Goal: Task Accomplishment & Management: Complete application form

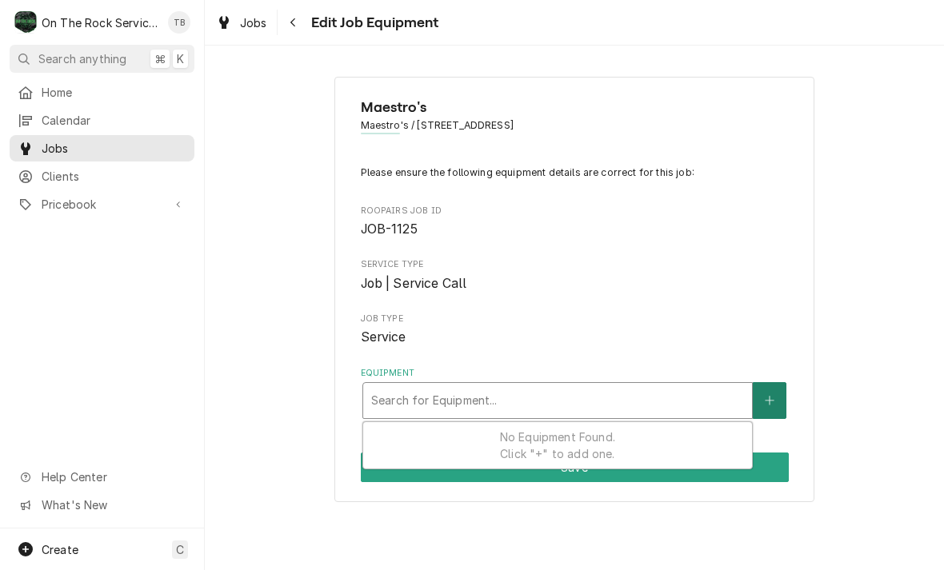
click at [776, 397] on button "Equipment" at bounding box center [769, 400] width 34 height 37
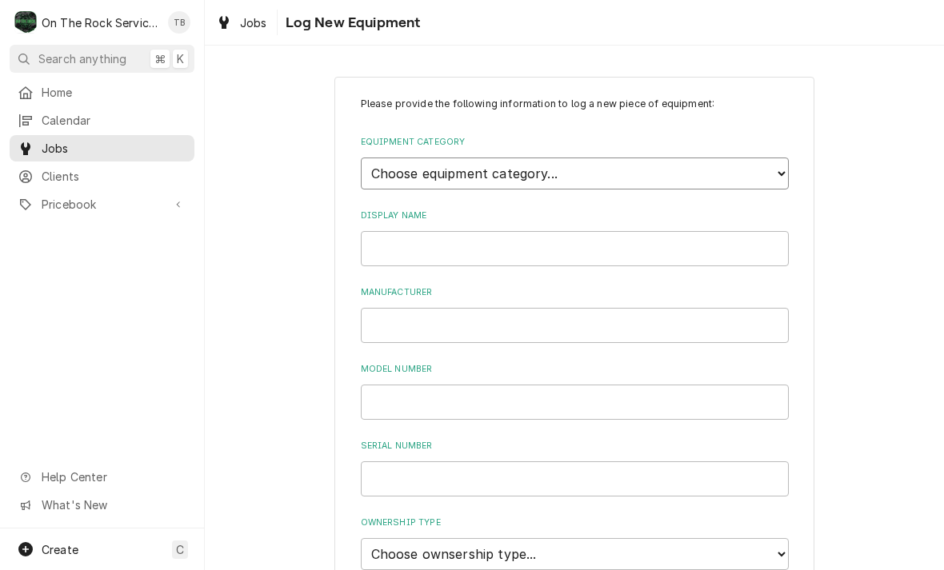
click at [766, 166] on select "Choose equipment category... Cooking Equipment Fryers Ice Machines Ovens and Ra…" at bounding box center [575, 174] width 428 height 32
select select "8"
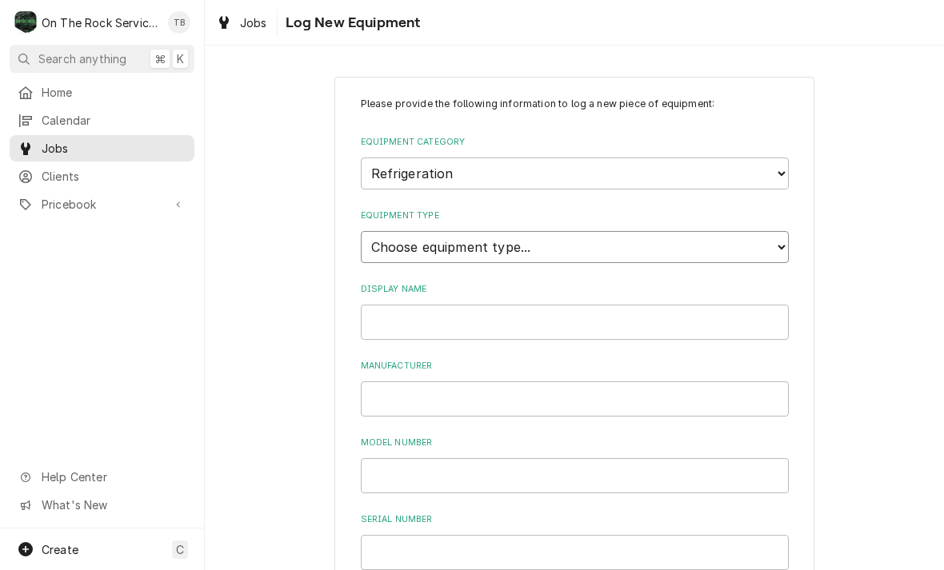
click at [473, 236] on select "Choose equipment type... Bar Refrigeration Blast Chiller Chef Base Freezer Chef…" at bounding box center [575, 247] width 428 height 32
select select "65"
click at [407, 305] on input "Display Name" at bounding box center [575, 322] width 428 height 35
type input "Salad prep table"
click at [393, 381] on input "Manufacturer" at bounding box center [575, 398] width 428 height 35
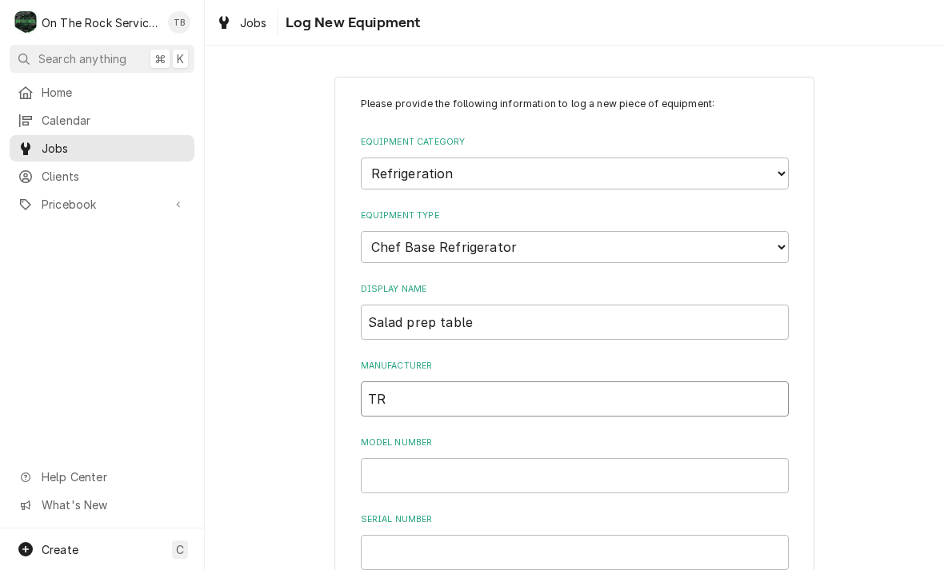
type input "T"
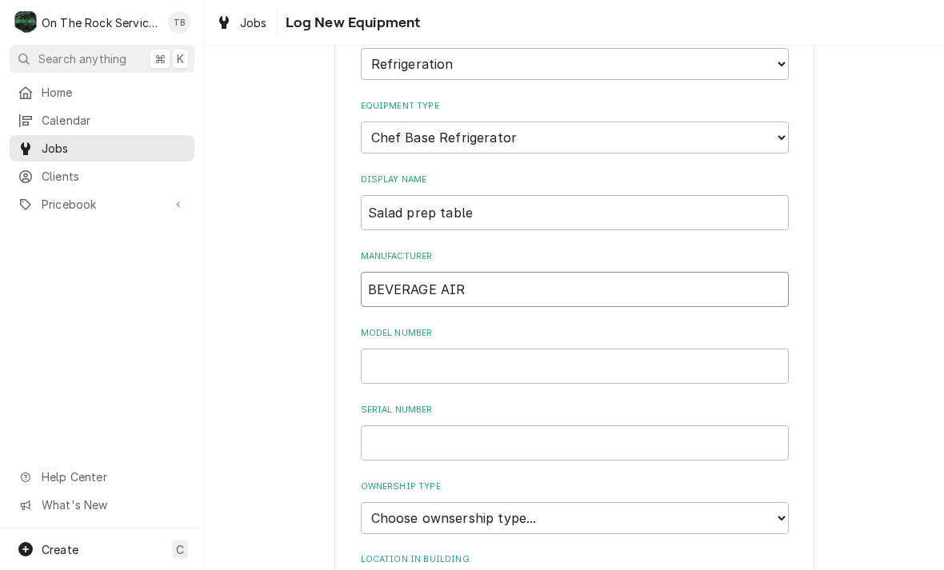
scroll to position [113, 0]
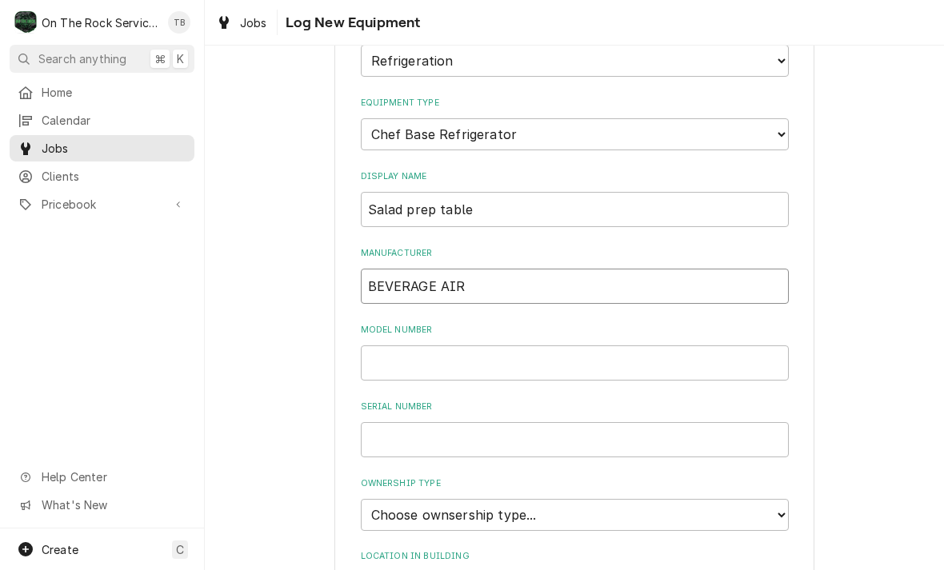
type input "BEVERAGE AIR"
click at [412, 346] on input "Model Number" at bounding box center [575, 362] width 428 height 35
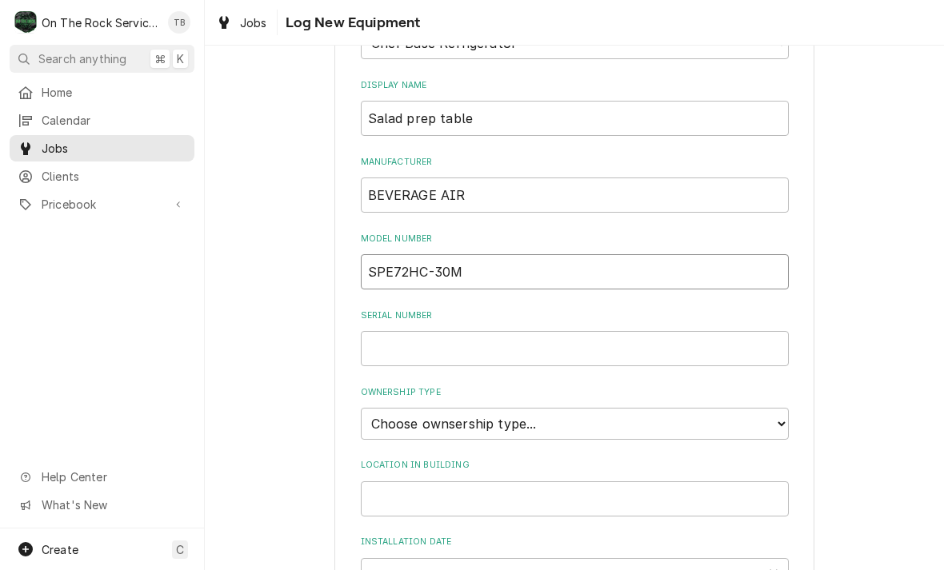
scroll to position [203, 0]
type input "SPE72HC-30M"
click at [401, 342] on input "Serial Number" at bounding box center [575, 349] width 428 height 35
type input "12300172"
click at [780, 409] on select "Choose ownsership type... Unknown Owned Leased Rented" at bounding box center [575, 425] width 428 height 32
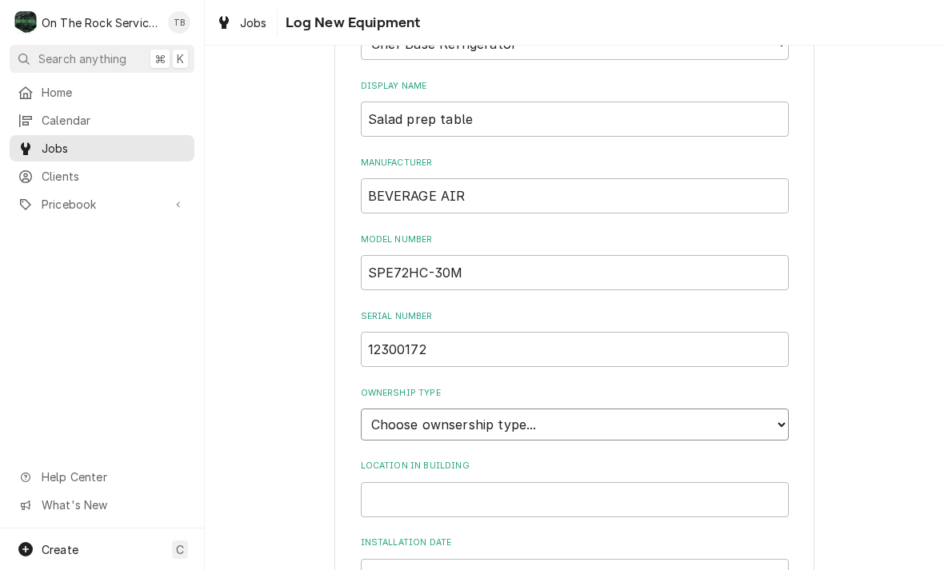
select select "1"
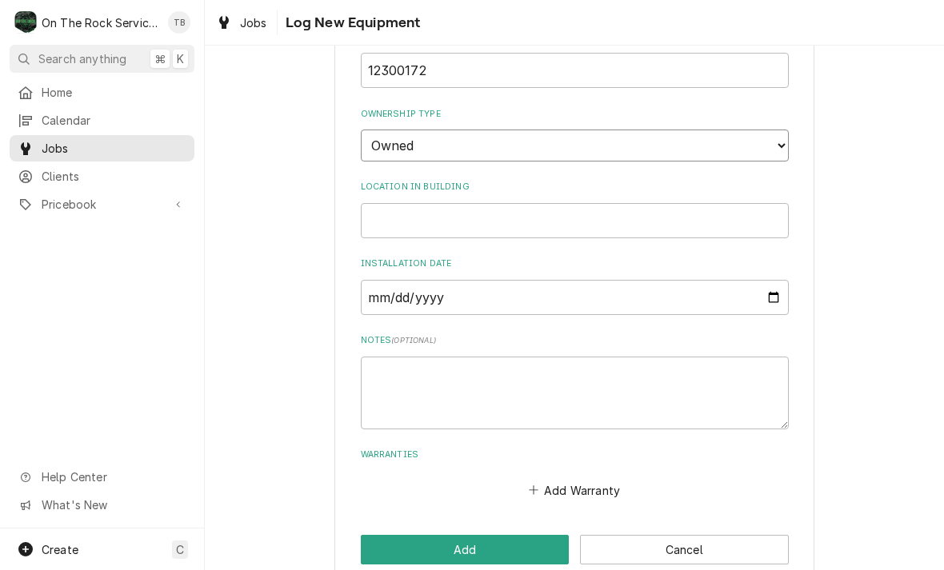
scroll to position [481, 0]
click at [412, 204] on input "Location in Building" at bounding box center [575, 221] width 428 height 35
type input "KITCHEN"
click at [421, 361] on textarea "Notes ( optional )" at bounding box center [575, 393] width 428 height 73
type textarea "x"
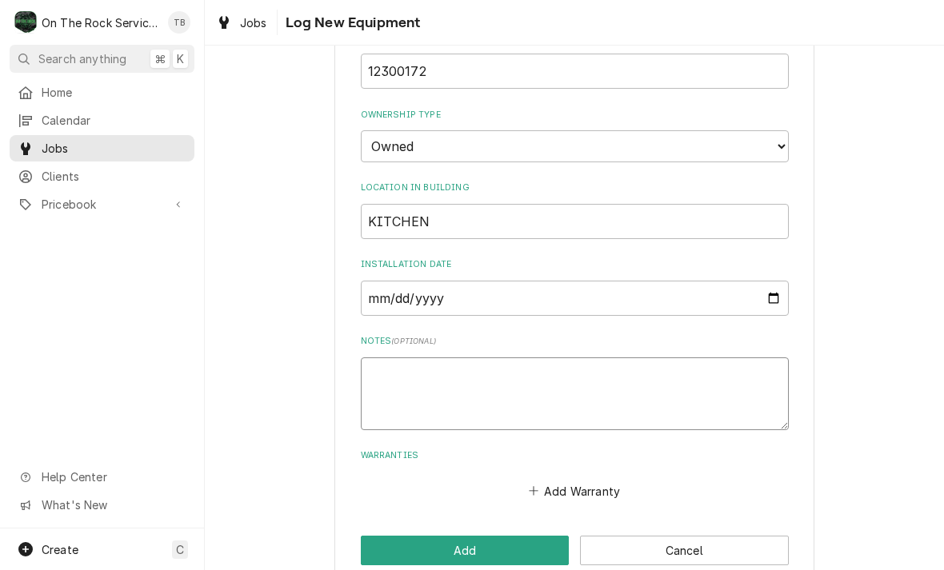
type textarea "R"
type textarea "x"
type textarea "R2"
type textarea "x"
type textarea "R29"
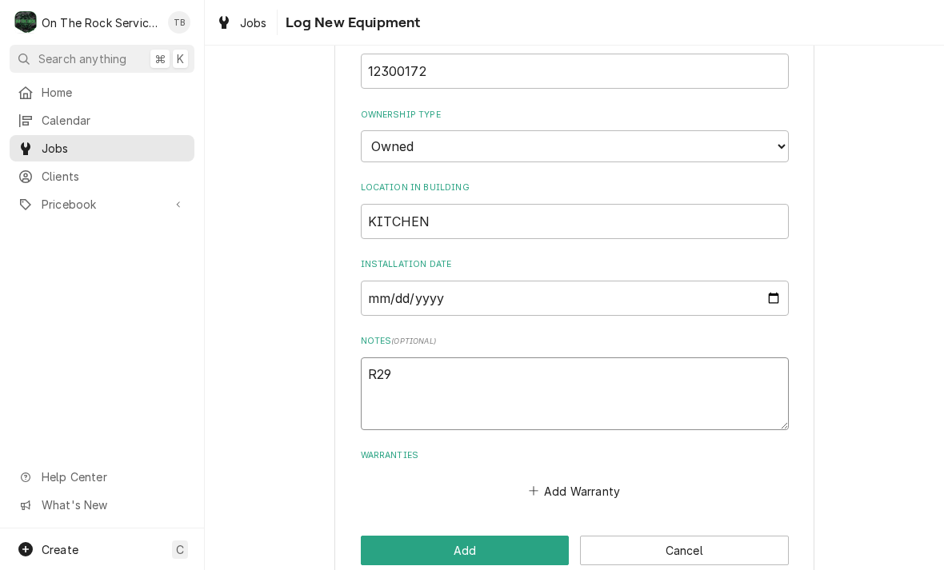
type textarea "x"
type textarea "R290"
type textarea "x"
type textarea "R290"
type textarea "x"
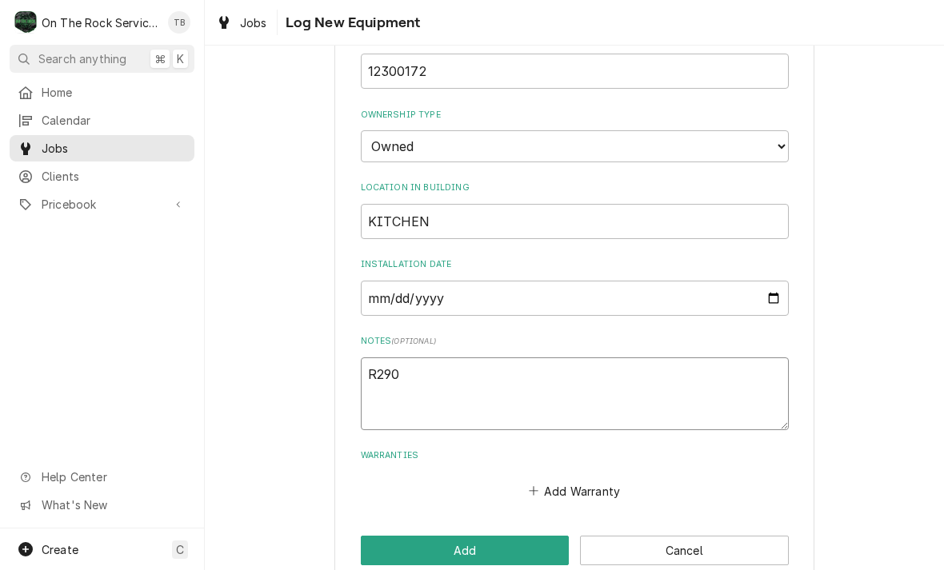
type textarea "R290 4"
type textarea "x"
type textarea "R290 4."
type textarea "x"
type textarea "R290 4.2"
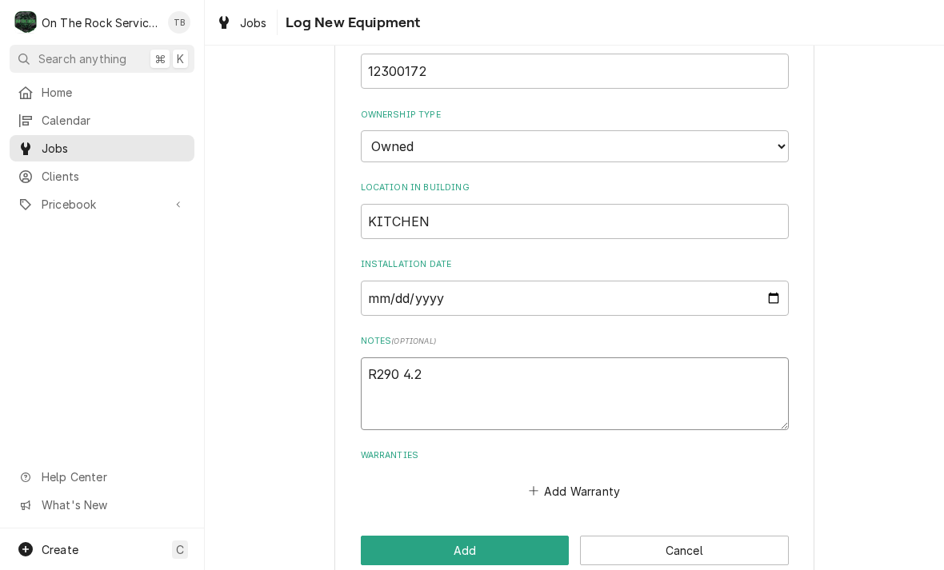
type textarea "x"
type textarea "R290 4.2O"
type textarea "x"
type textarea "R290 4.2OZ"
type textarea "x"
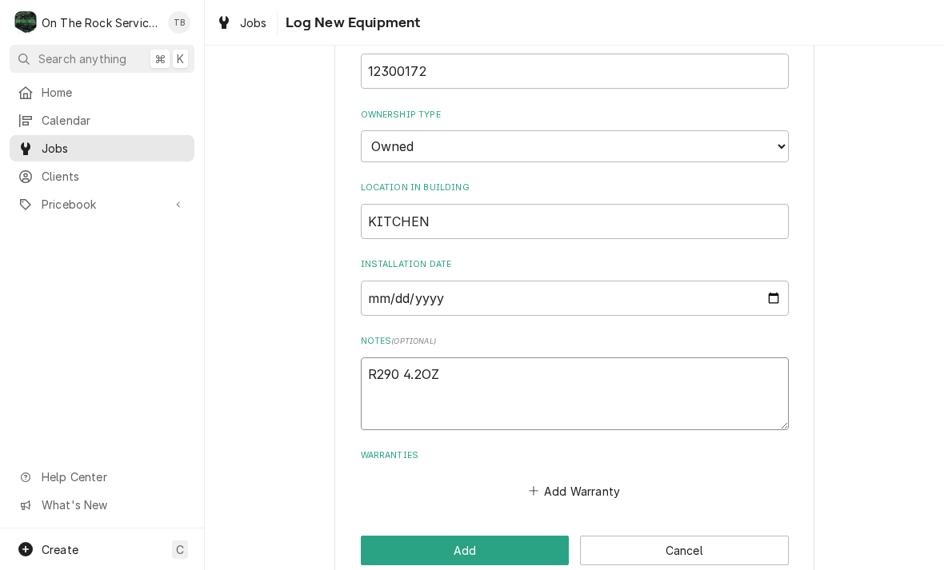
type textarea "R290 4.2OZ."
type textarea "x"
type textarea "R290 4.2OZ."
type textarea "x"
type textarea "R290 4.2OZ. 1"
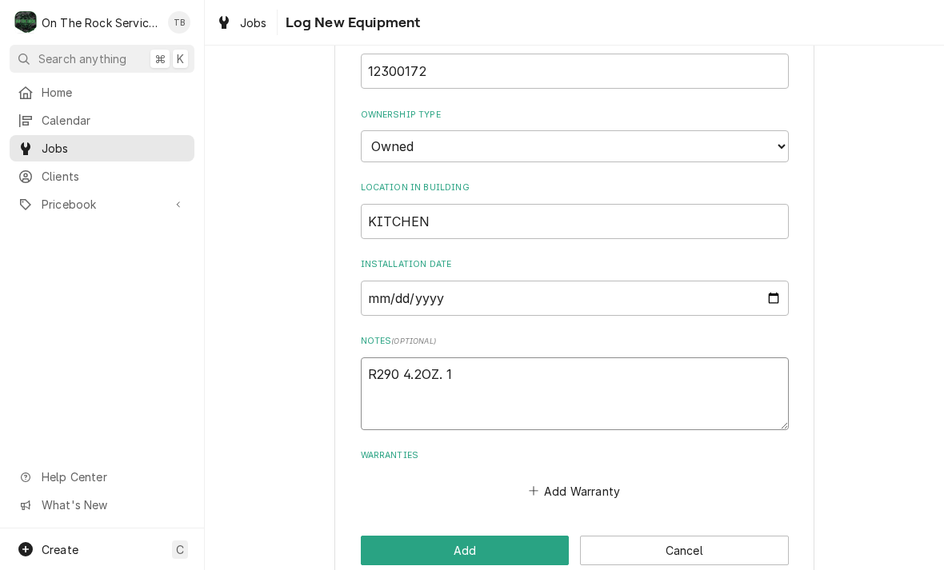
type textarea "x"
type textarea "R290 4.2OZ. 11"
type textarea "x"
type textarea "R290 4.2OZ. 115"
type textarea "x"
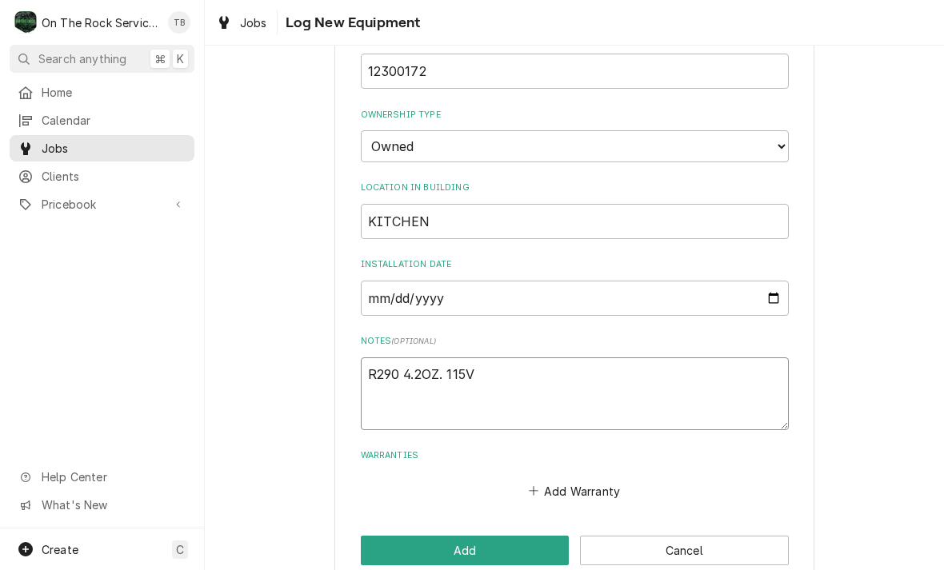
type textarea "R290 4.2OZ. 115VA"
type textarea "x"
type textarea "R290 4.2OZ. 115VAC"
type textarea "x"
type textarea "R290 4.2OZ. 115VACC"
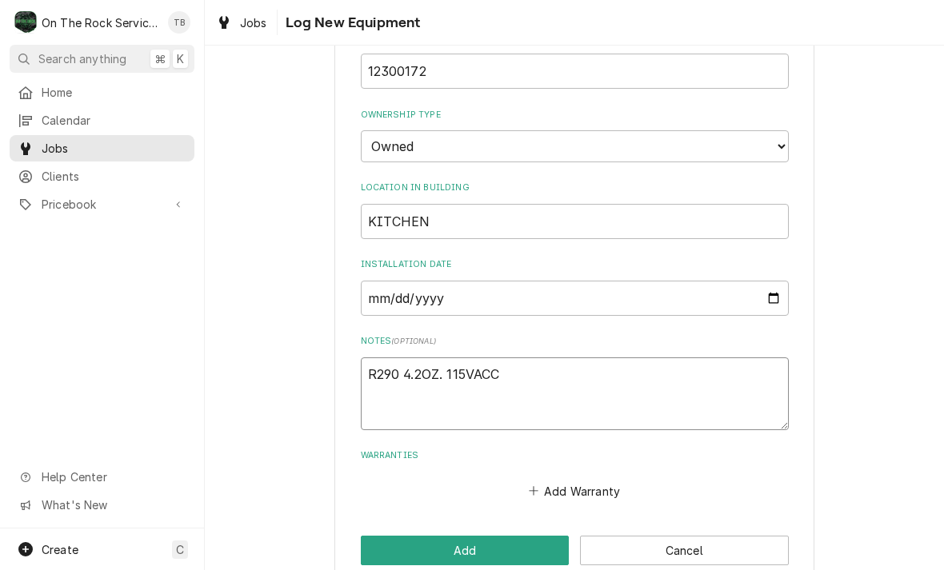
type textarea "x"
type textarea "R290 4.2OZ. 115VACC"
type textarea "x"
type textarea "R290 4.2OZ. 115VACC"
type textarea "x"
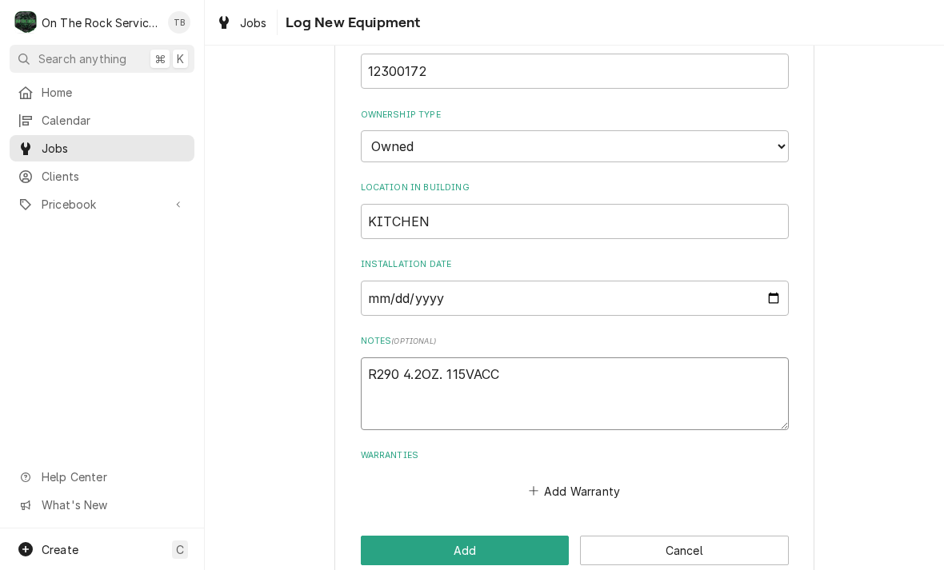
type textarea "R290 4.2OZ. 115VAC"
type textarea "x"
type textarea "R290 4.2OZ. 115VA"
type textarea "x"
type textarea "R290 4.2OZ. 115VAC"
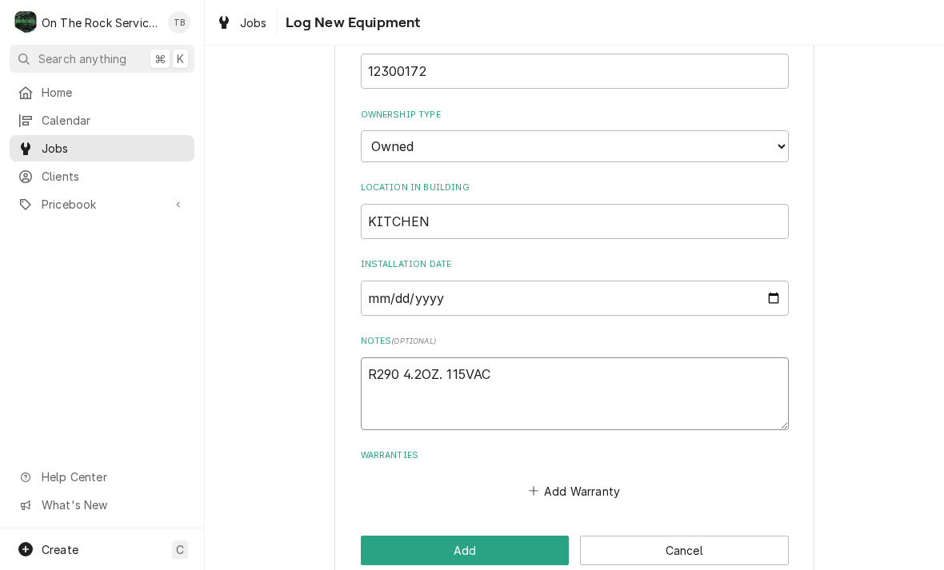
type textarea "x"
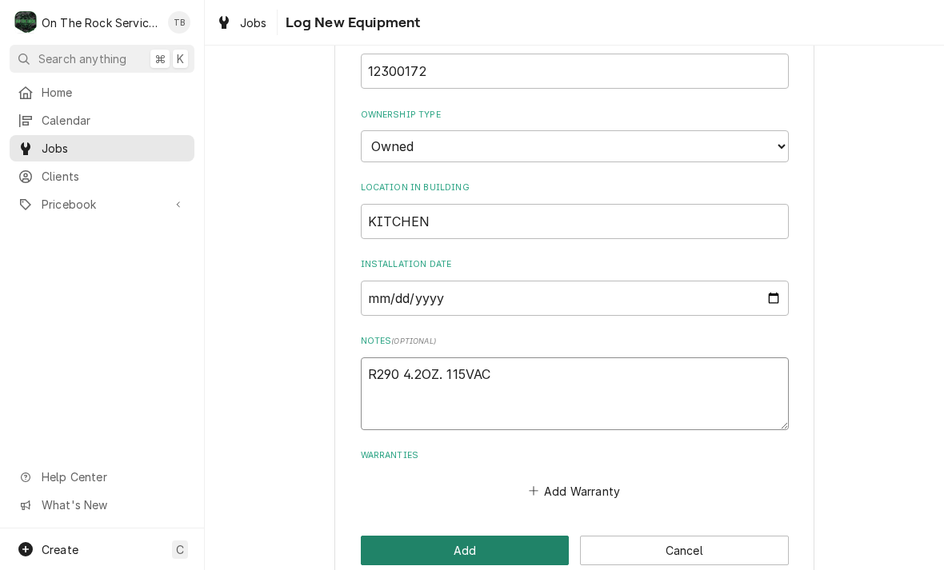
type textarea "R290 4.2OZ. 115VAC"
click at [473, 536] on button "Add" at bounding box center [465, 551] width 209 height 30
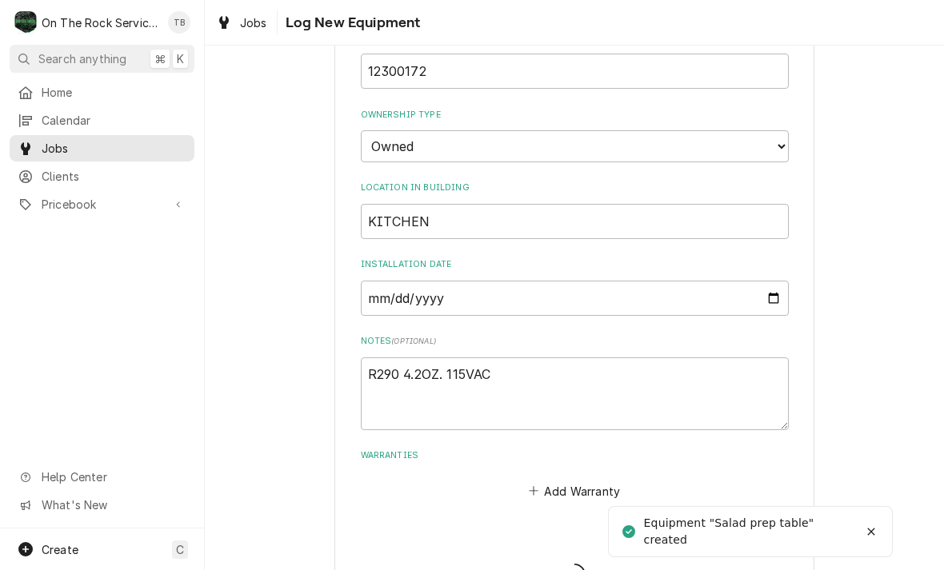
type textarea "x"
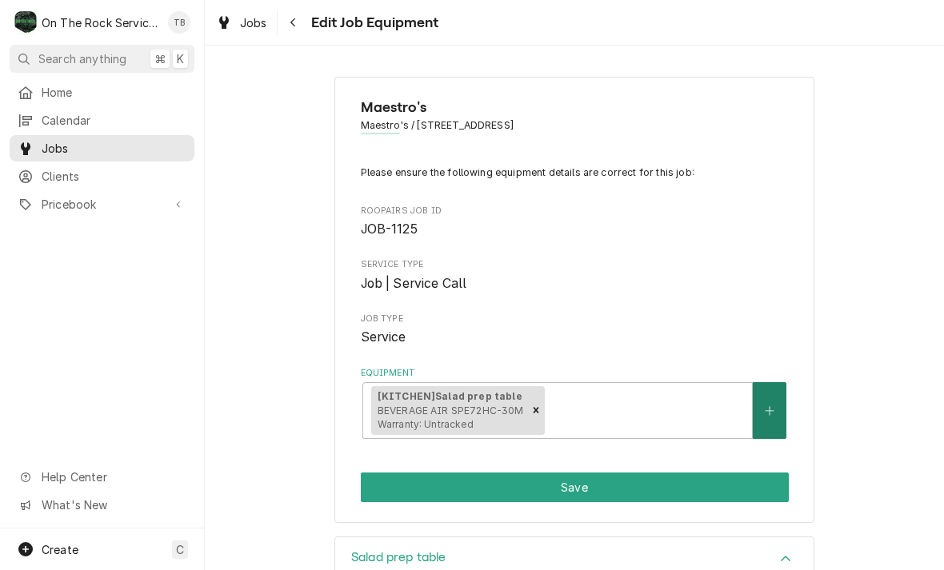
click at [766, 407] on icon "Create New Equipment" at bounding box center [769, 410] width 10 height 11
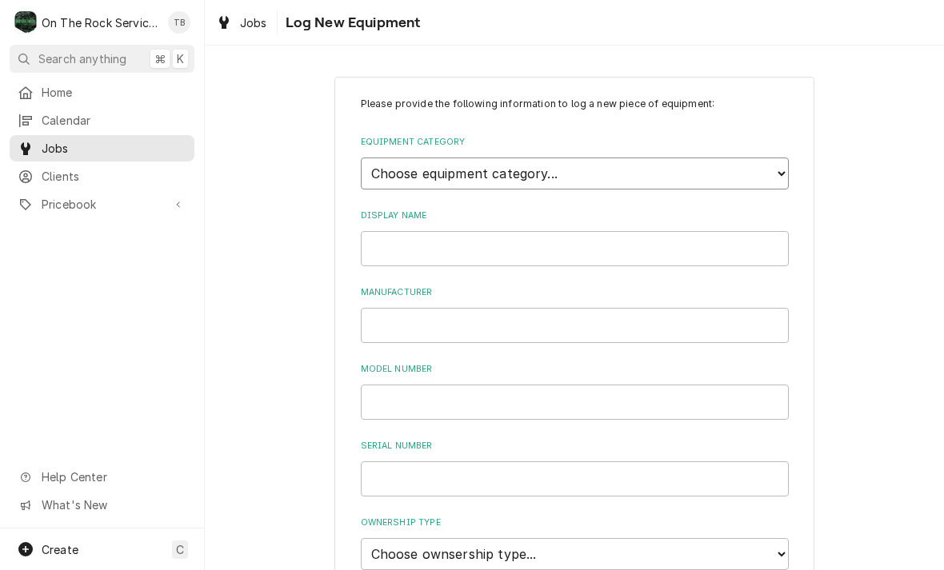
click at [728, 165] on select "Choose equipment category... Cooking Equipment Fryers Ice Machines Ovens and Ra…" at bounding box center [575, 174] width 428 height 32
select select "8"
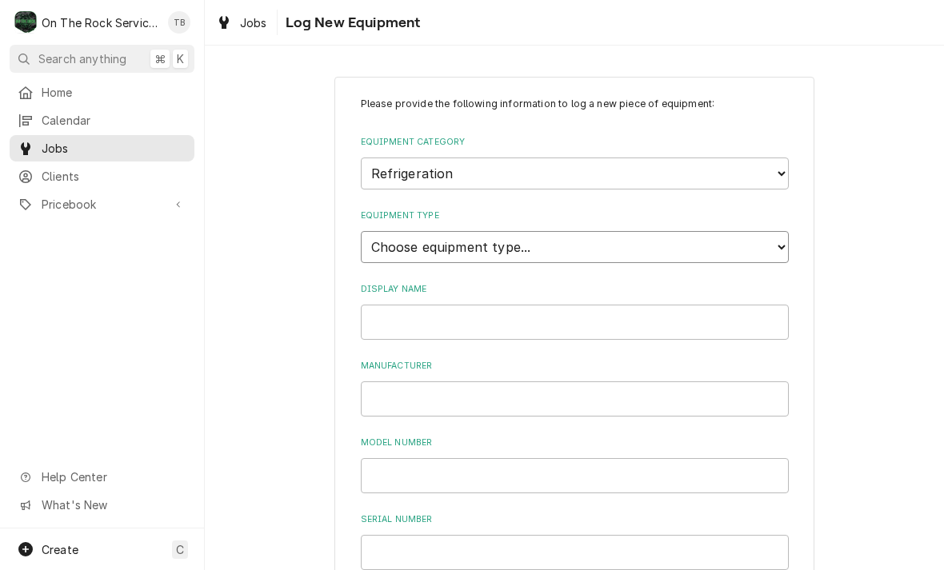
click at [468, 231] on select "Choose equipment type... Bar Refrigeration Blast Chiller Chef Base Freezer Chef…" at bounding box center [575, 247] width 428 height 32
select select "62"
click at [724, 312] on input "Display Name" at bounding box center [575, 322] width 428 height 35
type input "WINE COOLER"
click at [412, 381] on input "Manufacturer" at bounding box center [575, 398] width 428 height 35
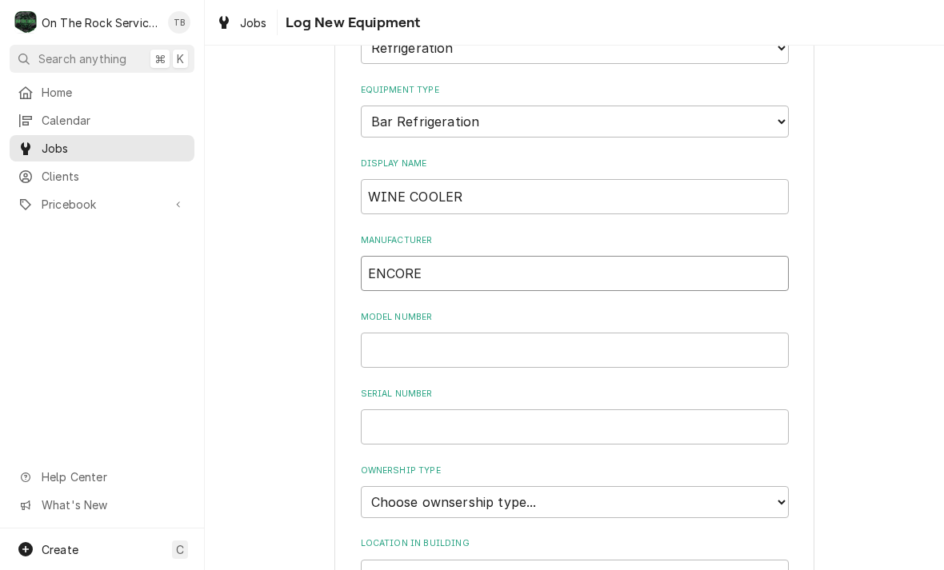
scroll to position [128, 0]
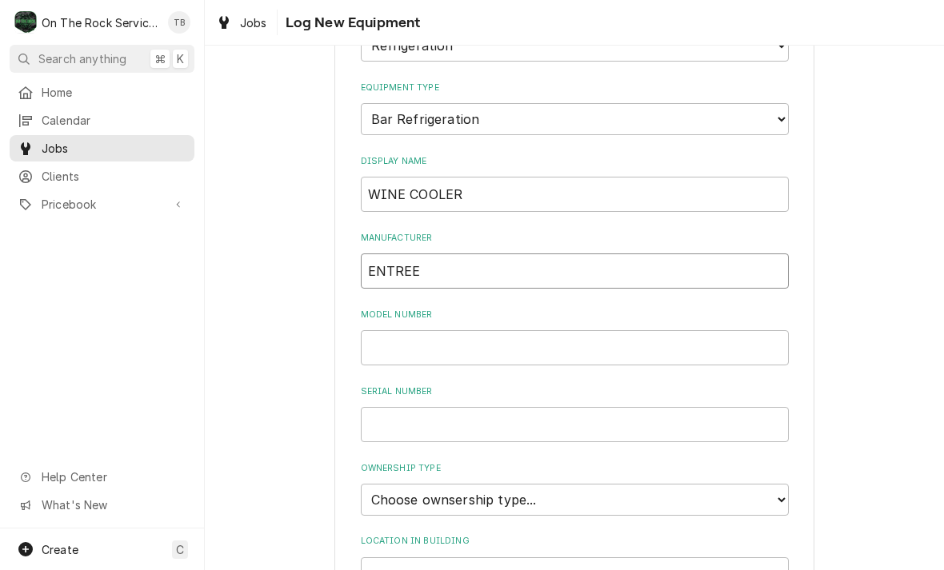
type input "ENTREE"
click at [445, 330] on input "Model Number" at bounding box center [575, 347] width 428 height 35
type input "EBC50X"
click at [407, 408] on input "Serial Number" at bounding box center [575, 424] width 428 height 35
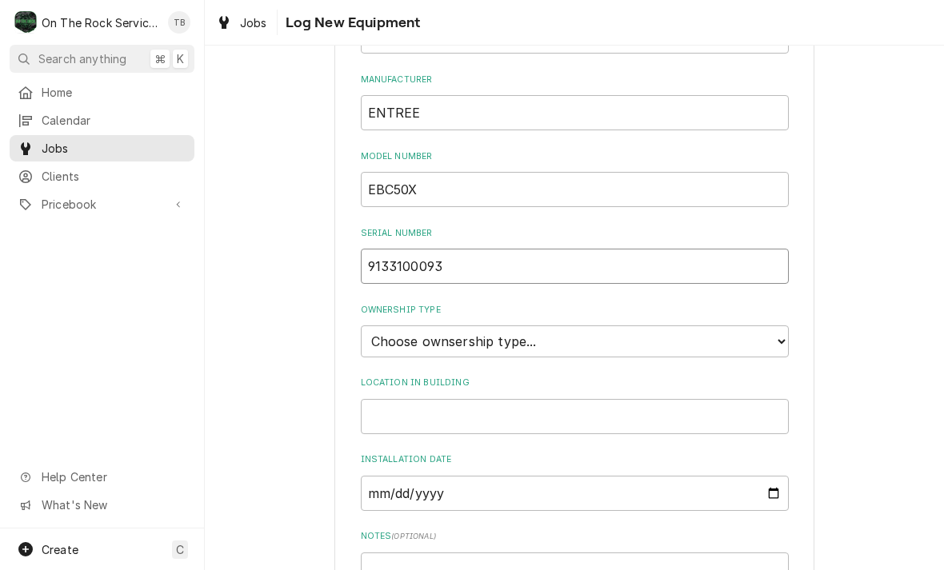
scroll to position [306, 0]
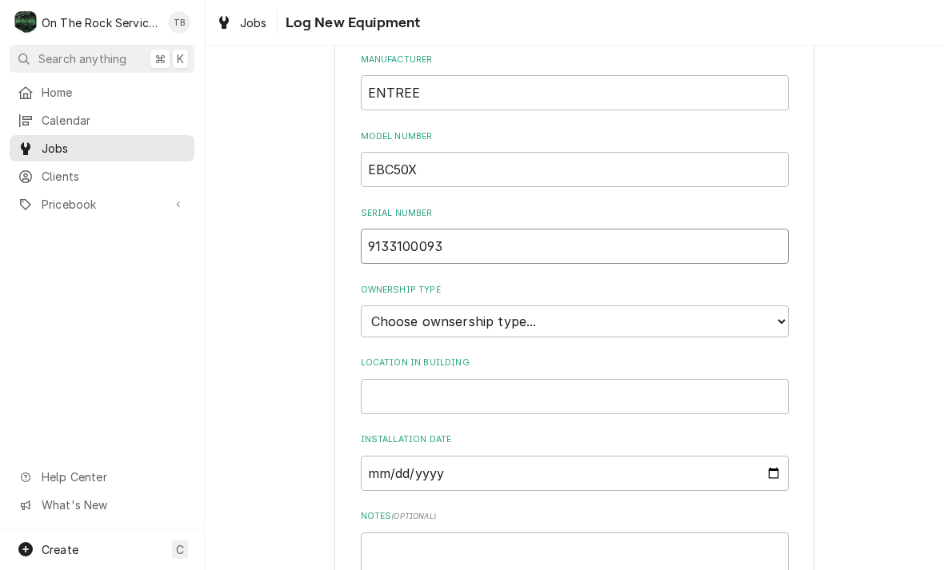
type input "9133100093"
click at [780, 306] on select "Choose ownsership type... Unknown Owned Leased Rented" at bounding box center [575, 321] width 428 height 32
select select "1"
click at [428, 379] on input "Location in Building" at bounding box center [575, 396] width 428 height 35
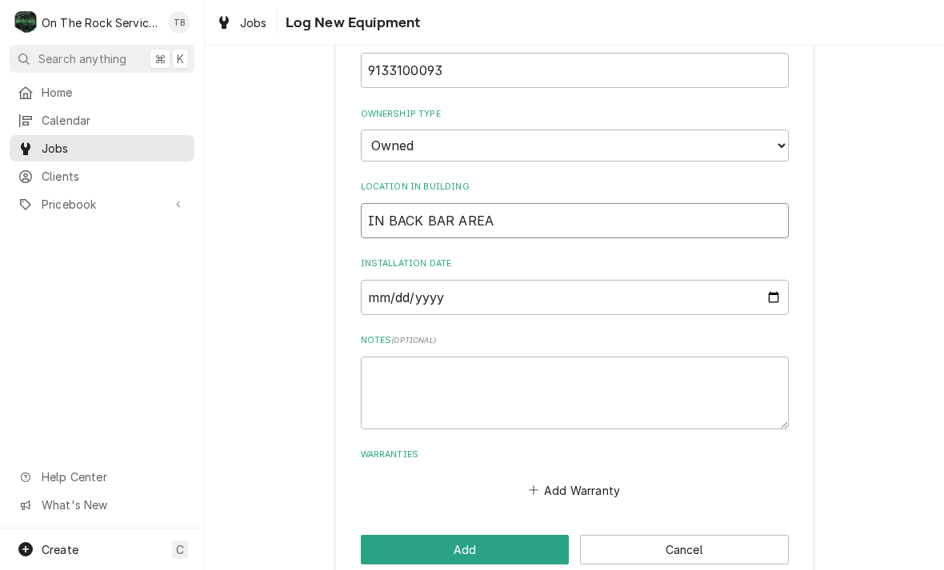
scroll to position [481, 0]
type input "IN BACK BAR AREA"
click at [409, 372] on textarea "Notes ( optional )" at bounding box center [575, 393] width 428 height 73
type textarea "x"
type textarea "1"
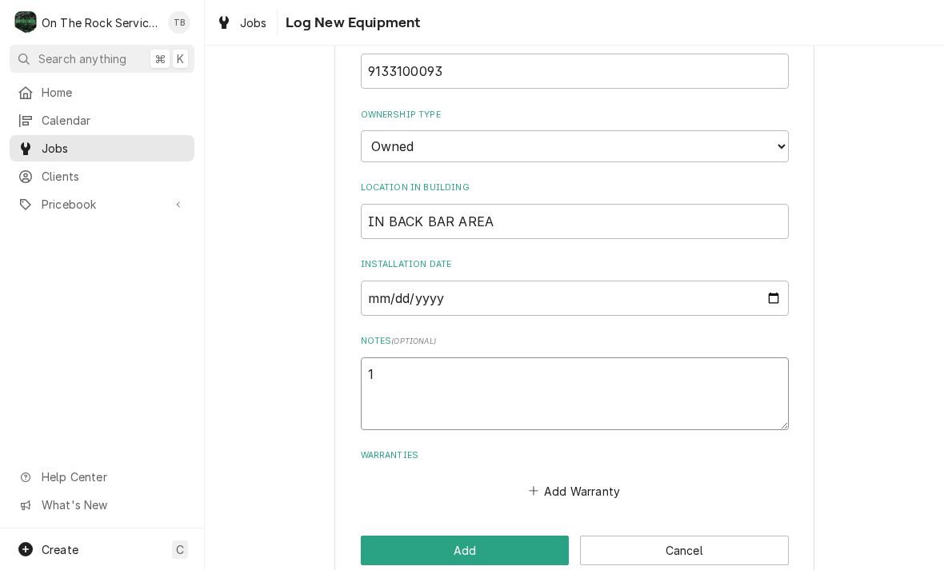
type textarea "x"
type textarea "11"
type textarea "x"
type textarea "115"
type textarea "x"
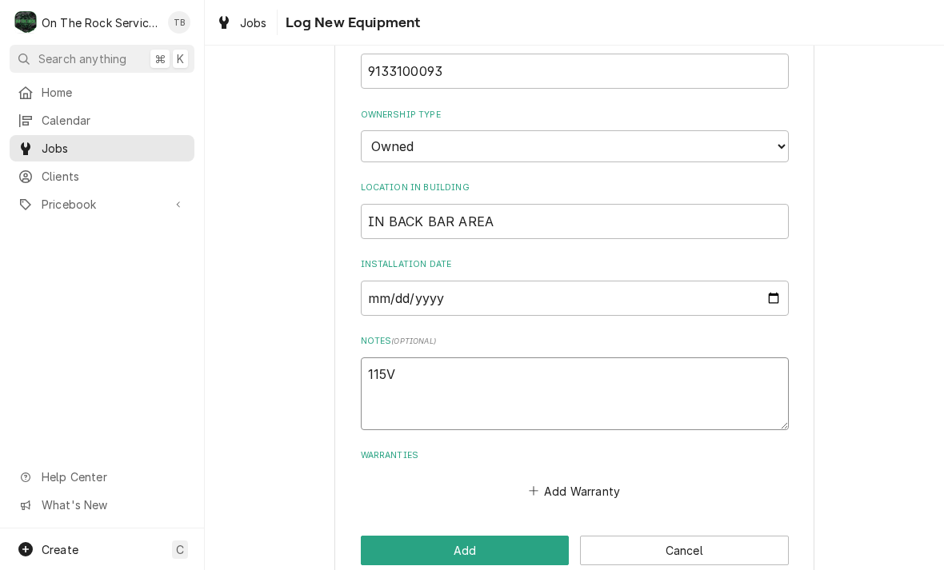
type textarea "115VA"
type textarea "x"
type textarea "115VAC"
type textarea "x"
type textarea "115VAC"
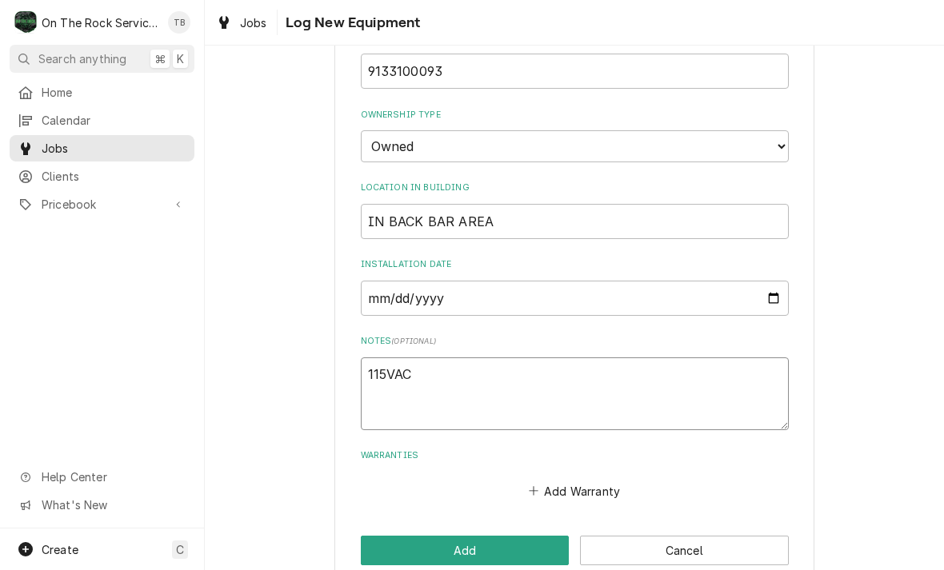
type textarea "x"
type textarea "115VAC R"
type textarea "x"
type textarea "115VAC R2"
type textarea "x"
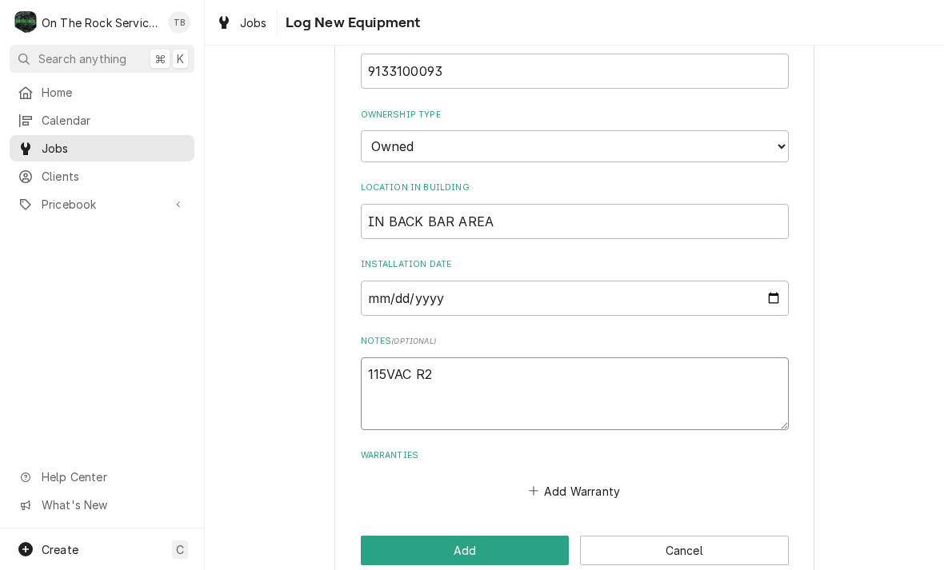
type textarea "115VAC R29"
type textarea "x"
type textarea "115VAC R290"
type textarea "x"
type textarea "115VAC R290"
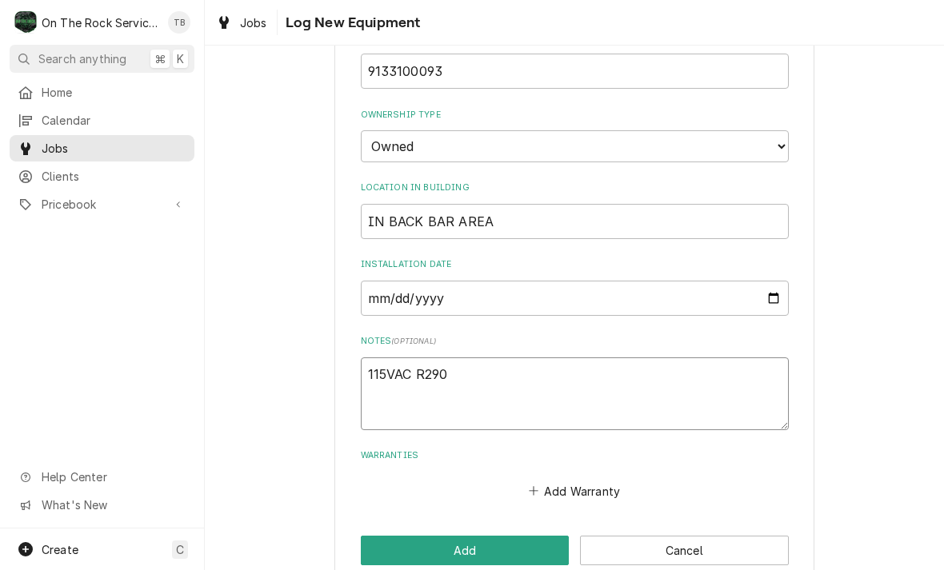
type textarea "x"
type textarea "115VAC R290 4"
type textarea "x"
type textarea "115VAC R290 4."
type textarea "x"
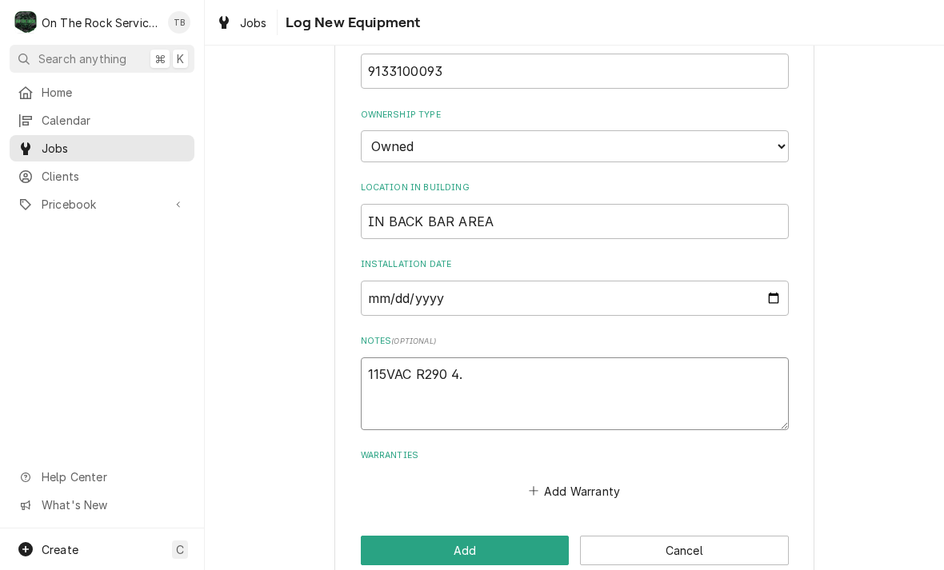
type textarea "115VAC R290 4.0"
type textarea "x"
type textarea "115VAC R290 4.05"
type textarea "x"
type textarea "115VAC R290 4.05O"
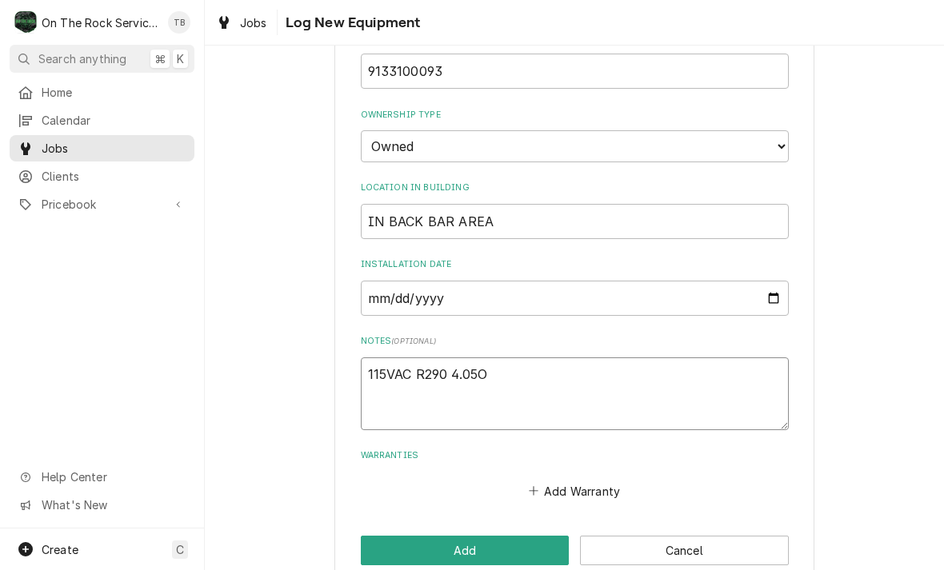
type textarea "x"
type textarea "115VAC R290 4.05OZ"
type textarea "x"
type textarea "115VAC R290 4.05OZ"
type textarea "x"
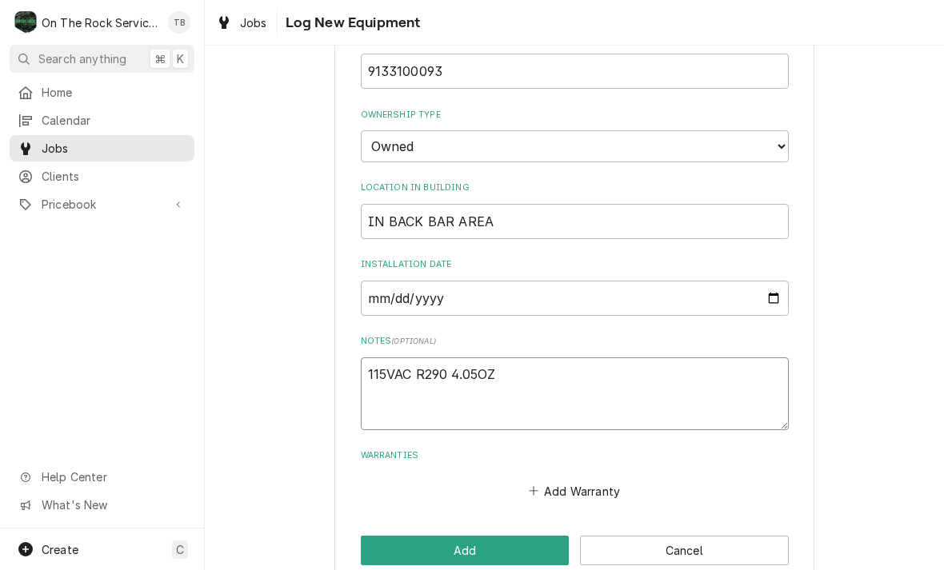
type textarea "115VAC R290 4.05OZ."
type textarea "x"
type textarea "115VAC R290 4.05OZ."
type textarea "x"
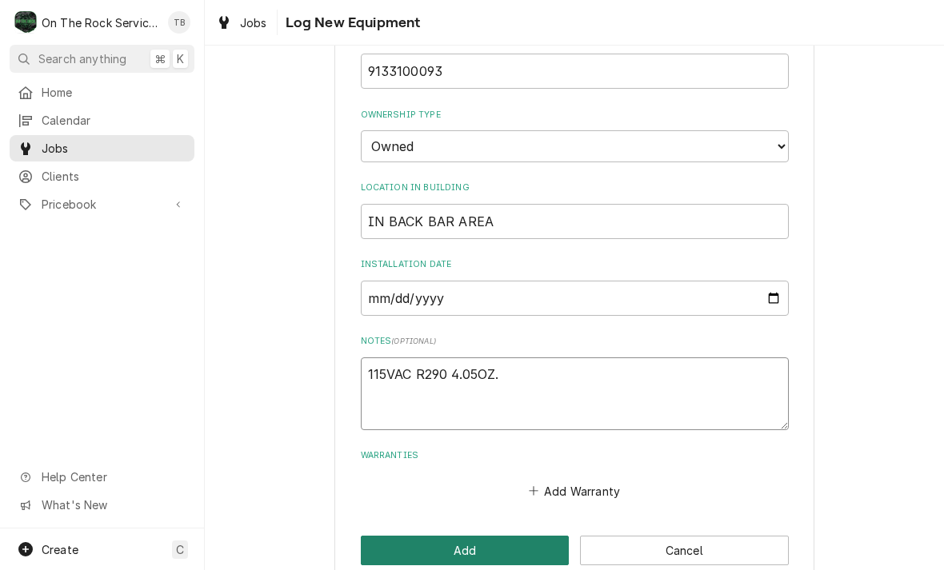
type textarea "115VAC R290 4.05OZ."
click at [456, 536] on button "Add" at bounding box center [465, 551] width 209 height 30
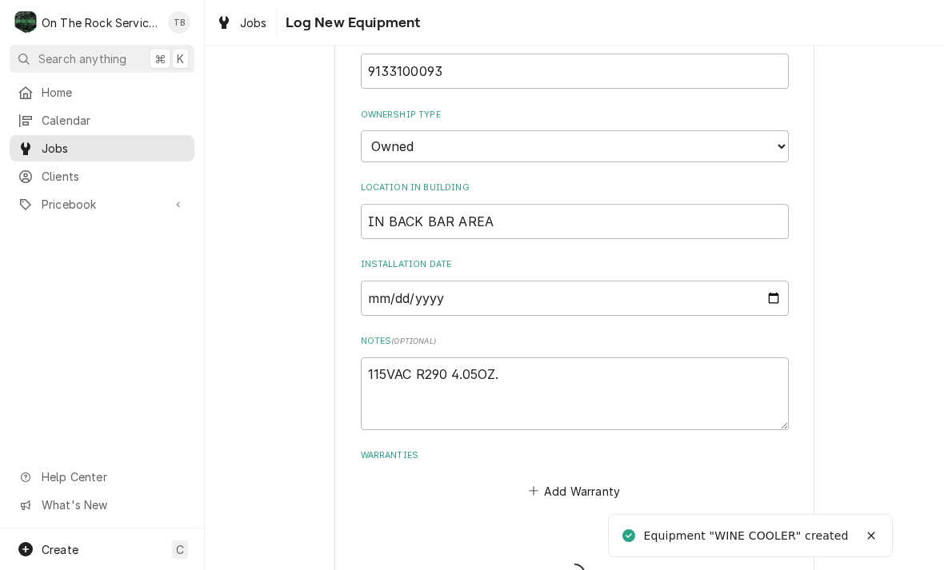
type textarea "x"
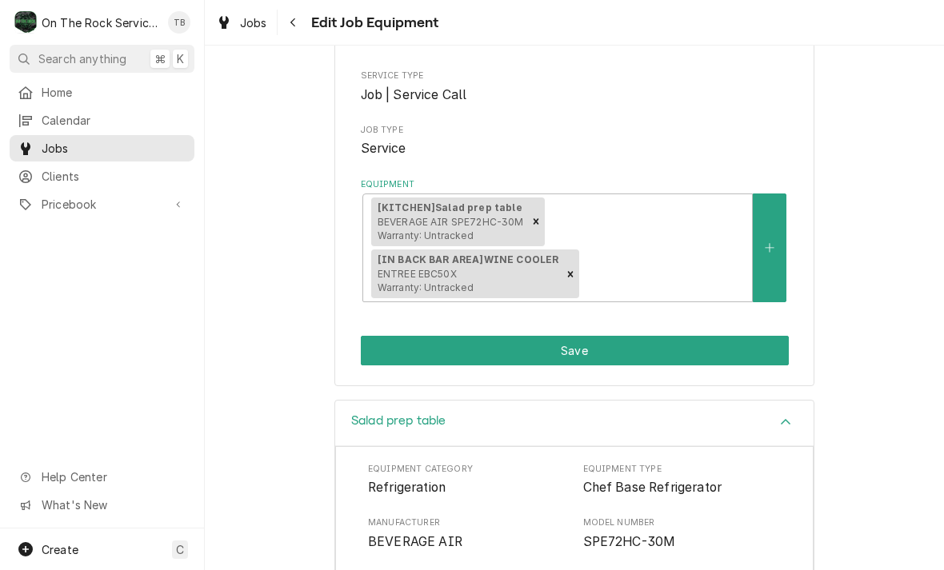
scroll to position [192, 0]
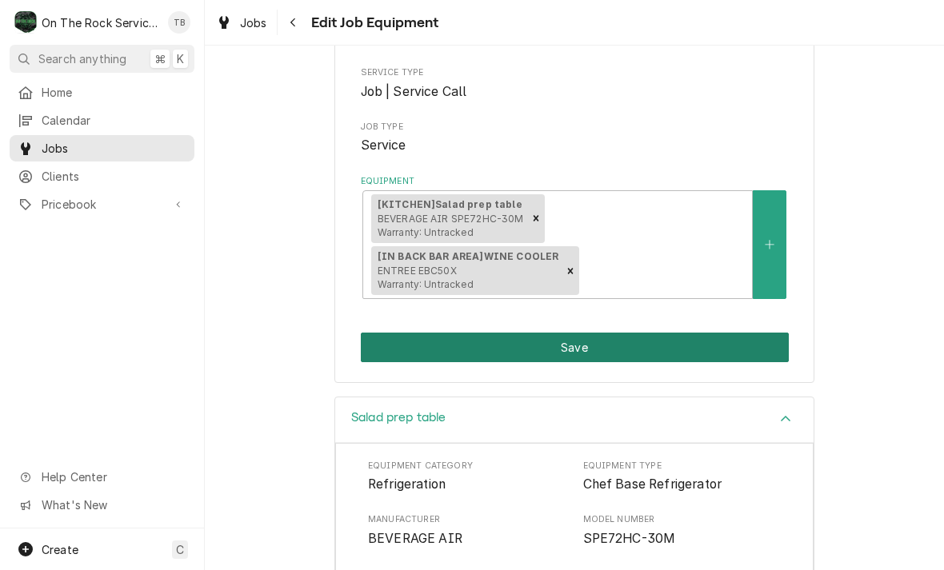
click at [557, 333] on button "Save" at bounding box center [575, 348] width 428 height 30
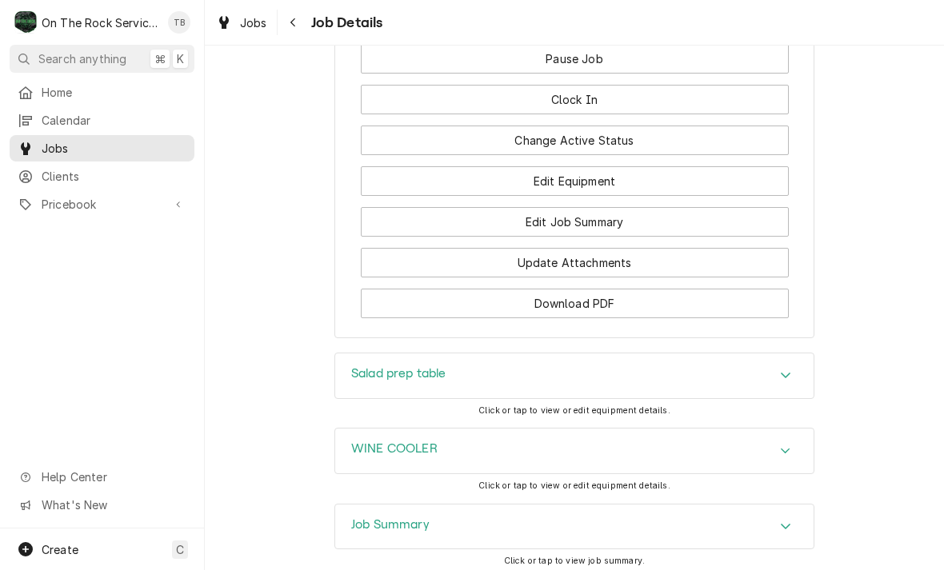
scroll to position [1690, 0]
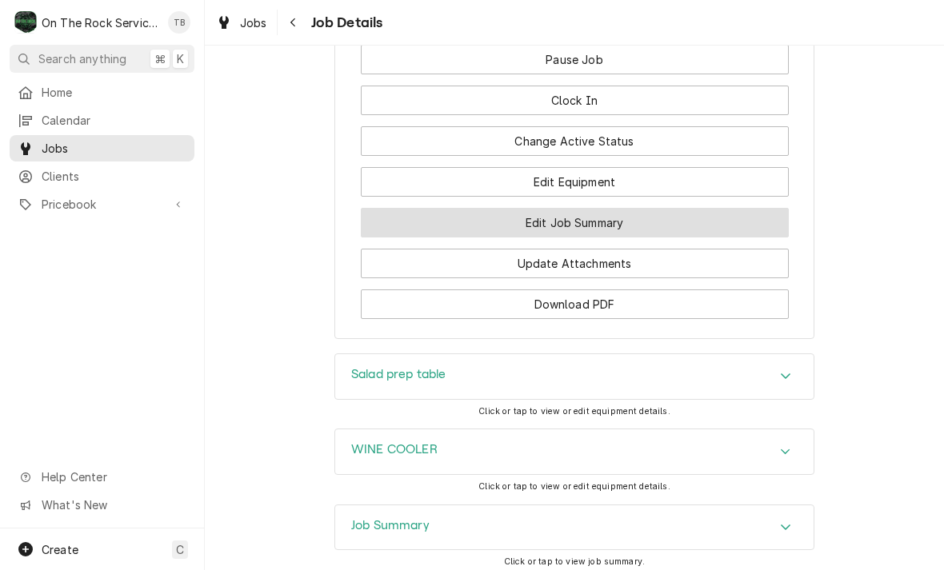
click at [590, 221] on button "Edit Job Summary" at bounding box center [575, 223] width 428 height 30
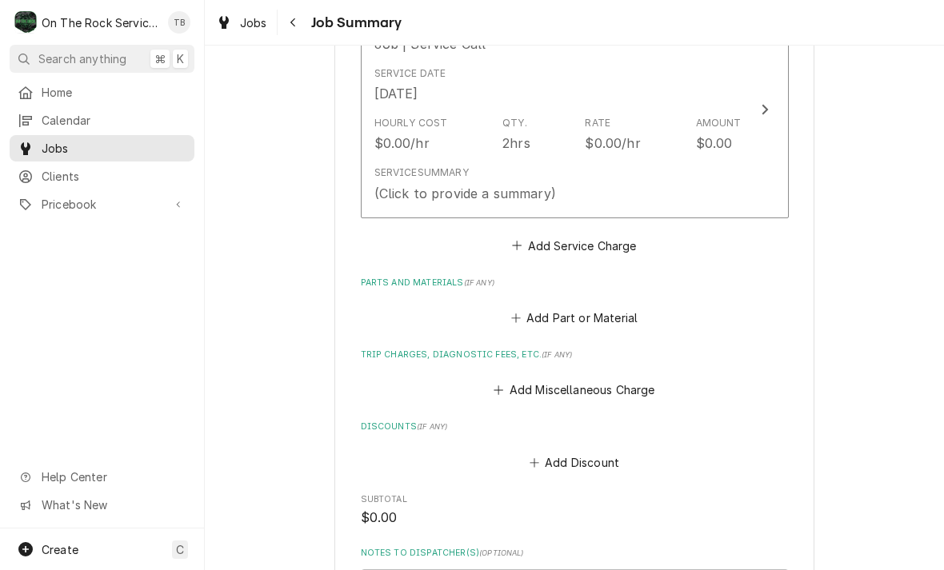
scroll to position [457, 0]
click at [573, 309] on button "Add Part or Material" at bounding box center [574, 317] width 132 height 22
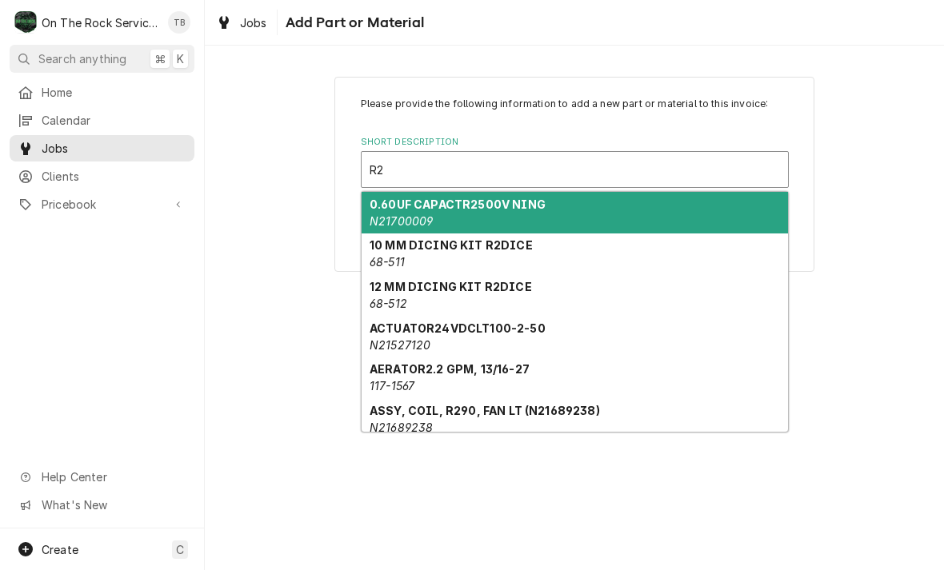
type input "R"
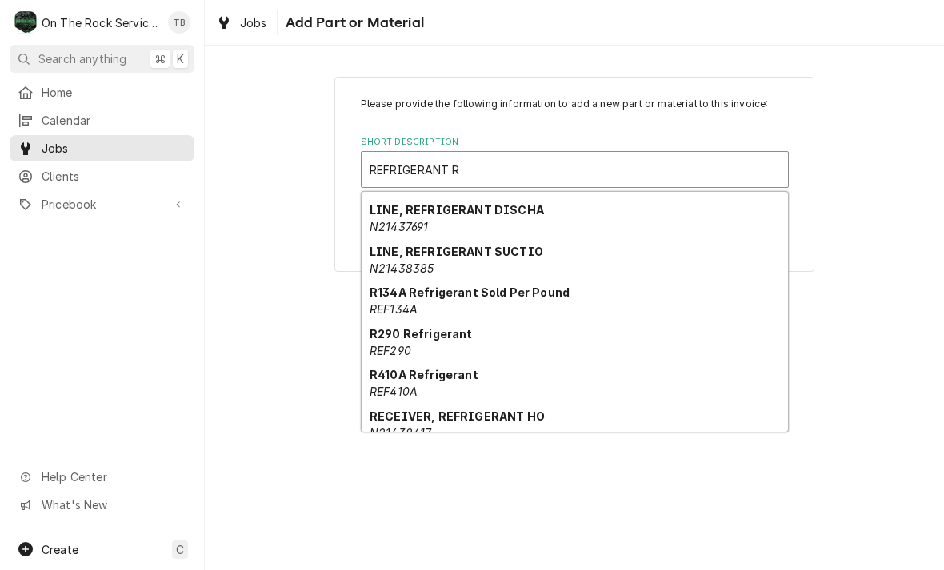
scroll to position [123, 0]
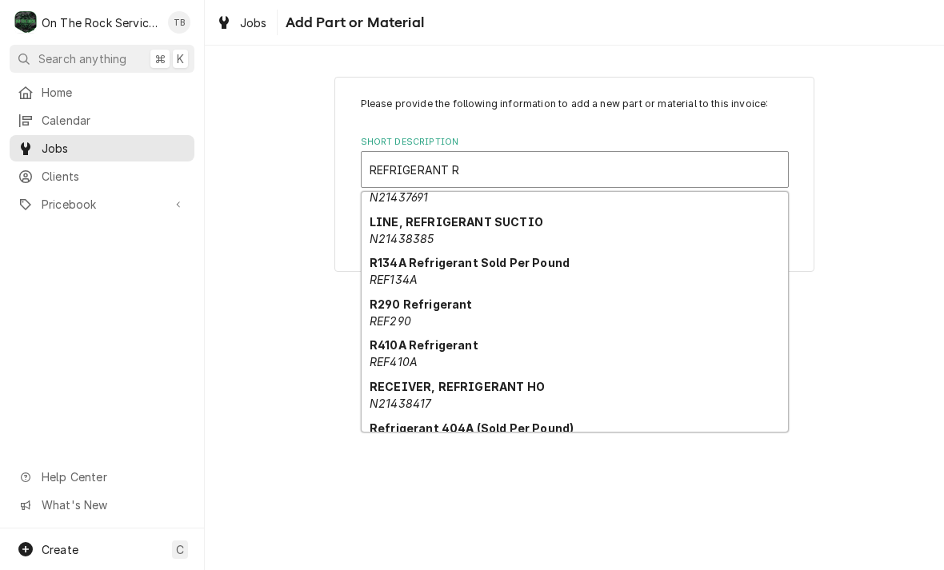
click at [439, 312] on div "R290 Refrigerant REF290" at bounding box center [574, 313] width 426 height 42
type input "REFRIGERANT R"
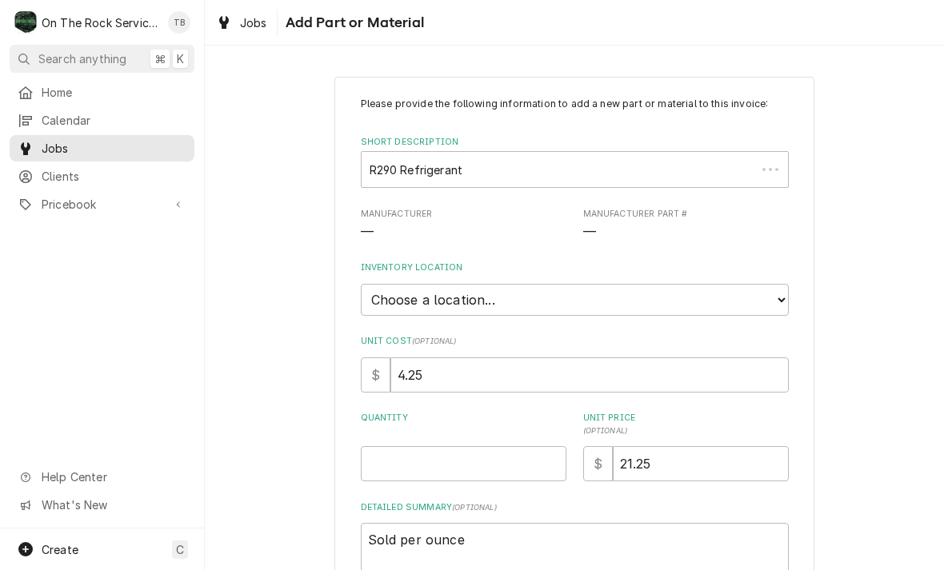
type textarea "x"
click at [772, 300] on select "Choose a location... [PERSON_NAME]'s Truck Rich's Truck [PERSON_NAME] Truck War…" at bounding box center [575, 300] width 428 height 32
select select "442"
click at [465, 449] on input "Quantity" at bounding box center [464, 463] width 206 height 35
type textarea "x"
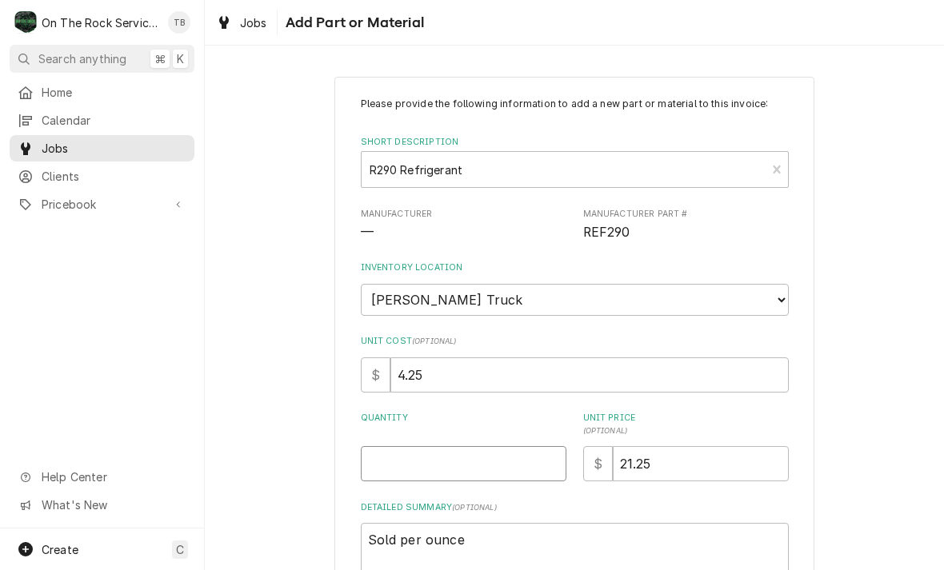
type input "4"
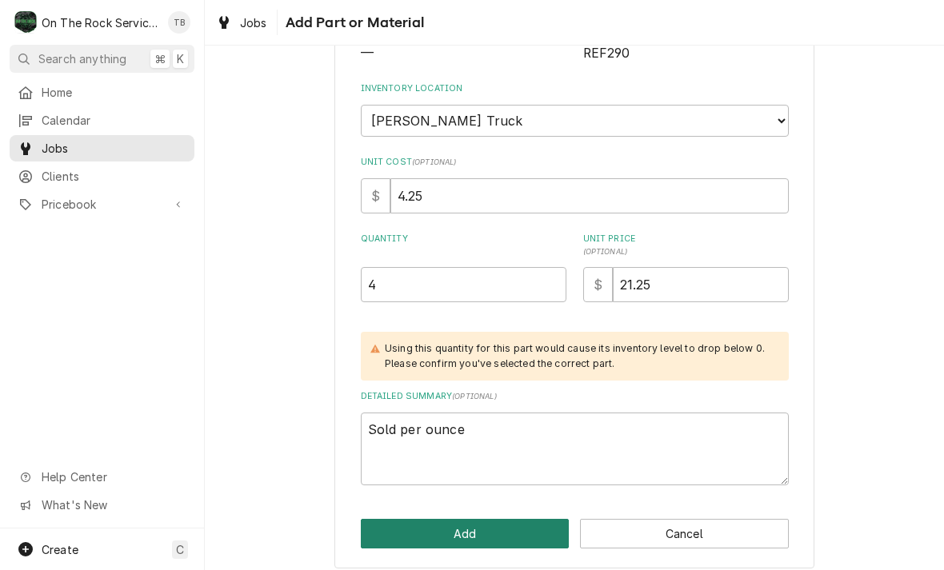
click at [450, 522] on button "Add" at bounding box center [465, 534] width 209 height 30
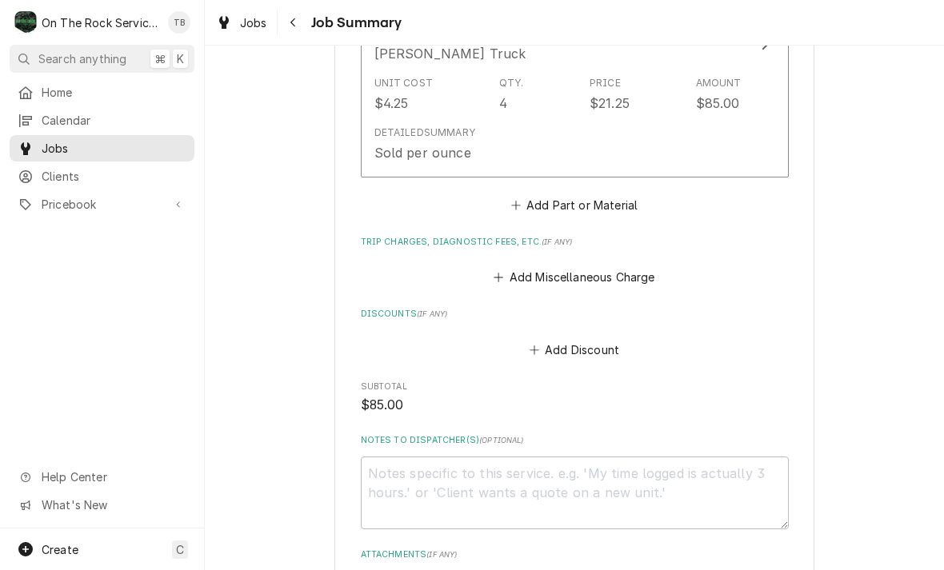
scroll to position [850, 0]
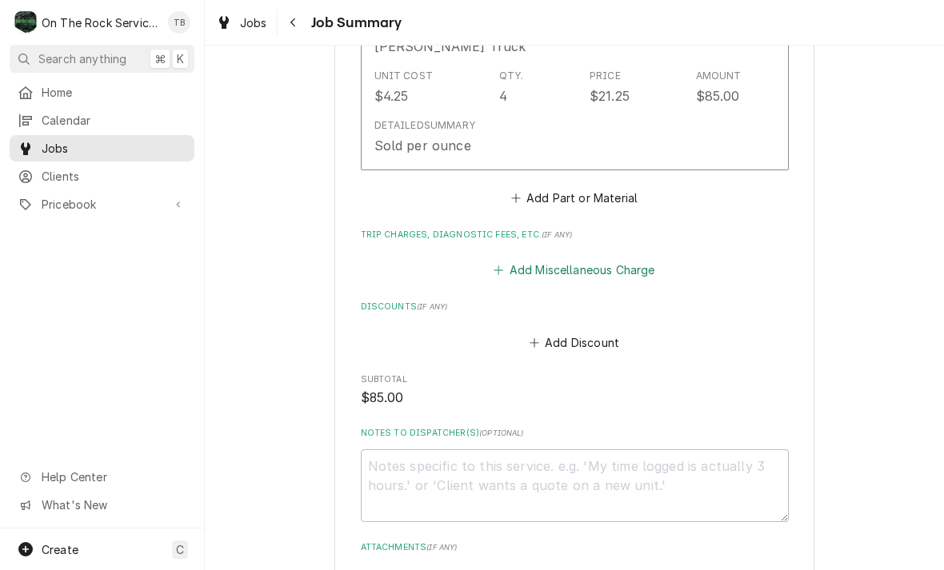
click at [590, 259] on button "Add Miscellaneous Charge" at bounding box center [574, 270] width 166 height 22
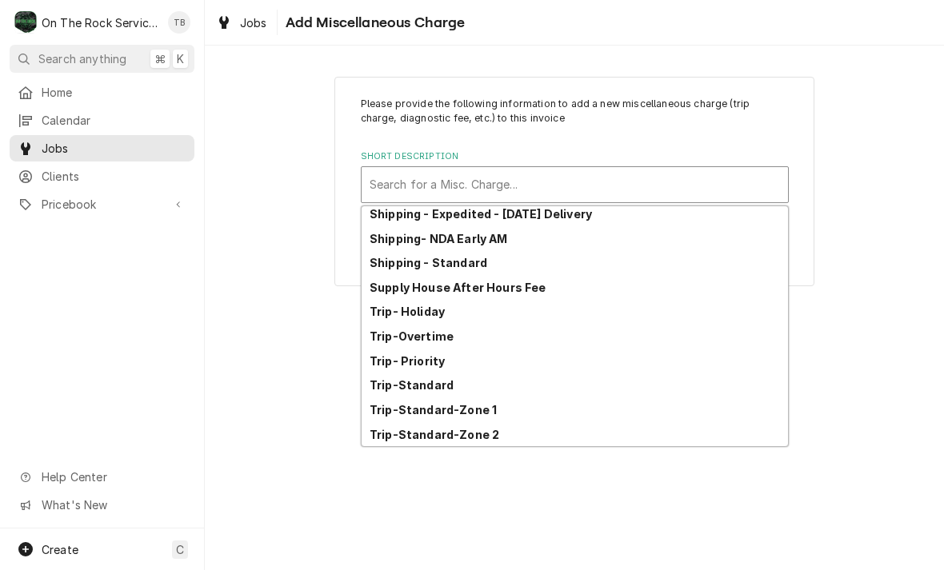
scroll to position [274, 0]
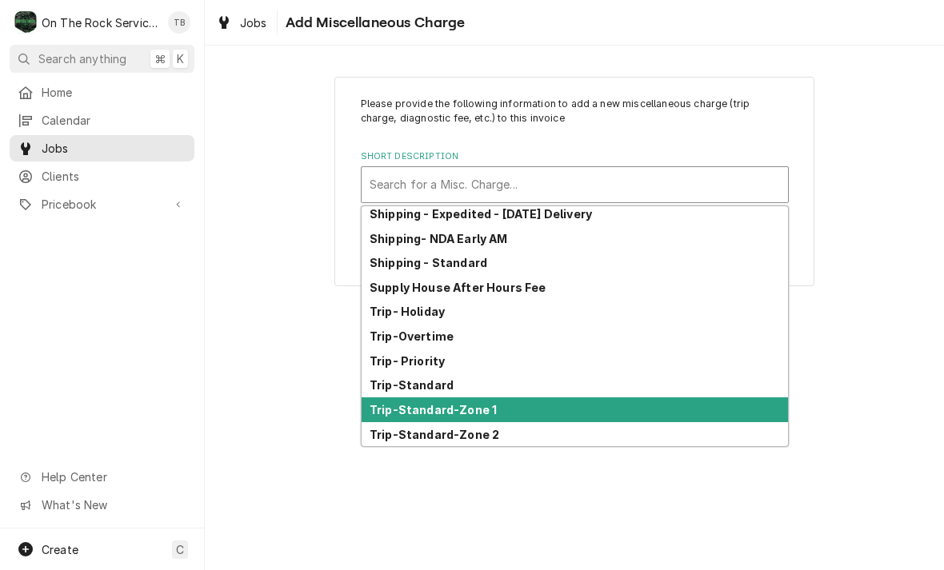
click at [473, 413] on strong "Trip-Standard-Zone 1" at bounding box center [432, 410] width 127 height 14
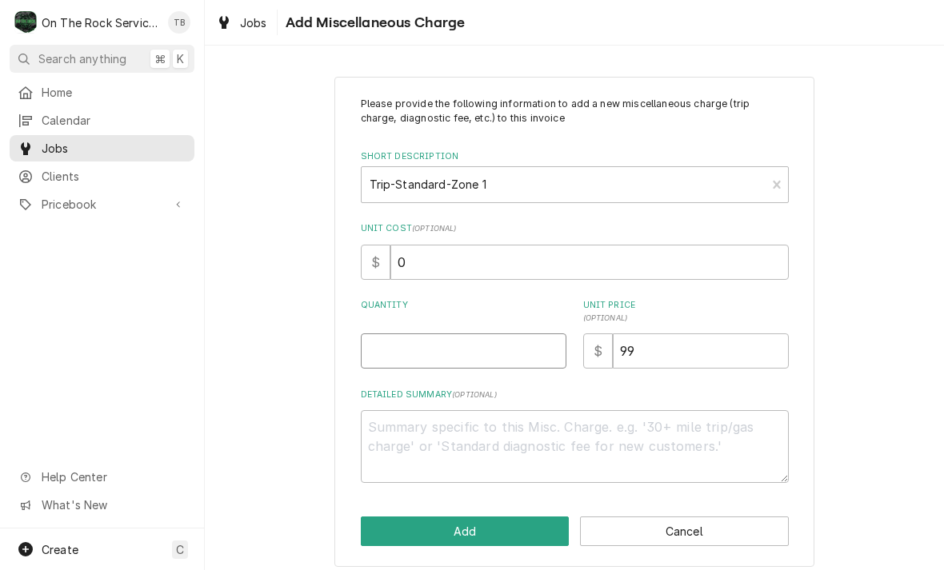
click at [456, 354] on input "Quantity" at bounding box center [464, 350] width 206 height 35
type textarea "x"
type input "1"
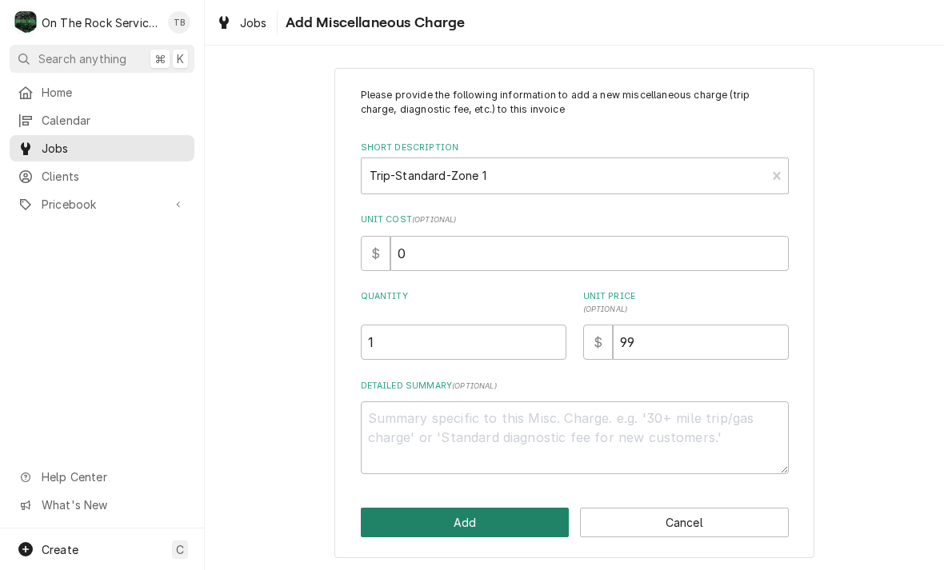
click at [485, 528] on button "Add" at bounding box center [465, 523] width 209 height 30
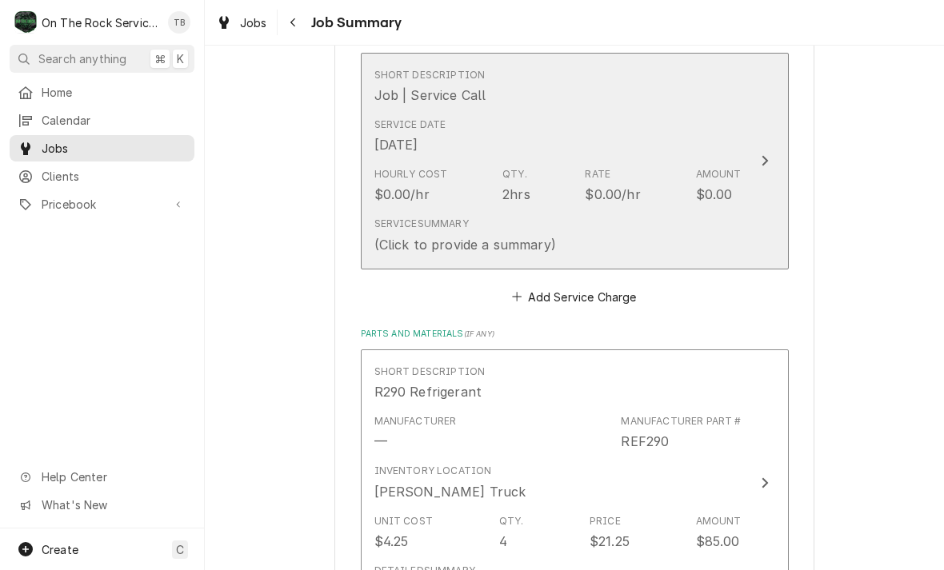
click at [553, 229] on div "Service Summary (Click to provide a summary)" at bounding box center [557, 235] width 367 height 50
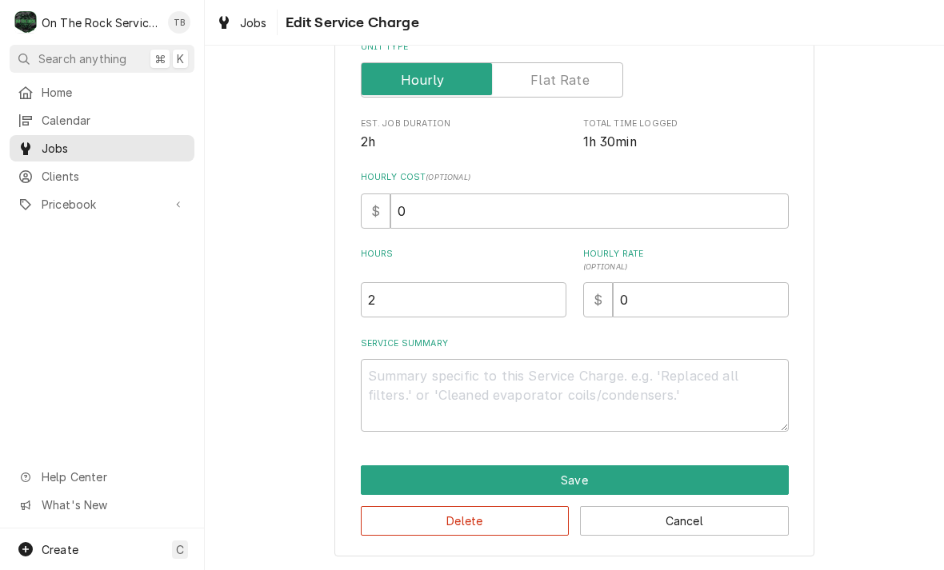
scroll to position [243, 0]
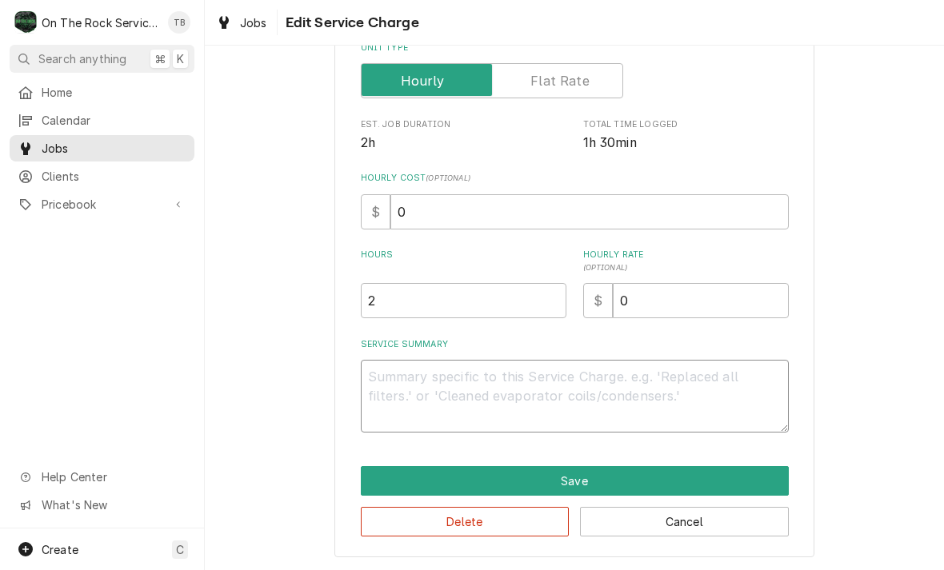
click at [397, 384] on textarea "Service Summary" at bounding box center [575, 396] width 428 height 73
type textarea "x"
type textarea "1"
type textarea "x"
type textarea "10"
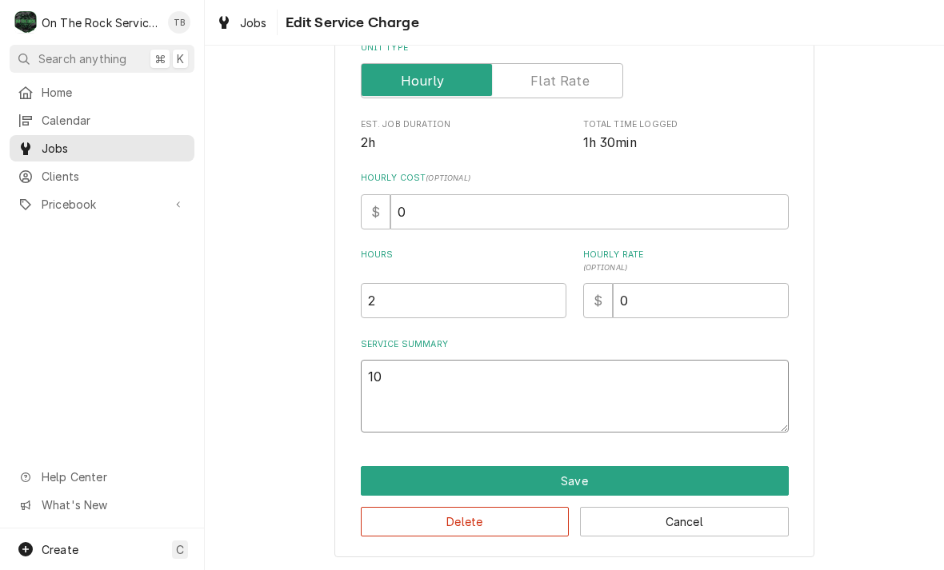
type textarea "x"
type textarea "10/"
type textarea "x"
type textarea "10/2"
type textarea "x"
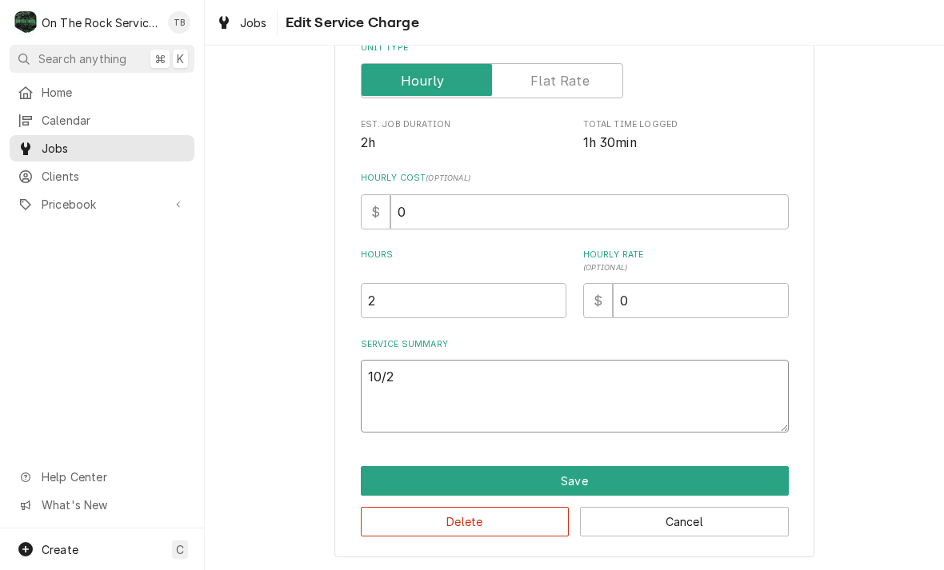
type textarea "10/2/"
type textarea "x"
type textarea "10/2/2"
type textarea "x"
type textarea "10/2/25"
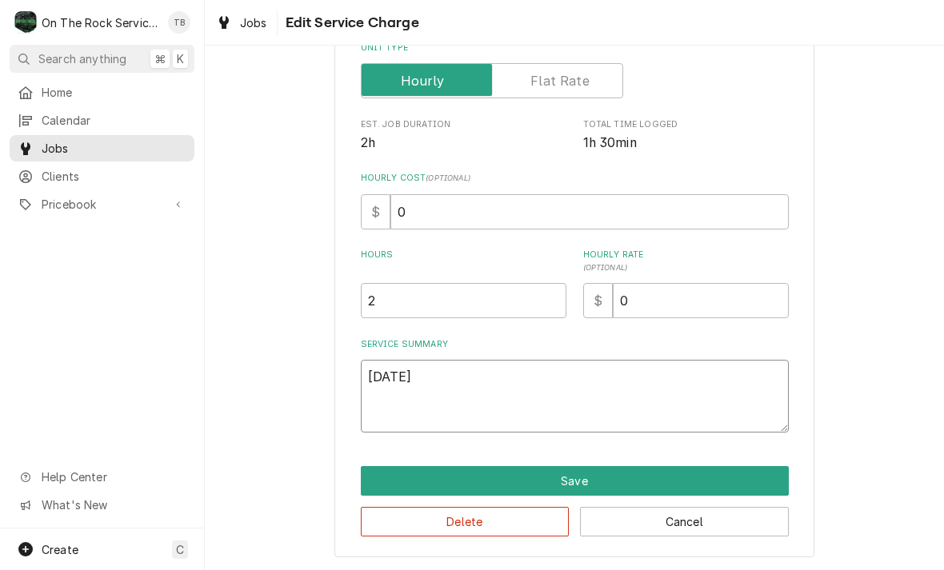
type textarea "x"
type textarea "10/2/25"
type textarea "x"
type textarea "10/2/25 T"
type textarea "x"
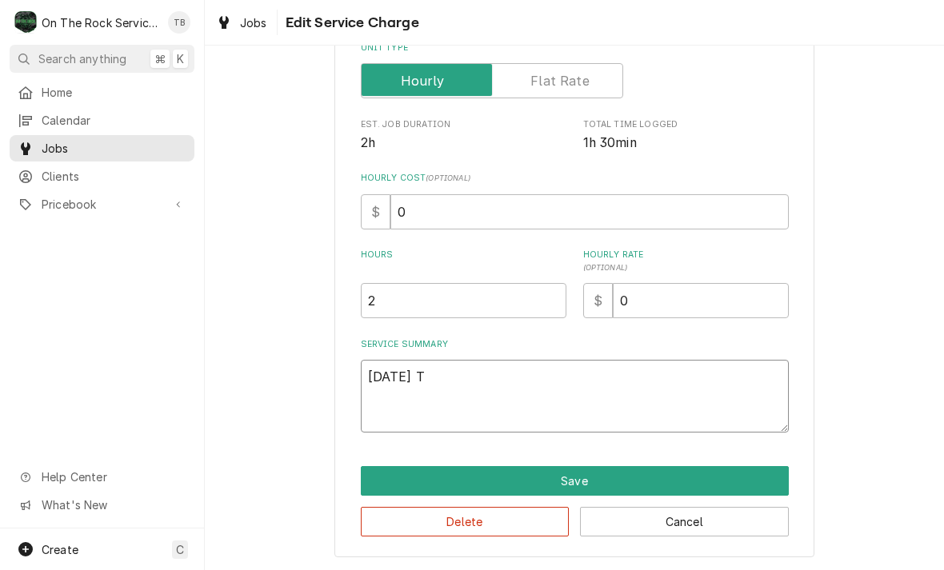
type textarea "10/2/25 TM"
type textarea "x"
type textarea "10/2/25 TMB"
type textarea "x"
type textarea "10/2/25 TMB"
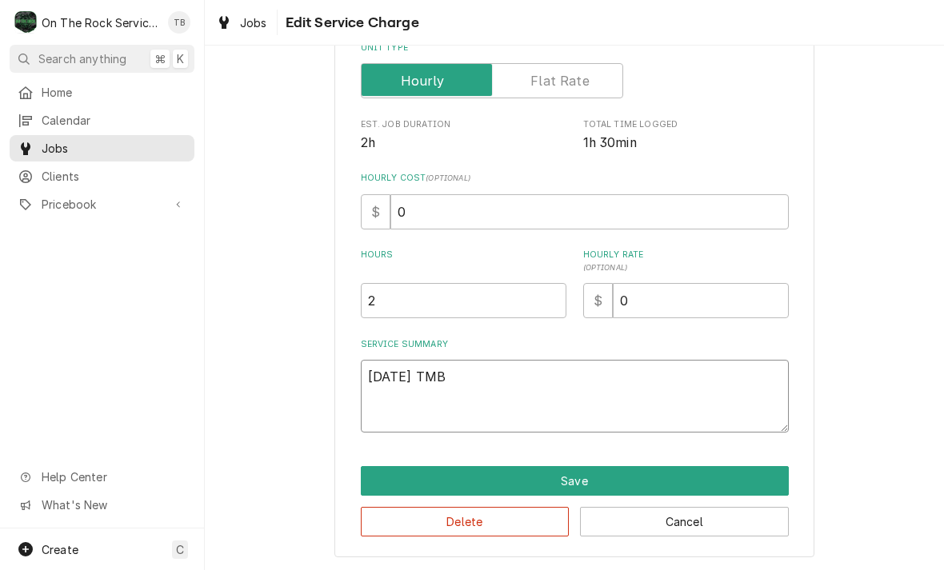
type textarea "x"
type textarea "10/2/25 TMB P"
type textarea "x"
type textarea "10/2/25 TMB PR"
type textarea "x"
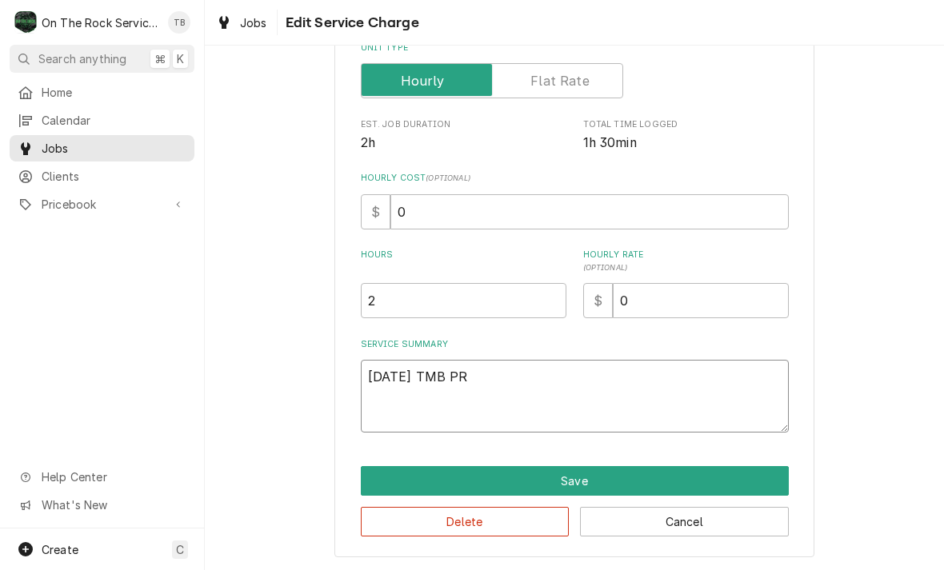
type textarea "10/2/25 TMB PRO"
type textarea "x"
type textarea "10/2/25 TMB PROV"
type textarea "x"
type textarea "10/2/25 TMB PROVI"
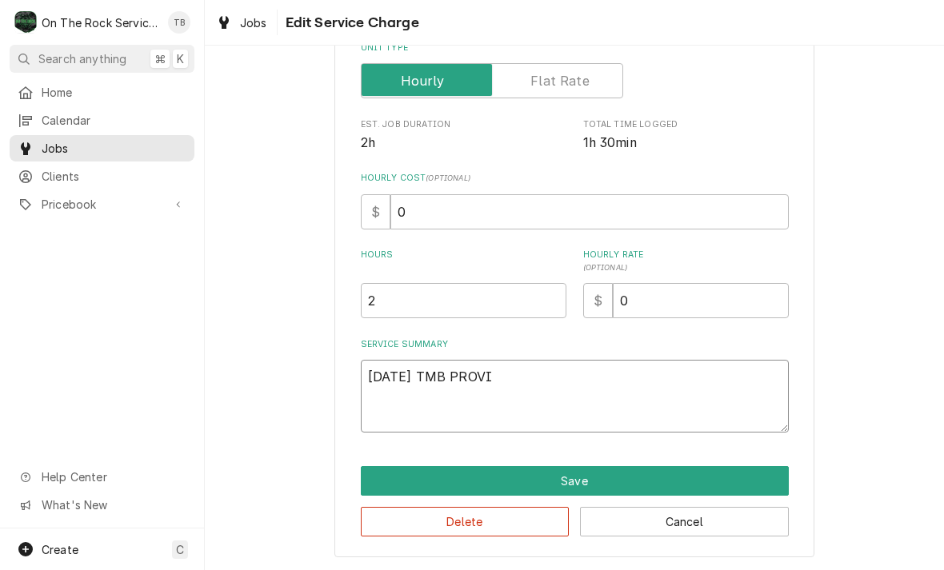
type textarea "x"
type textarea "10/2/25 TMB PROVID"
type textarea "x"
type textarea "10/2/25 TMB PROVIDE"
type textarea "x"
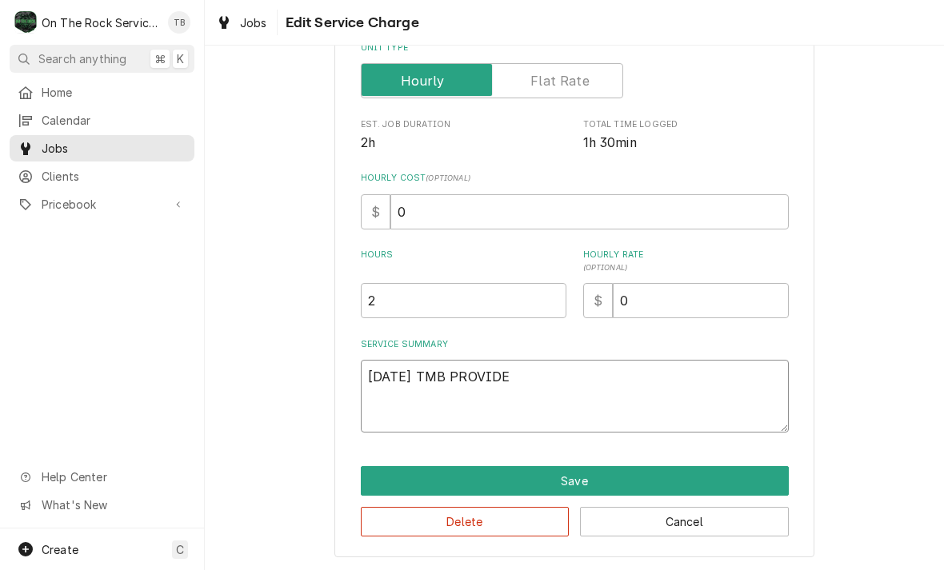
type textarea "10/2/25 TMB PROVIDE"
type textarea "x"
type textarea "10/2/25 TMB PROVIDE SE"
type textarea "x"
type textarea "10/2/25 TMB PROVIDE SER"
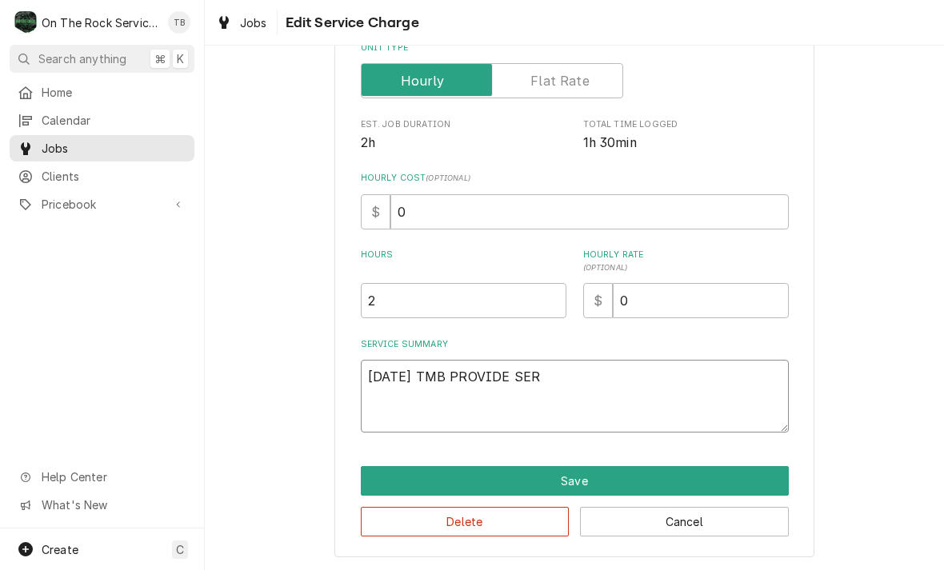
type textarea "x"
type textarea "10/2/25 TMB PROVIDE SERV"
type textarea "x"
type textarea "10/2/25 TMB PROVIDE SERVI"
type textarea "x"
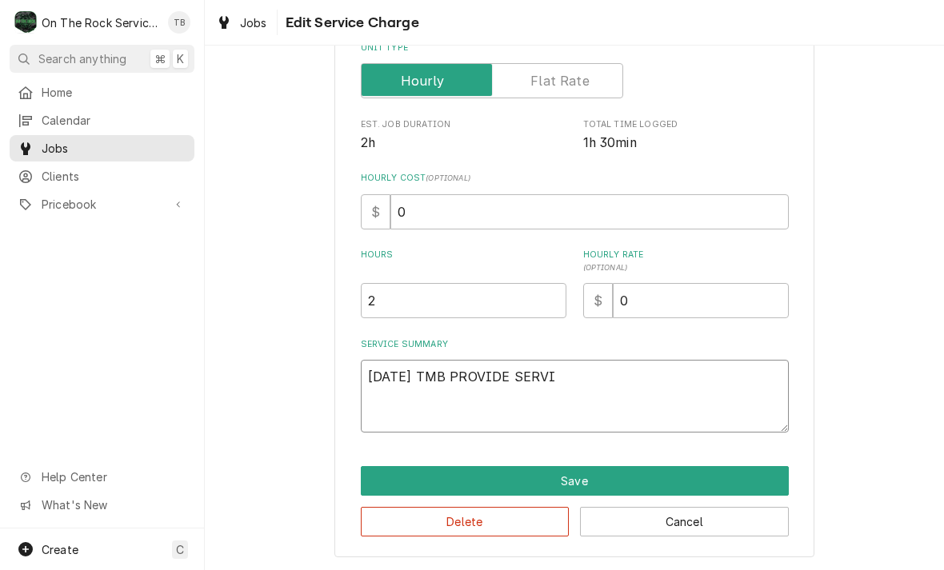
type textarea "10/2/25 TMB PROVIDE SERVIC"
type textarea "x"
type textarea "10/2/25 TMB PROVIDE SERVICE"
type textarea "x"
type textarea "10/2/25 TMB PROVIDE SERVICE PA"
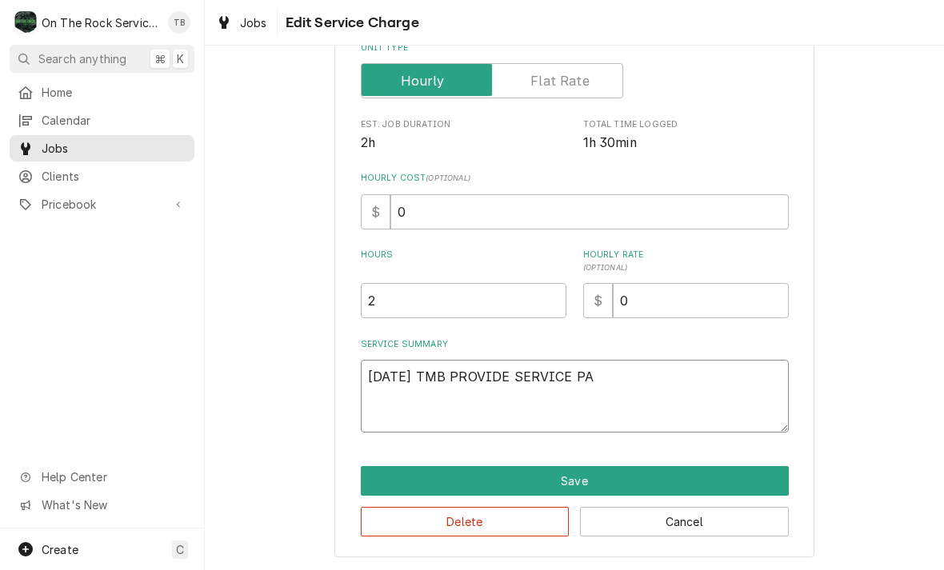
type textarea "x"
type textarea "10/2/25 TMB PROVIDE SERVICE PAR"
type textarea "x"
type textarea "10/2/25 TMB PROVIDE SERVICE PART"
type textarea "x"
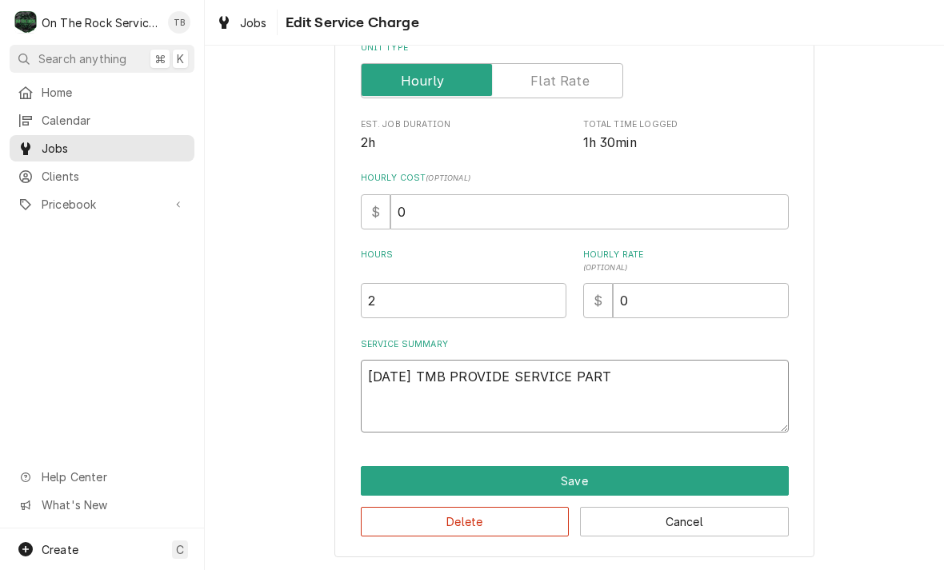
type textarea "10/2/25 TMB PROVIDE SERVICE PARTS"
type textarea "x"
type textarea "10/2/25 TMB PROVIDE SERVICE PARTS"
type textarea "x"
type textarea "10/2/25 TMB PROVIDE SERVICE PARTS A"
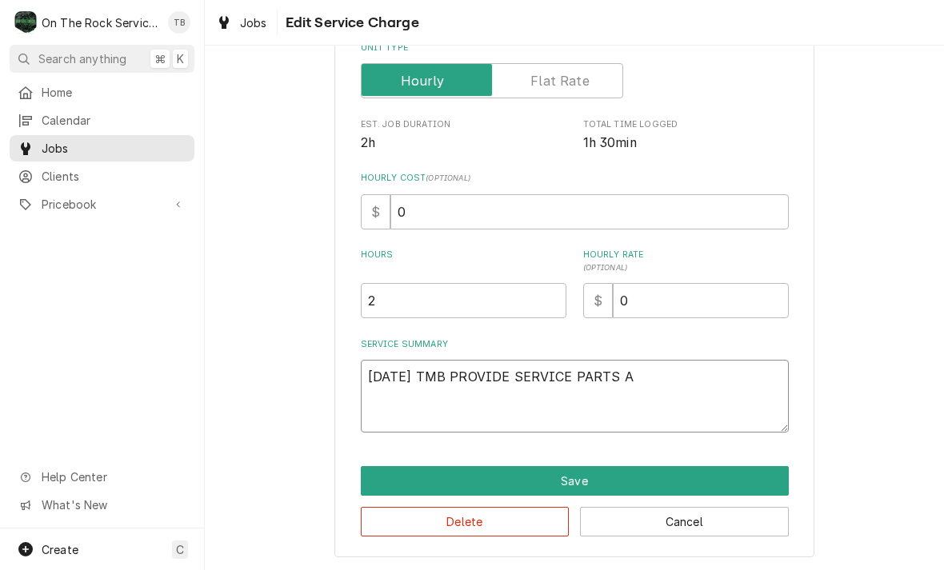
type textarea "x"
type textarea "10/2/25 TMB PROVIDE SERVICE PARTS AN"
type textarea "x"
type textarea "10/2/25 TMB PROVIDE SERVICE PARTS AND"
type textarea "x"
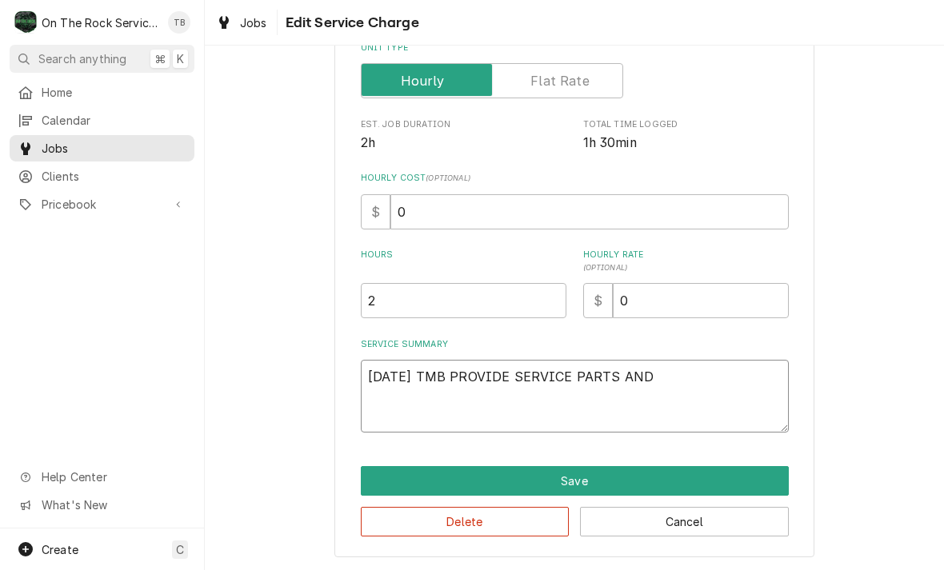
type textarea "10/2/25 TMB PROVIDE SERVICE PARTS AND"
type textarea "x"
type textarea "10/2/25 TMB PROVIDE SERVICE PARTS AND LA"
type textarea "x"
type textarea "10/2/25 TMB PROVIDE SERVICE PARTS AND LABO"
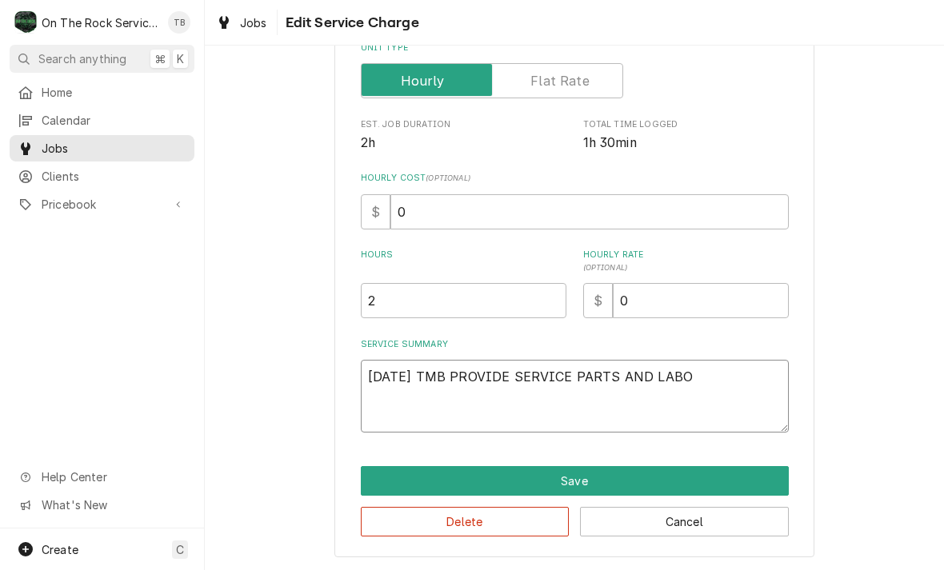
type textarea "x"
type textarea "10/2/25 TMB PROVIDE SERVICE PARTS AND LABOR"
type textarea "x"
type textarea "10/2/25 TMB PROVIDE SERVICE PARTS AND LABOR"
type textarea "x"
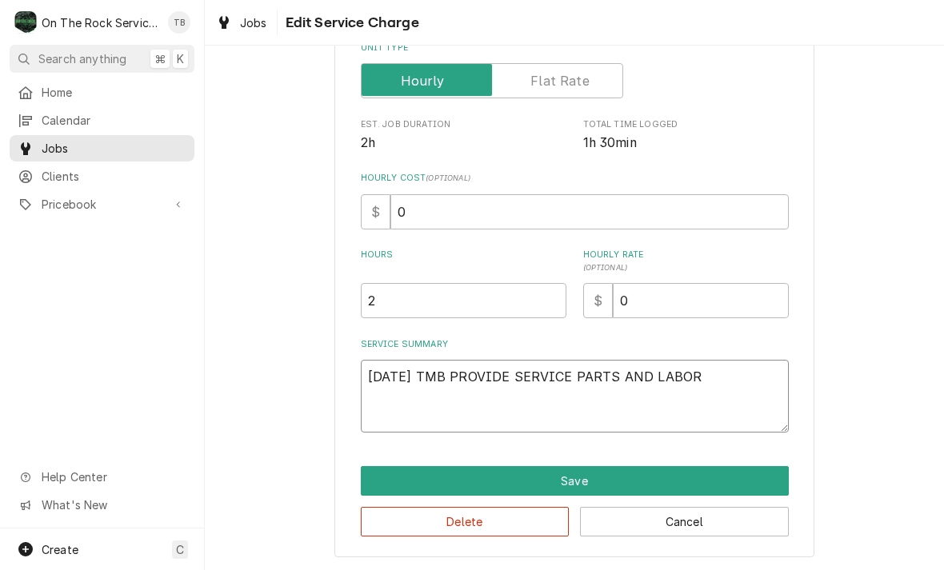
type textarea "10/2/25 TMB PROVIDE SERVICE PARTS AND LABOR T"
type textarea "x"
type textarea "10/2/25 TMB PROVIDE SERVICE PARTS AND LABOR TO"
type textarea "x"
type textarea "10/2/25 TMB PROVIDE SERVICE PARTS AND LABOR TO"
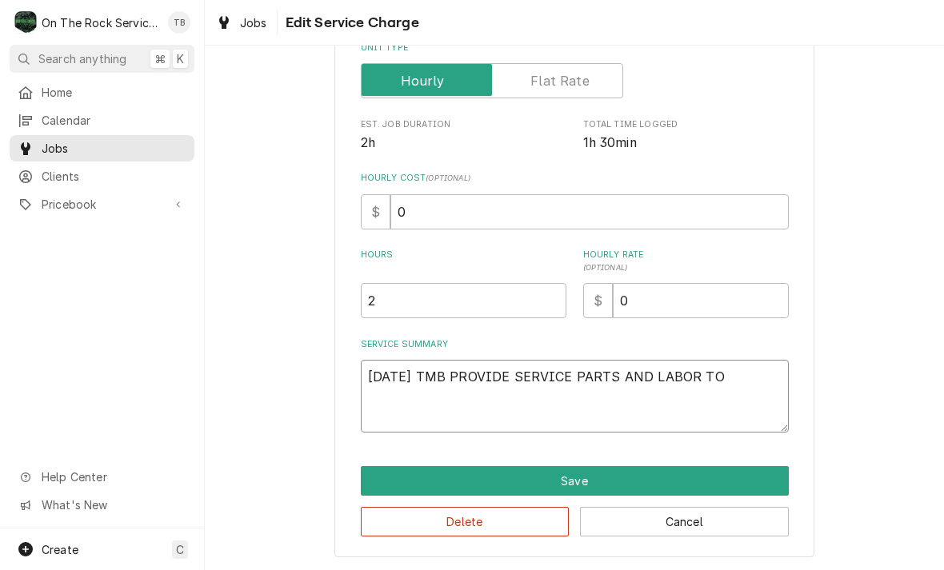
type textarea "x"
type textarea "10/2/25 TMB PROVIDE SERVICE PARTS AND LABOR TO D"
type textarea "x"
type textarea "10/2/25 TMB PROVIDE SERVICE PARTS AND LABOR TO DE"
type textarea "x"
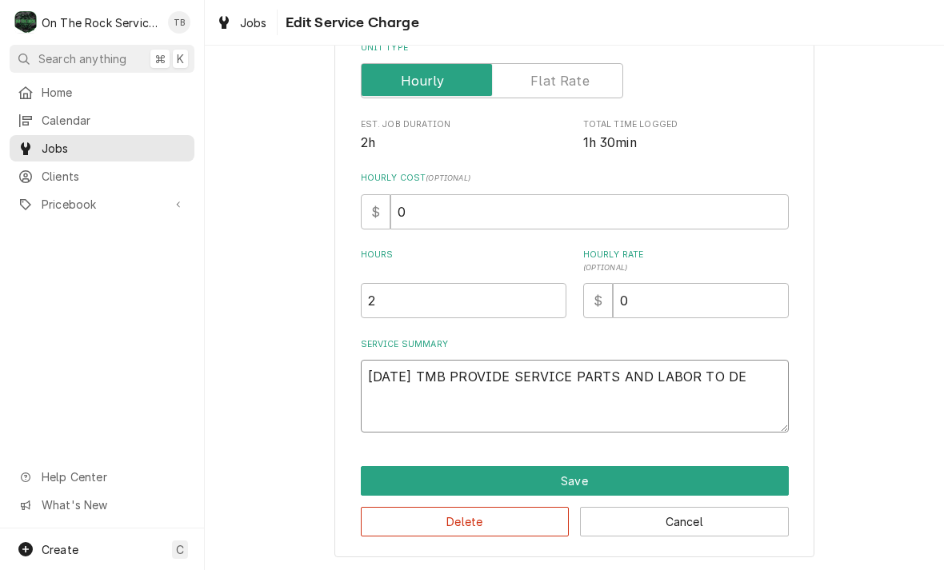
type textarea "10/2/25 TMB PROVIDE SERVICE PARTS AND LABOR TO DET"
type textarea "x"
type textarea "10/2/25 TMB PROVIDE SERVICE PARTS AND LABOR TO DETE"
type textarea "x"
type textarea "10/2/25 TMB PROVIDE SERVICE PARTS AND LABOR TO DETER"
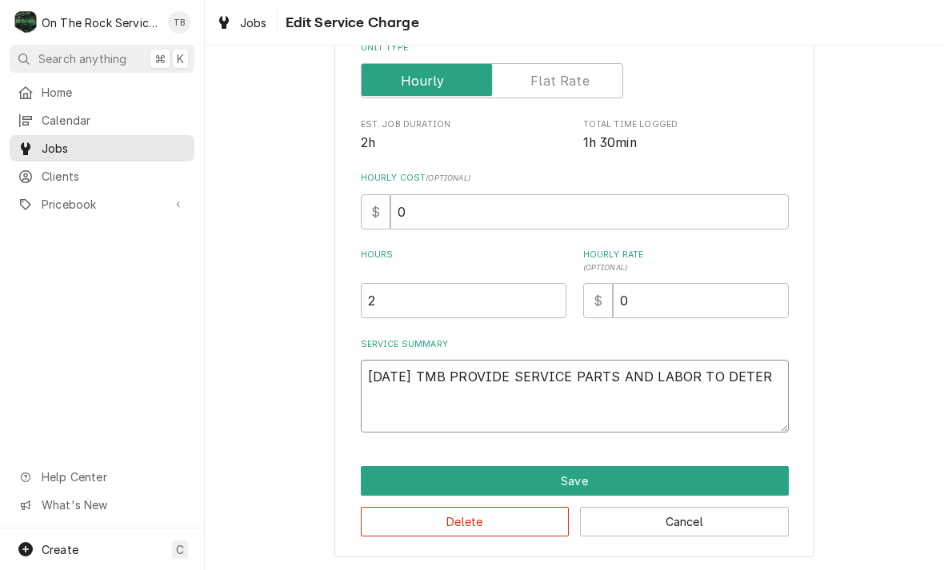
type textarea "x"
type textarea "10/2/25 TMB PROVIDE SERVICE PARTS AND LABOR TO DETERM"
type textarea "x"
type textarea "10/2/25 TMB PROVIDE SERVICE PARTS AND LABOR TO DETERMIN"
type textarea "x"
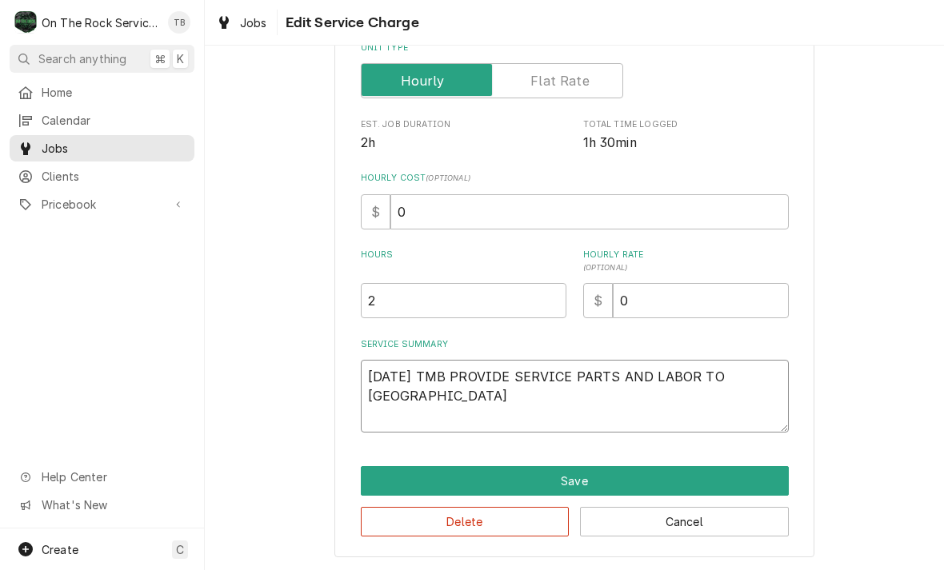
type textarea "10/2/25 TMB PROVIDE SERVICE PARTS AND LABOR TO DETERMINE"
type textarea "x"
type textarea "10/2/25 TMB PROVIDE SERVICE PARTS AND LABOR TO DETERMINE"
type textarea "x"
type textarea "10/2/25 TMB PROVIDE SERVICE PARTS AND LABOR TO DETERMINE T"
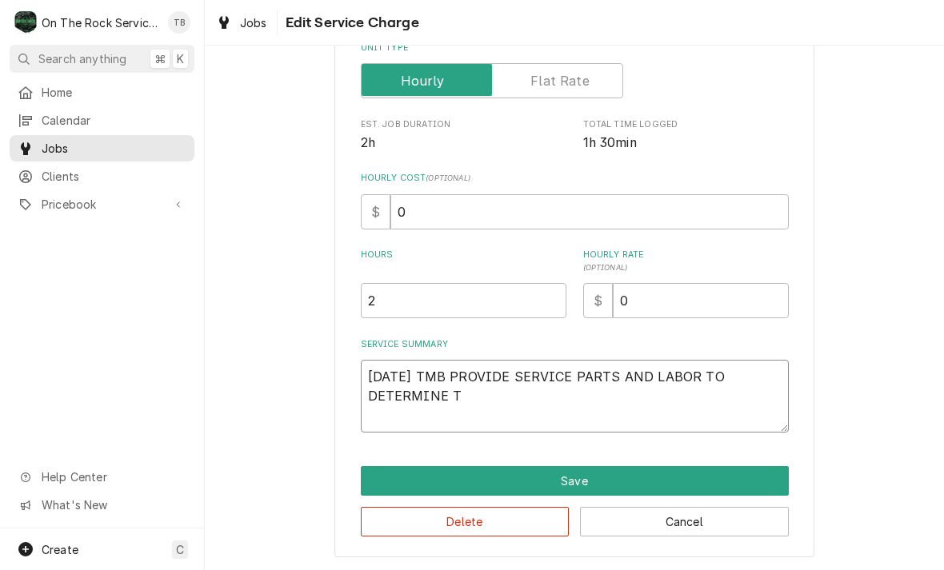
type textarea "x"
type textarea "10/2/25 TMB PROVIDE SERVICE PARTS AND LABOR TO DETERMINE THA"
type textarea "x"
type textarea "10/2/25 TMB PROVIDE SERVICE PARTS AND LABOR TO DETERMINE THAA"
type textarea "x"
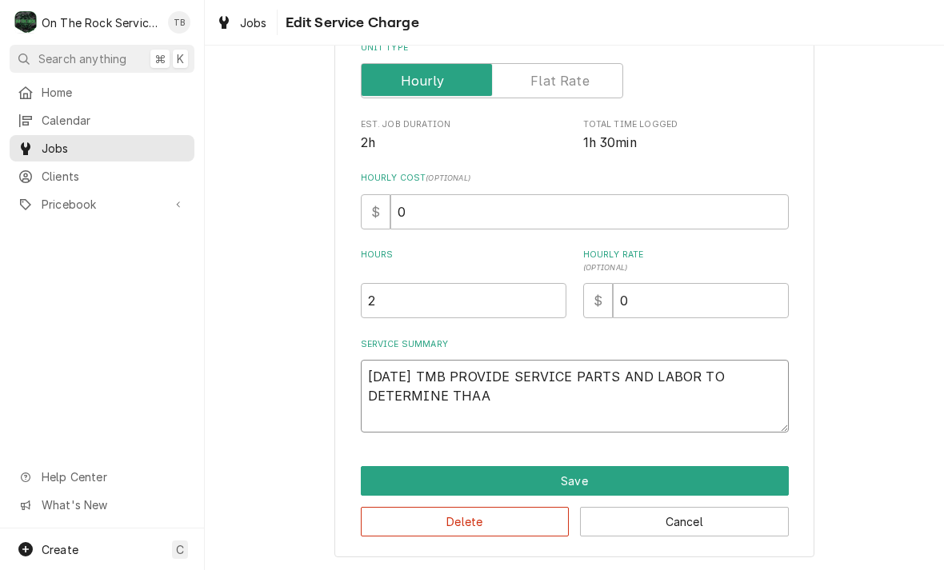
type textarea "10/2/25 TMB PROVIDE SERVICE PARTS AND LABOR TO DETERMINE THAAT"
type textarea "x"
type textarea "10/2/25 TMB PROVIDE SERVICE PARTS AND LABOR TO DETERMINE THAAT"
type textarea "x"
type textarea "10/2/25 TMB PROVIDE SERVICE PARTS AND LABOR TO DETERMINE THAAT O"
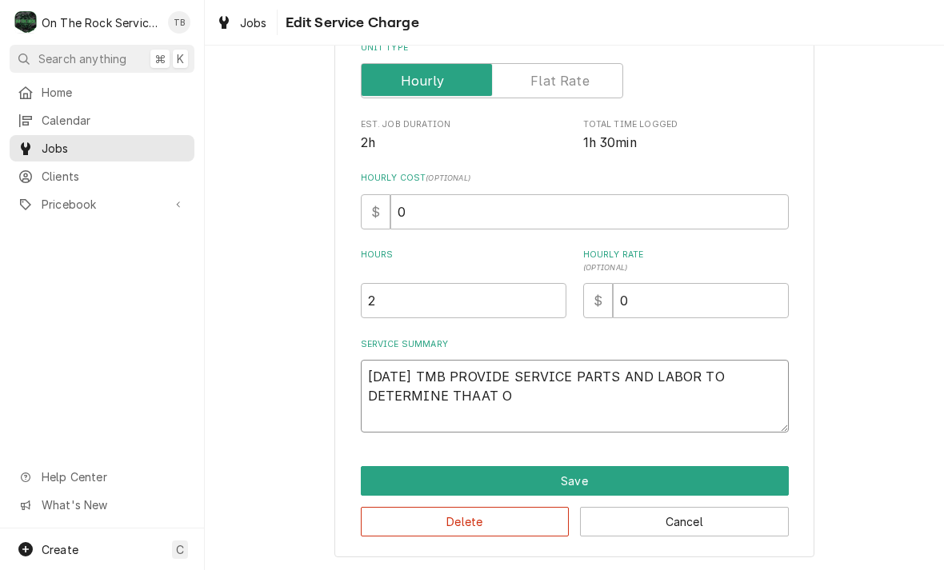
type textarea "x"
type textarea "10/2/25 TMB PROVIDE SERVICE PARTS AND LABOR TO DETERMINE THAAT ON"
type textarea "x"
type textarea "10/2/25 TMB PROVIDE SERVICE PARTS AND LABOR TO DETERMINE THAAT ON"
type textarea "x"
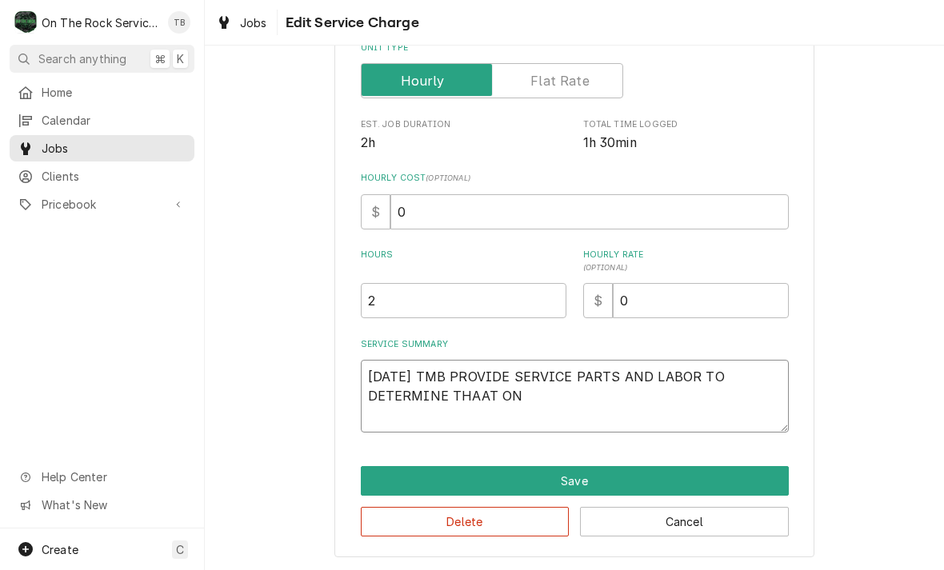
type textarea "10/2/25 TMB PROVIDE SERVICE PARTS AND LABOR TO DETERMINE THAAT ON"
type textarea "x"
type textarea "10/2/25 TMB PROVIDE SERVICE PARTS AND LABOR TO DETERMINE THAAT O"
type textarea "x"
type textarea "10/2/25 TMB PROVIDE SERVICE PARTS AND LABOR TO DETERMINE THAAT"
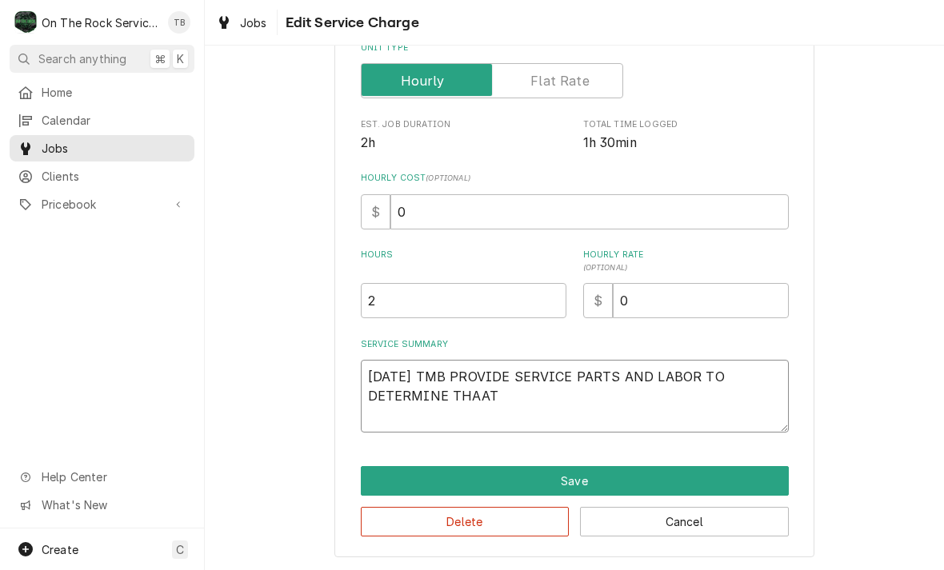
type textarea "x"
type textarea "10/2/25 TMB PROVIDE SERVICE PARTS AND LABOR TO DETERMINE THAAT"
type textarea "x"
type textarea "10/2/25 TMB PROVIDE SERVICE PARTS AND LABOR TO DETERMINE THAA"
type textarea "x"
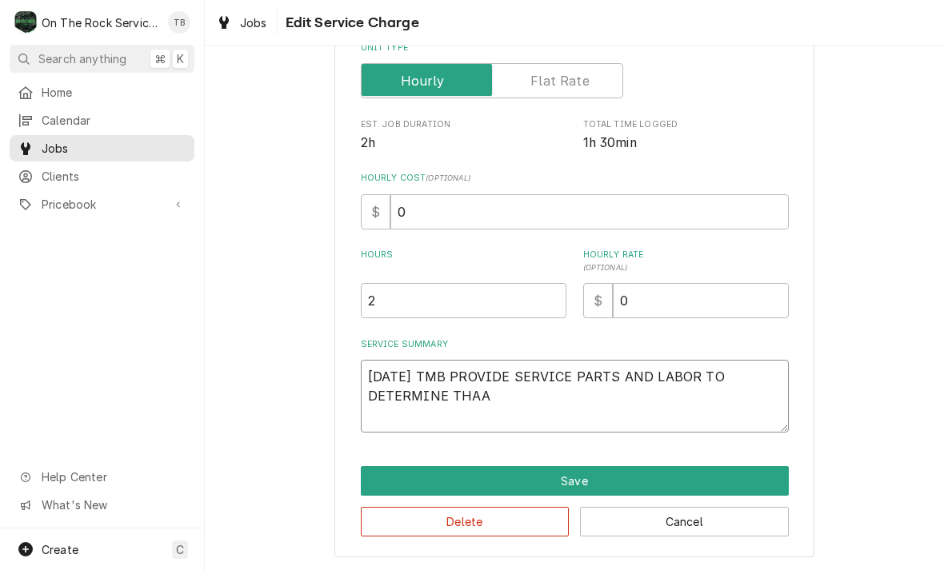
type textarea "10/2/25 TMB PROVIDE SERVICE PARTS AND LABOR TO DETERMINE THA"
type textarea "x"
type textarea "10/2/25 TMB PROVIDE SERVICE PARTS AND LABOR TO DETERMINE THAT"
type textarea "x"
type textarea "10/2/25 TMB PROVIDE SERVICE PARTS AND LABOR TO DETERMINE THAT"
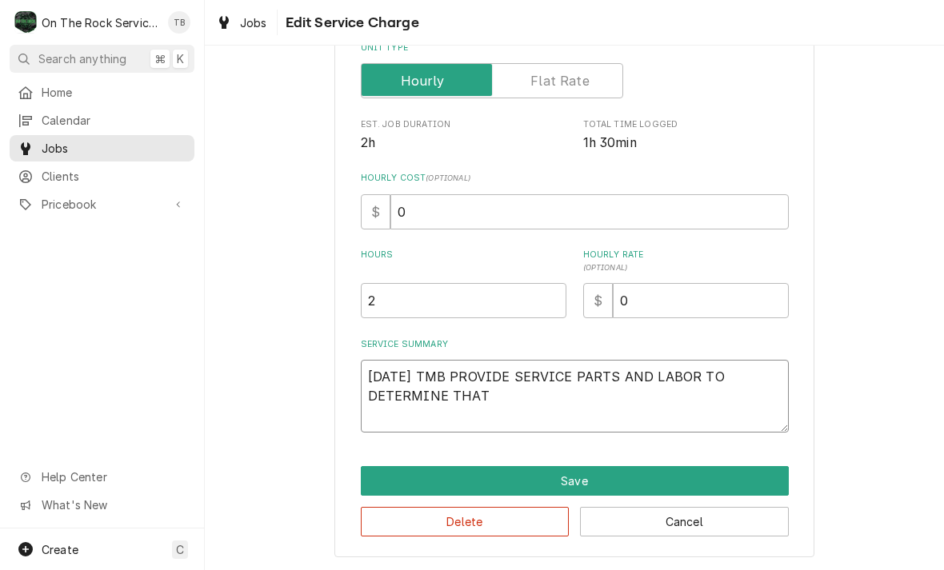
type textarea "x"
type textarea "10/2/25 TMB PROVIDE SERVICE PARTS AND LABOR TO DETERMINE THAT ON"
type textarea "x"
type textarea "10/2/25 TMB PROVIDE SERVICE PARTS AND LABOR TO DETERMINE THAT ON"
type textarea "x"
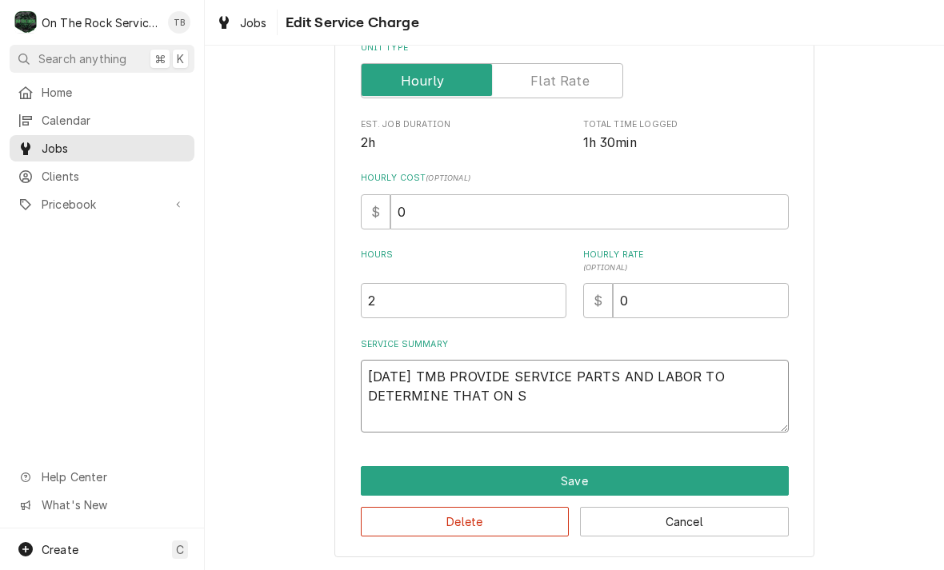
type textarea "10/2/25 TMB PROVIDE SERVICE PARTS AND LABOR TO DETERMINE THAT ON SL"
type textarea "x"
type textarea "10/2/25 TMB PROVIDE SERVICE PARTS AND LABOR TO DETERMINE THAT ON SLA"
type textarea "x"
type textarea "10/2/25 TMB PROVIDE SERVICE PARTS AND LABOR TO DETERMINE THAT ON SL"
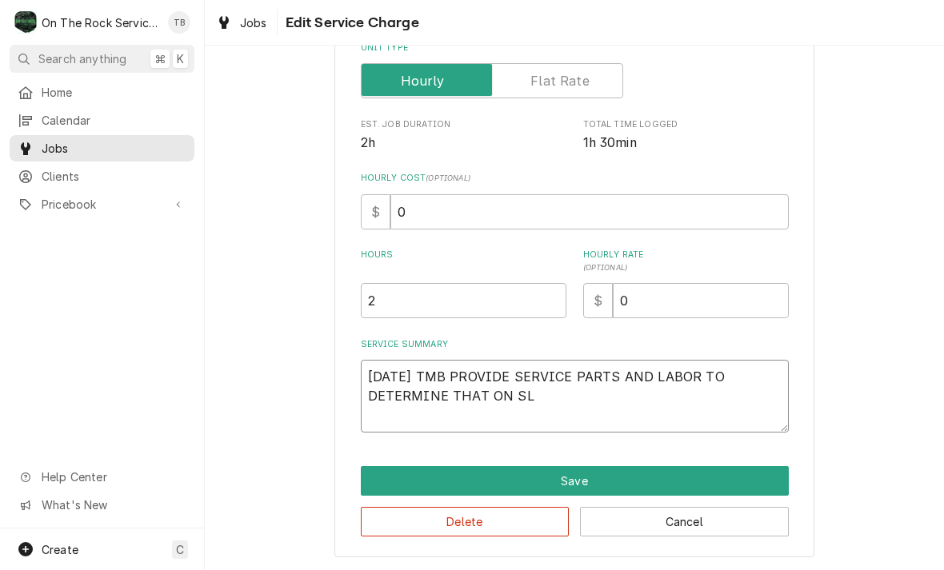
type textarea "x"
type textarea "10/2/25 TMB PROVIDE SERVICE PARTS AND LABOR TO DETERMINE THAT ON S"
type textarea "x"
type textarea "10/2/25 TMB PROVIDE SERVICE PARTS AND LABOR TO DETERMINE THAT ON SA"
type textarea "x"
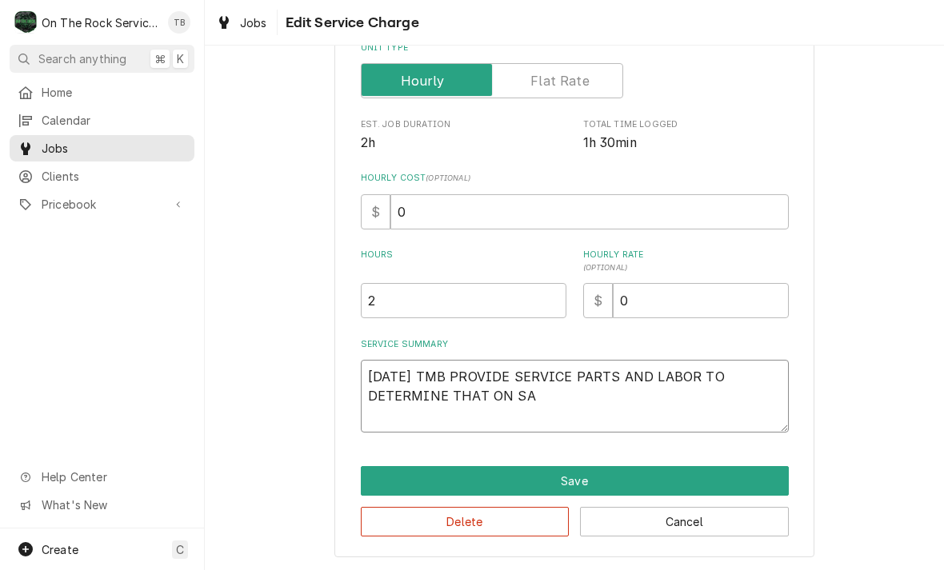
type textarea "10/2/25 TMB PROVIDE SERVICE PARTS AND LABOR TO DETERMINE THAT ON SAL"
type textarea "x"
type textarea "10/2/25 TMB PROVIDE SERVICE PARTS AND LABOR TO DETERMINE THAT ON SALA"
type textarea "x"
type textarea "10/2/25 TMB PROVIDE SERVICE PARTS AND LABOR TO DETERMINE THAT ON SALAD"
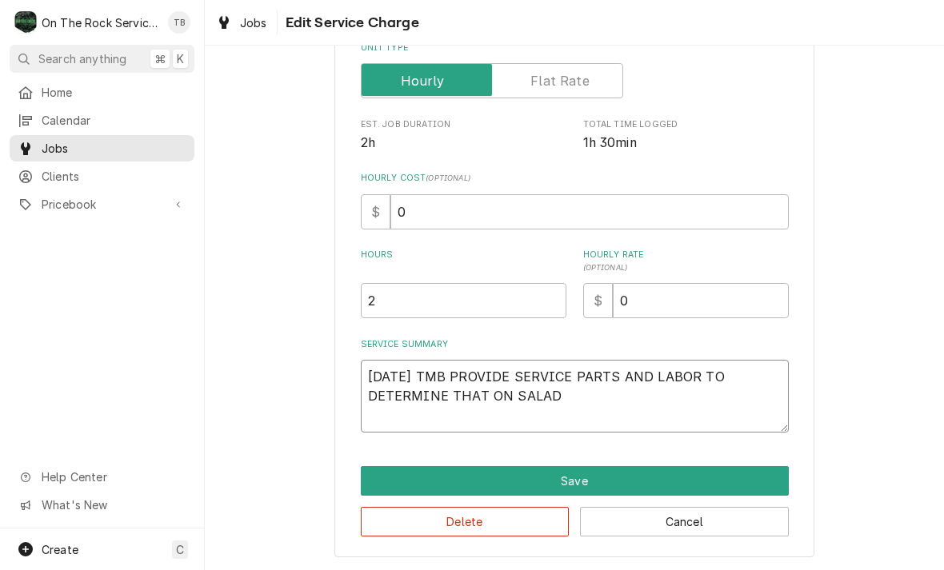
type textarea "x"
type textarea "10/2/25 TMB PROVIDE SERVICE PARTS AND LABOR TO DETERMINE THAT ON SALAD"
type textarea "x"
type textarea "10/2/25 TMB PROVIDE SERVICE PARTS AND LABOR TO DETERMINE THAT ON SALAD PR"
type textarea "x"
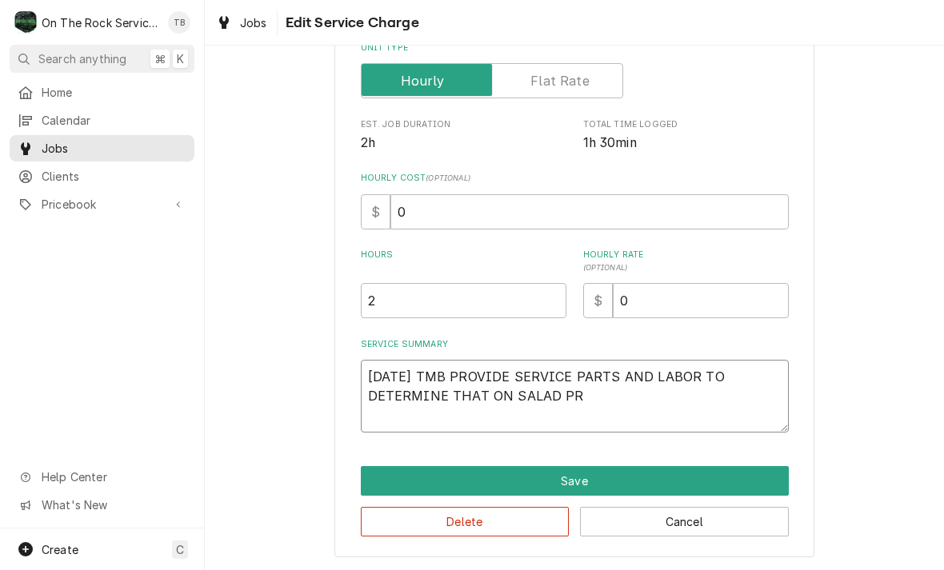
type textarea "10/2/25 TMB PROVIDE SERVICE PARTS AND LABOR TO DETERMINE THAT ON SALAD PRE"
type textarea "x"
type textarea "10/2/25 TMB PROVIDE SERVICE PARTS AND LABOR TO DETERMINE THAT ON SALAD PREP"
type textarea "x"
type textarea "10/2/25 TMB PROVIDE SERVICE PARTS AND LABOR TO DETERMINE THAT ON SALAD PREP"
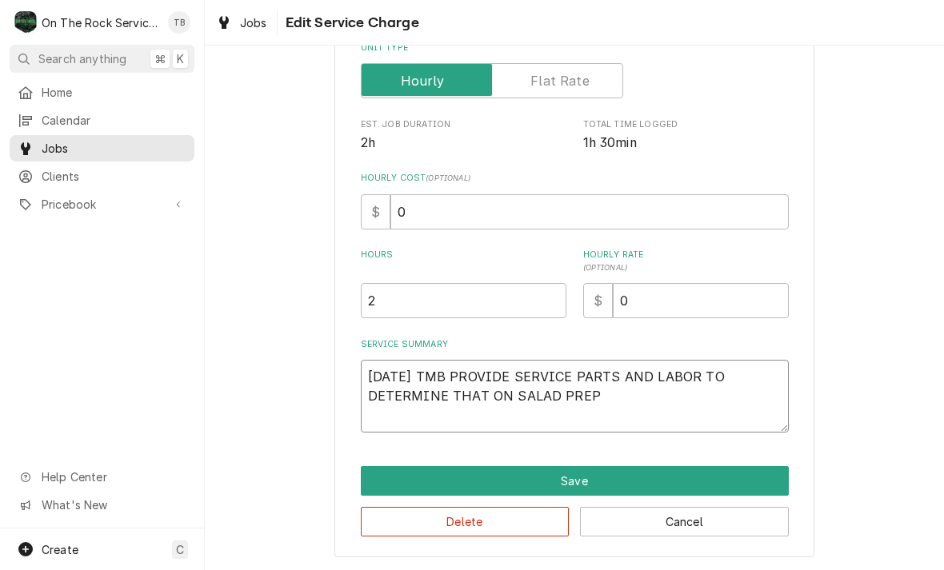
type textarea "x"
type textarea "10/2/25 TMB PROVIDE SERVICE PARTS AND LABOR TO DETERMINE THAT ON SALAD PREP T"
type textarea "x"
type textarea "10/2/25 TMB PROVIDE SERVICE PARTS AND LABOR TO DETERMINE THAT ON SALAD PREP TA"
type textarea "x"
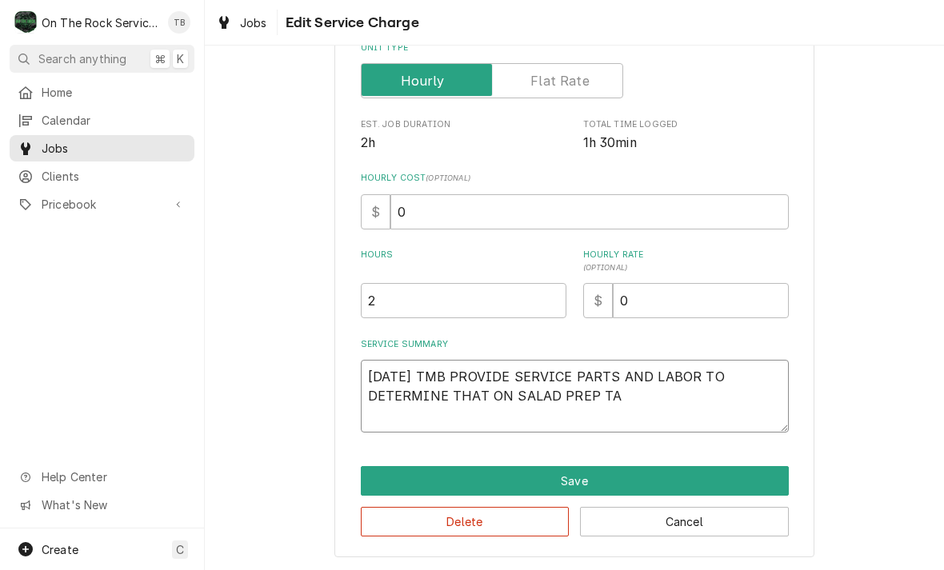
type textarea "10/2/25 TMB PROVIDE SERVICE PARTS AND LABOR TO DETERMINE THAT ON SALAD PREP TAB"
type textarea "x"
type textarea "10/2/25 TMB PROVIDE SERVICE PARTS AND LABOR TO DETERMINE THAT ON SALAD PREP TAB…"
type textarea "x"
type textarea "10/2/25 TMB PROVIDE SERVICE PARTS AND LABOR TO DETERMINE THAT ON SALAD PREP TAB…"
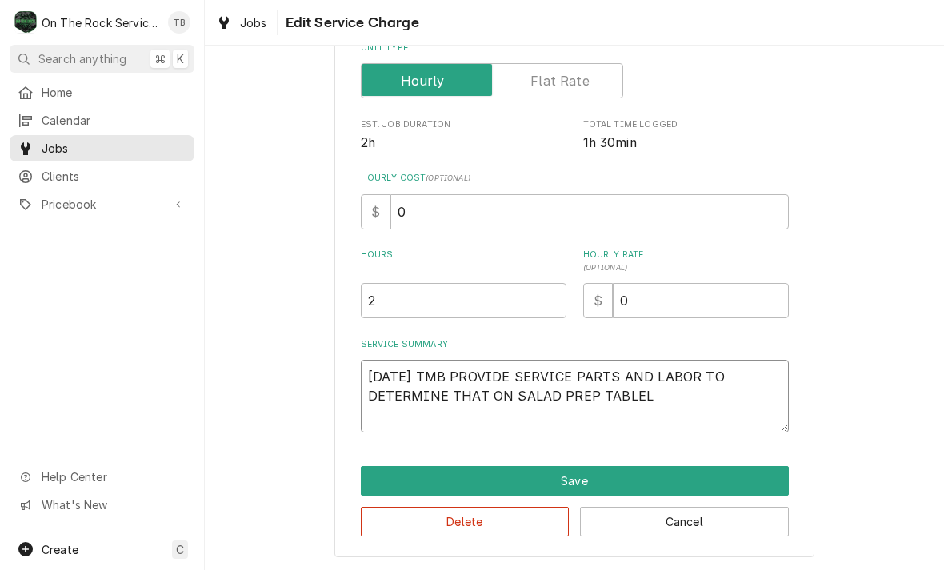
type textarea "x"
type textarea "10/2/25 TMB PROVIDE SERVICE PARTS AND LABOR TO DETERMINE THAT ON SALAD PREP TAB…"
type textarea "x"
type textarea "10/2/25 TMB PROVIDE SERVICE PARTS AND LABOR TO DETERMINE THAT ON SALAD PREP TAB…"
type textarea "x"
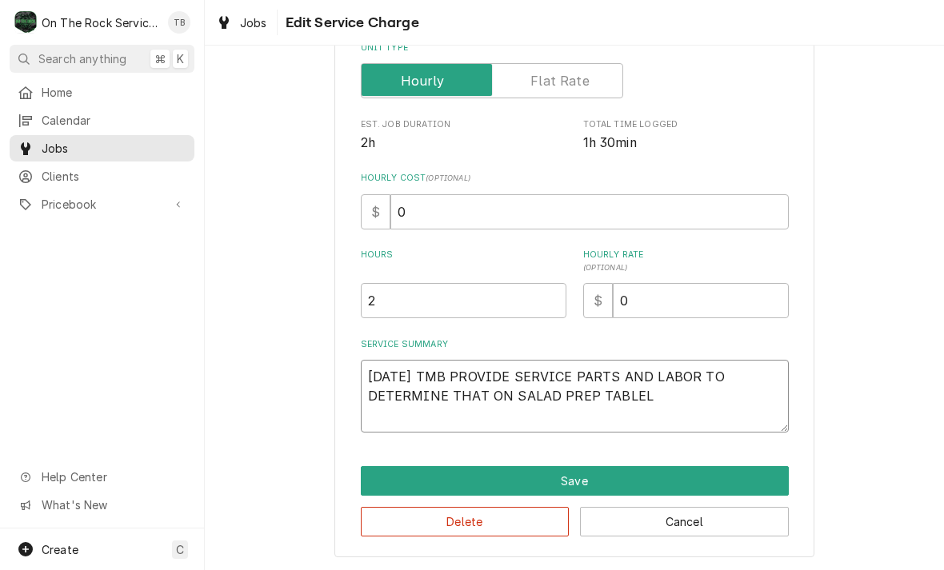
type textarea "10/2/25 TMB PROVIDE SERVICE PARTS AND LABOR TO DETERMINE THAT ON SALAD PREP TAB…"
type textarea "x"
type textarea "10/2/25 TMB PROVIDE SERVICE PARTS AND LABOR TO DETERMINE THAT ON SALAD PREP TAB…"
type textarea "x"
type textarea "10/2/25 TMB PROVIDE SERVICE PARTS AND LABOR TO DETERMINE THAT ON SALAD PREP TAB…"
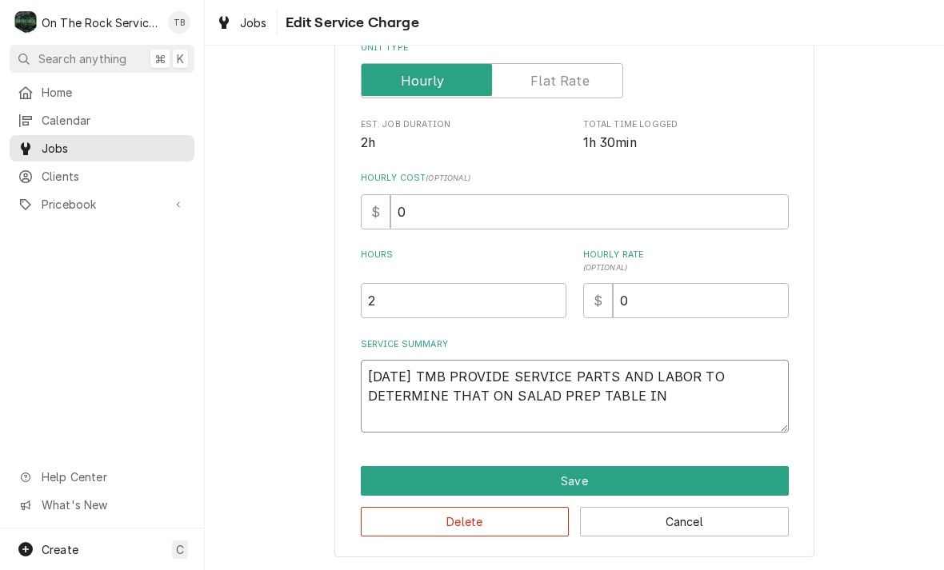
type textarea "x"
type textarea "10/2/25 TMB PROVIDE SERVICE PARTS AND LABOR TO DETERMINE THAT ON SALAD PREP TAB…"
type textarea "x"
type textarea "10/2/25 TMB PROVIDE SERVICE PARTS AND LABOR TO DETERMINE THAT ON SALAD PREP TAB…"
type textarea "x"
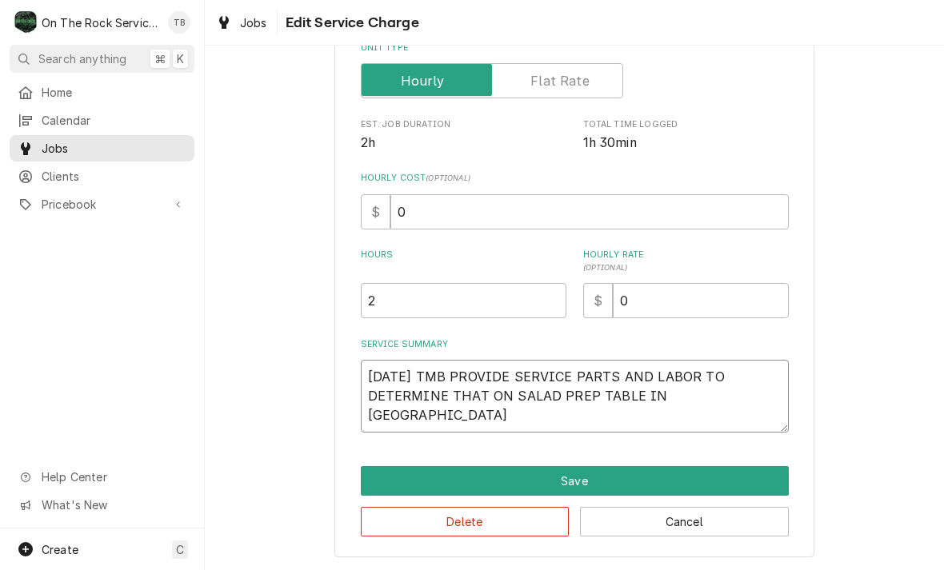
type textarea "10/2/25 TMB PROVIDE SERVICE PARTS AND LABOR TO DETERMINE THAT ON SALAD PREP TAB…"
type textarea "x"
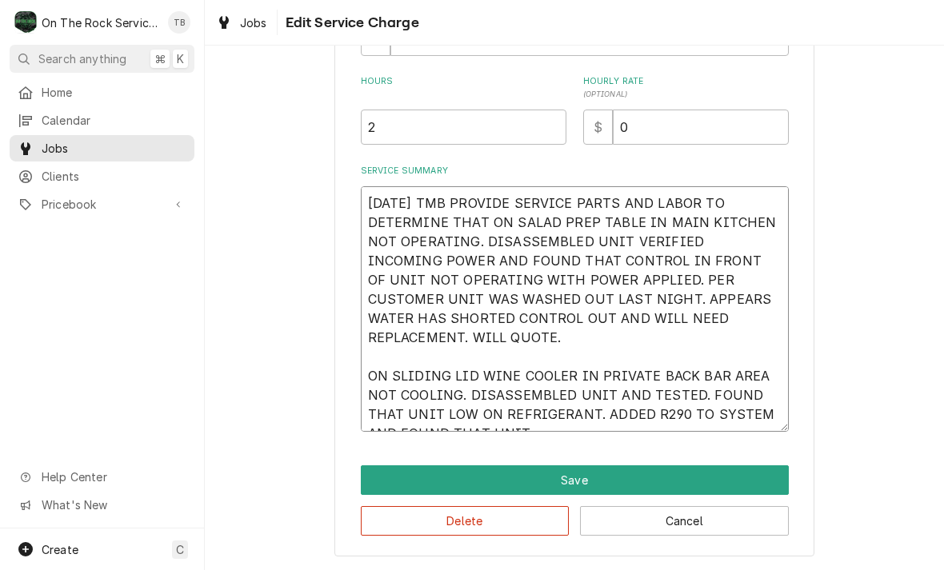
scroll to position [416, 0]
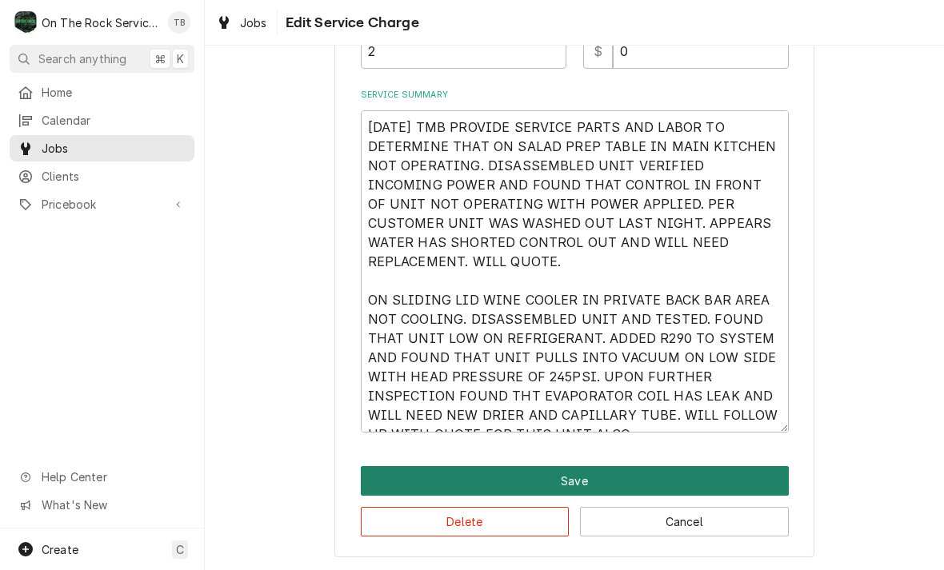
click at [594, 477] on button "Save" at bounding box center [575, 481] width 428 height 30
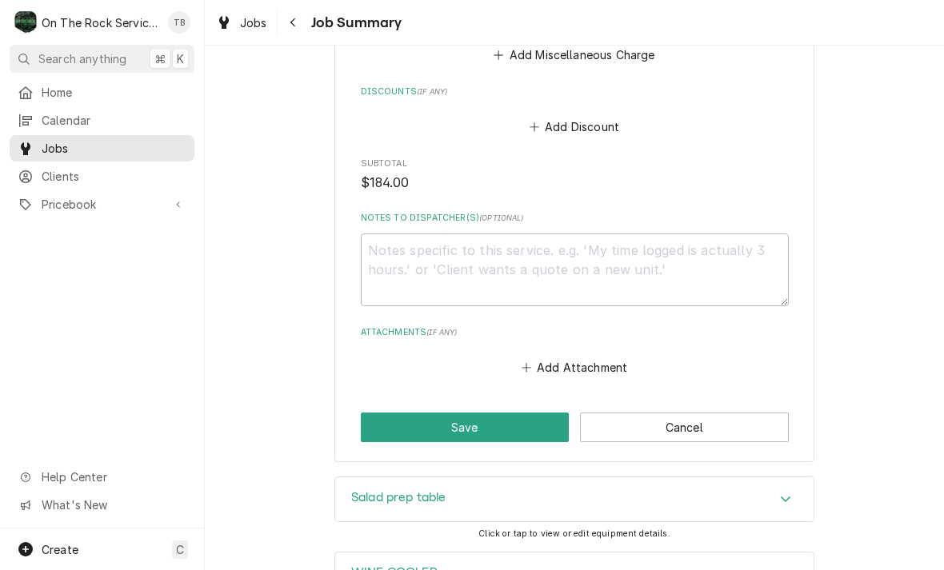
scroll to position [1538, 0]
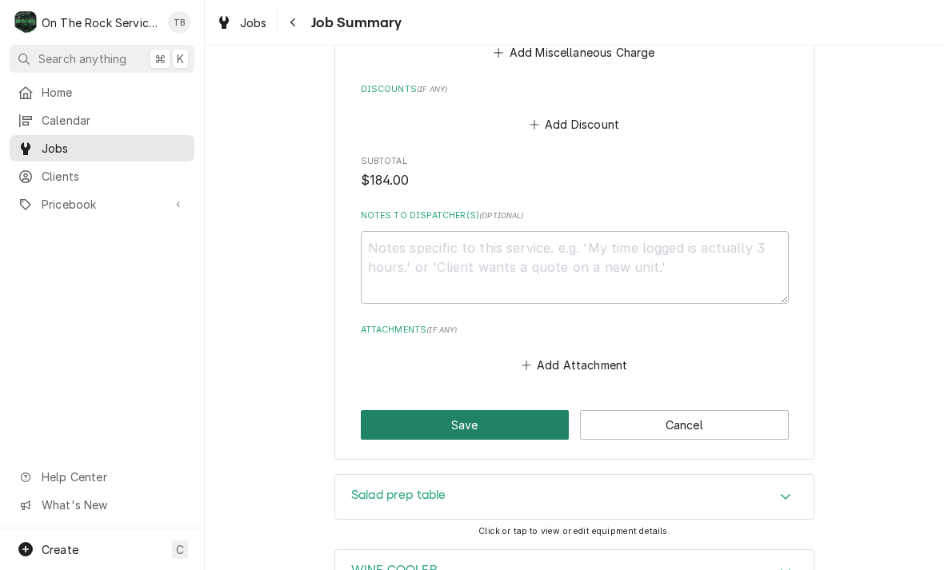
click at [497, 412] on button "Save" at bounding box center [465, 425] width 209 height 30
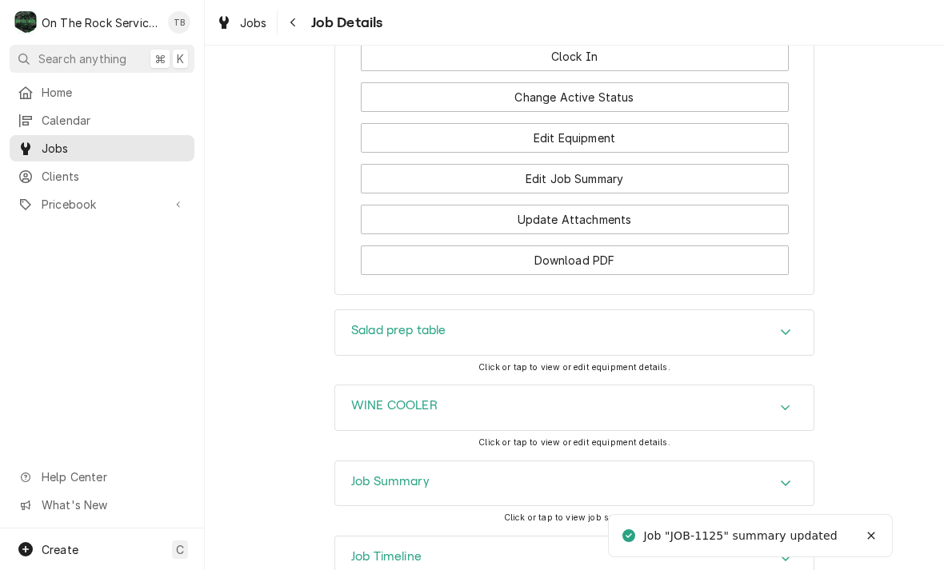
scroll to position [1934, 0]
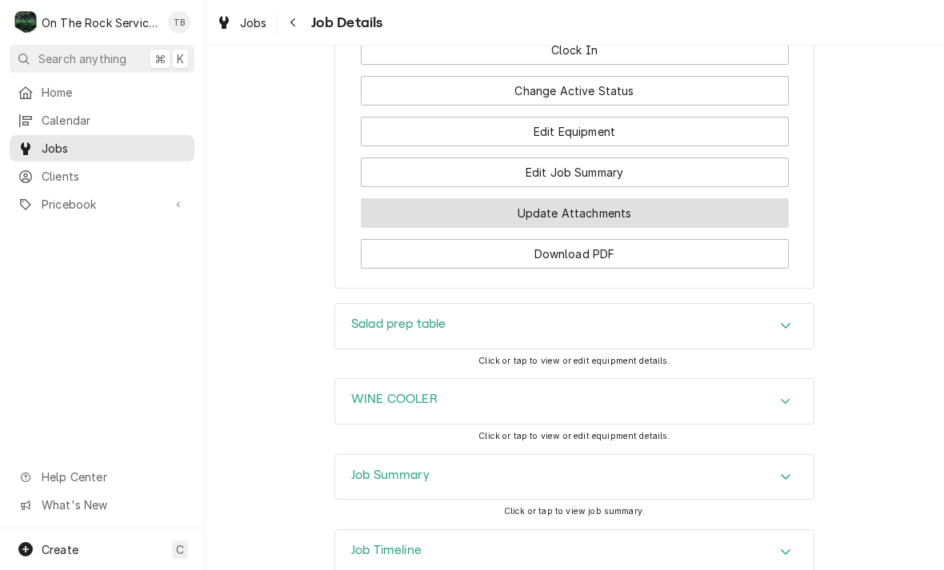
click at [588, 209] on button "Update Attachments" at bounding box center [575, 213] width 428 height 30
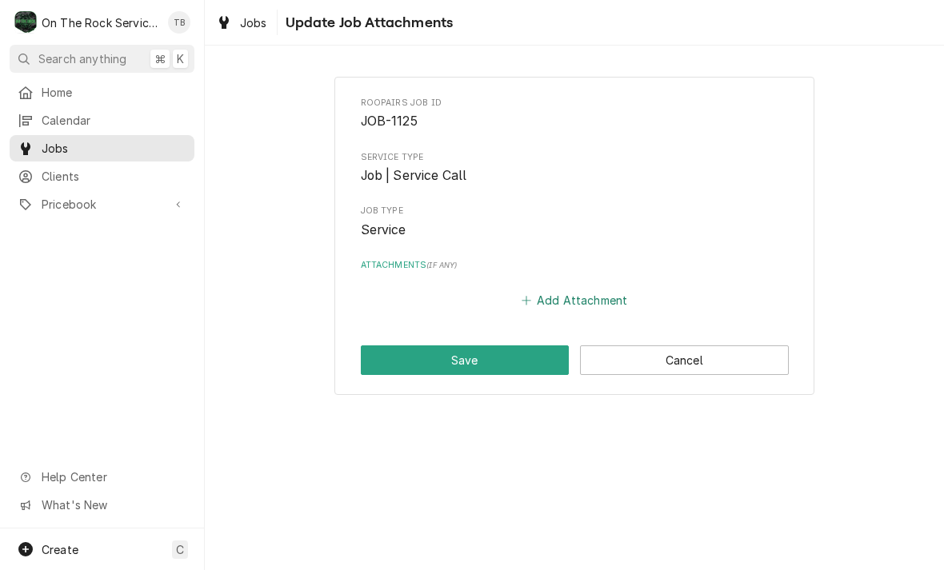
click at [583, 292] on button "Add Attachment" at bounding box center [574, 300] width 112 height 22
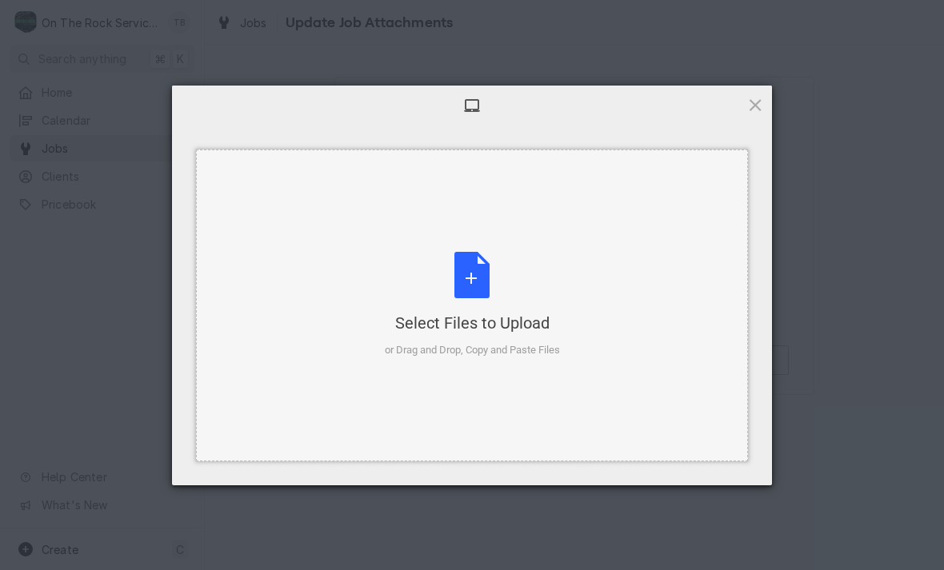
click at [465, 277] on div "Select Files to Upload or Drag and Drop, Copy and Paste Files" at bounding box center [472, 305] width 175 height 106
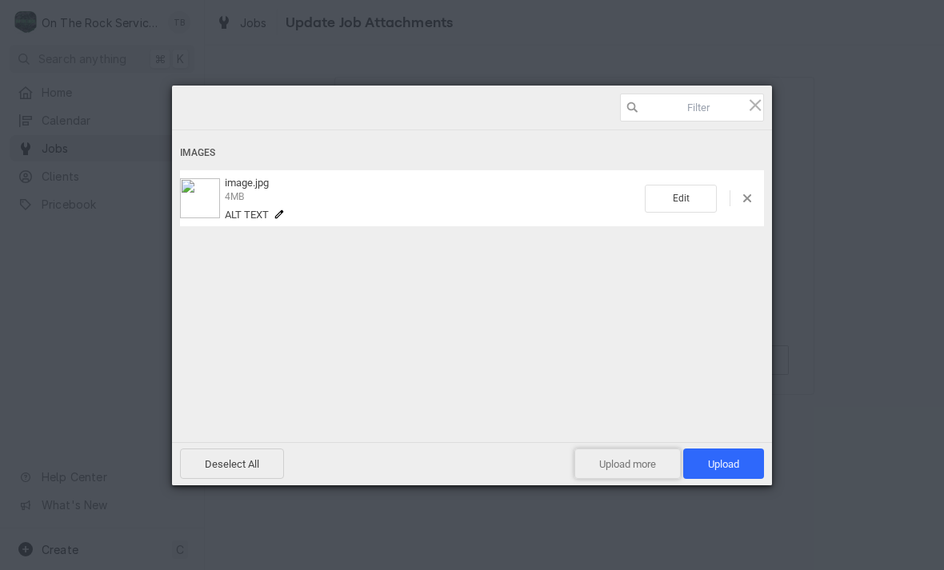
click at [617, 461] on span "Upload more" at bounding box center [627, 464] width 106 height 30
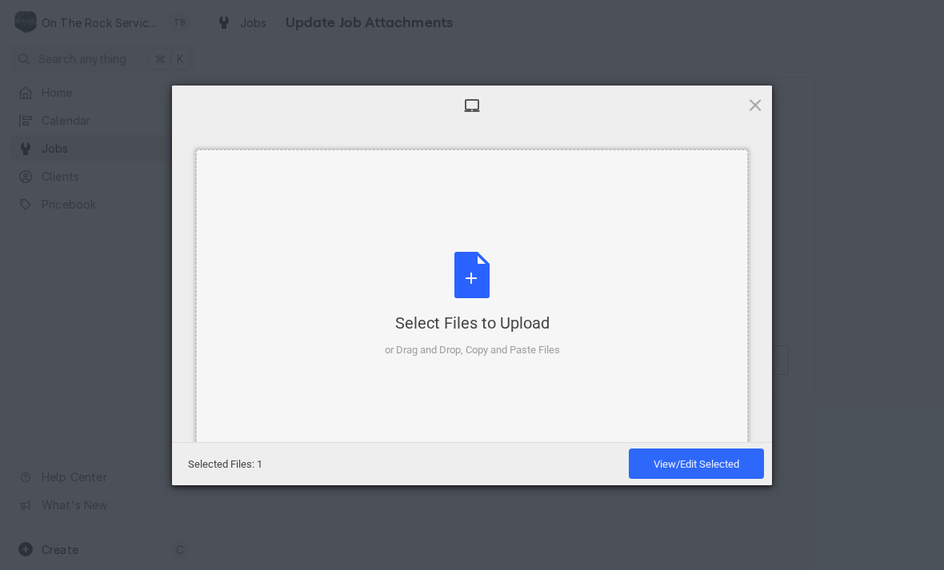
click at [471, 280] on div "Select Files to Upload or Drag and Drop, Copy and Paste Files" at bounding box center [472, 305] width 175 height 106
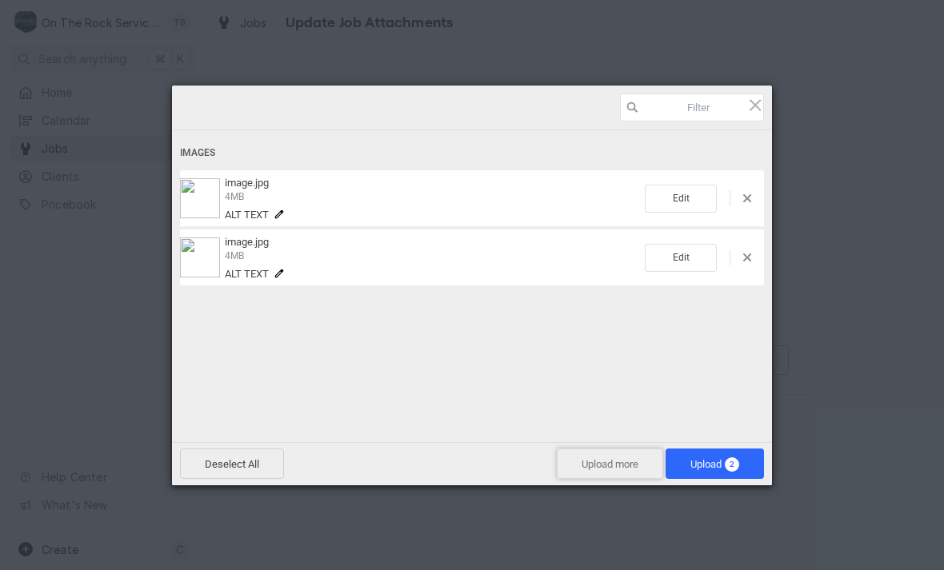
click at [612, 467] on span "Upload more" at bounding box center [610, 464] width 106 height 30
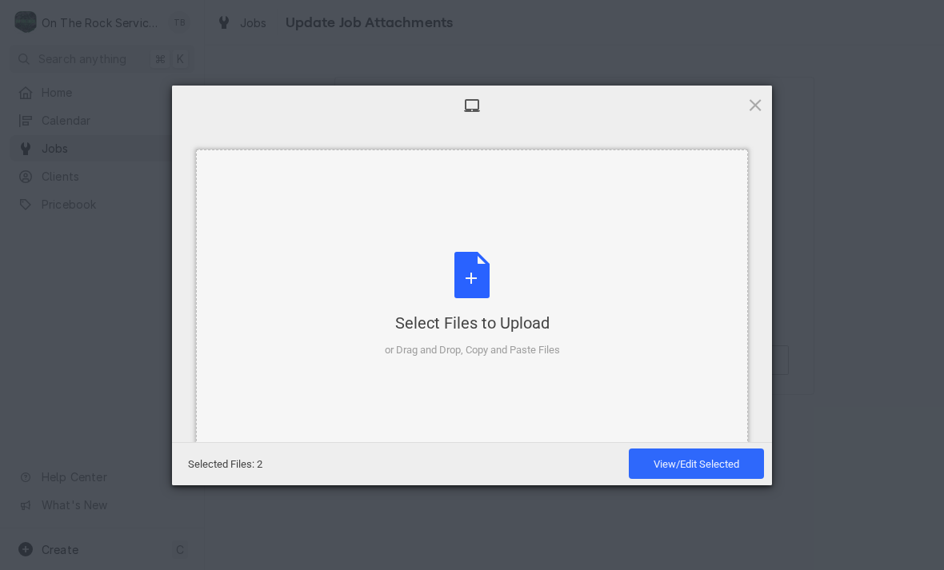
click at [476, 281] on div "Select Files to Upload or Drag and Drop, Copy and Paste Files" at bounding box center [472, 305] width 175 height 106
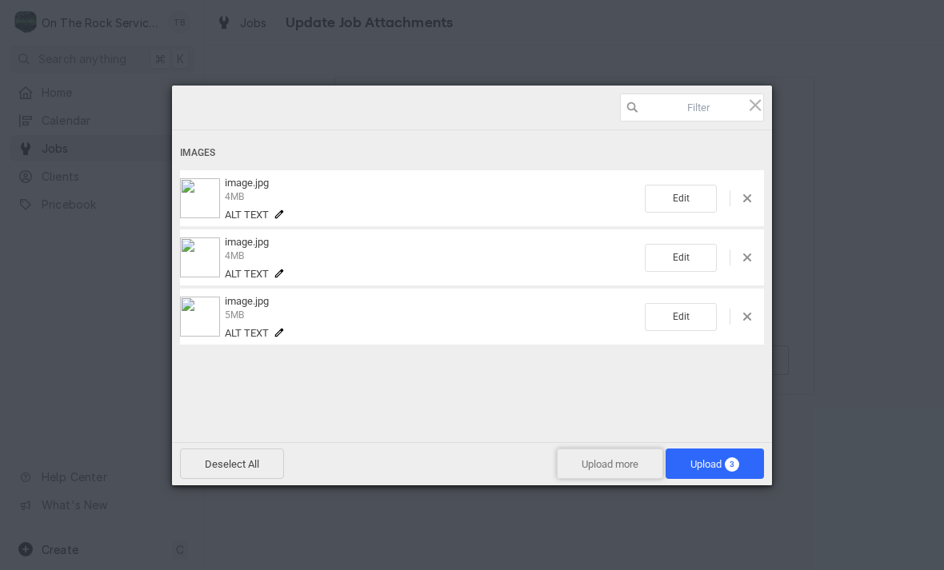
click at [602, 468] on span "Upload more" at bounding box center [610, 464] width 106 height 30
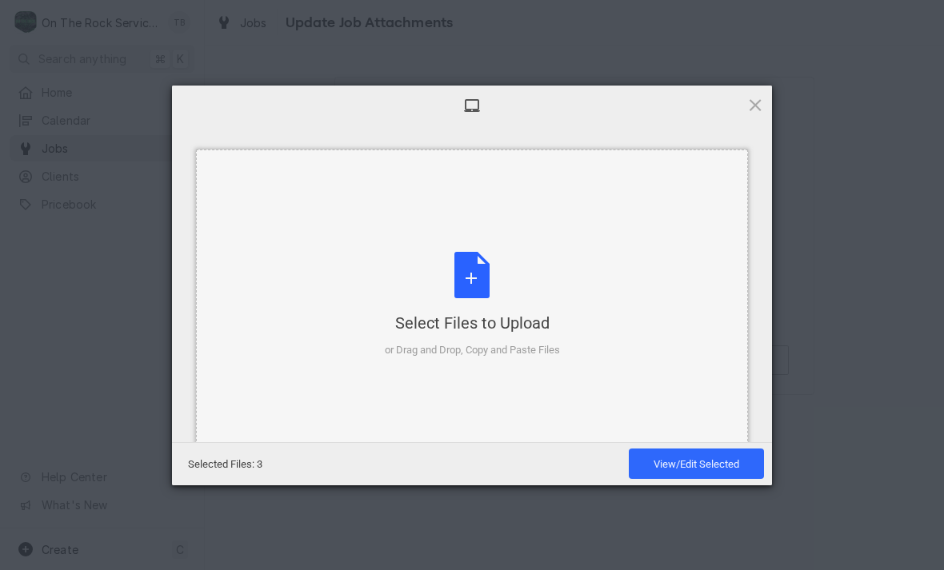
click at [480, 289] on div "Select Files to Upload or Drag and Drop, Copy and Paste Files" at bounding box center [472, 305] width 175 height 106
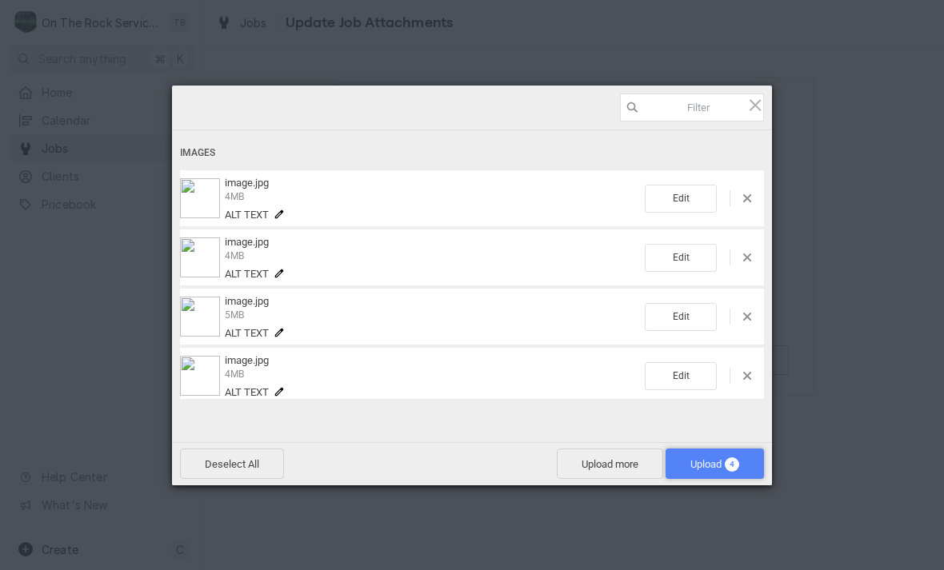
click at [720, 464] on span "Upload 4" at bounding box center [714, 464] width 49 height 12
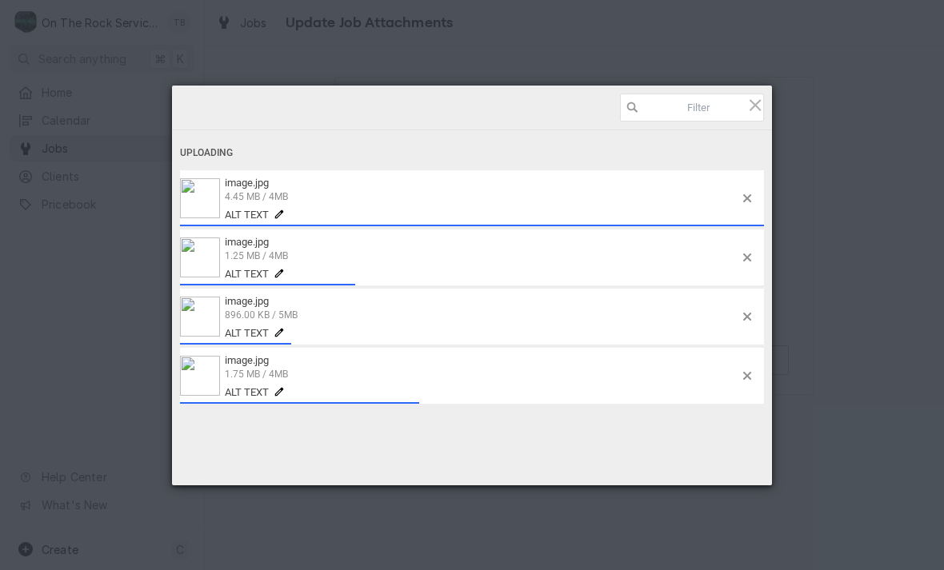
click at [601, 264] on div "image.jpg 1.25 MB / 4MB Alt text" at bounding box center [481, 258] width 523 height 44
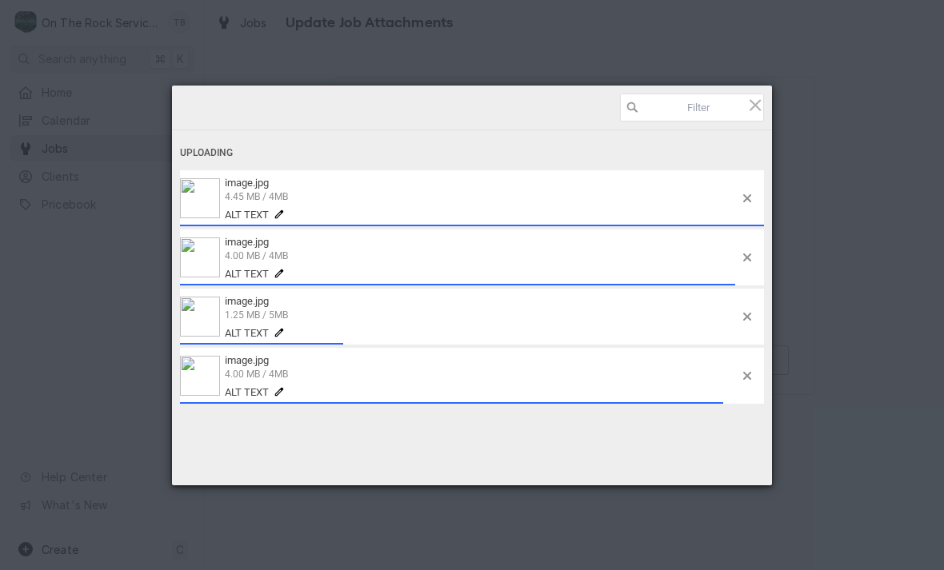
click at [510, 373] on span "4.00 MB / 4MB" at bounding box center [481, 373] width 513 height 14
click at [509, 372] on span "4.00 MB / 4MB" at bounding box center [481, 373] width 513 height 14
click at [389, 382] on div "image.jpg 4.00 MB / 4MB Alt text" at bounding box center [481, 376] width 523 height 44
click at [748, 313] on span at bounding box center [747, 317] width 8 height 8
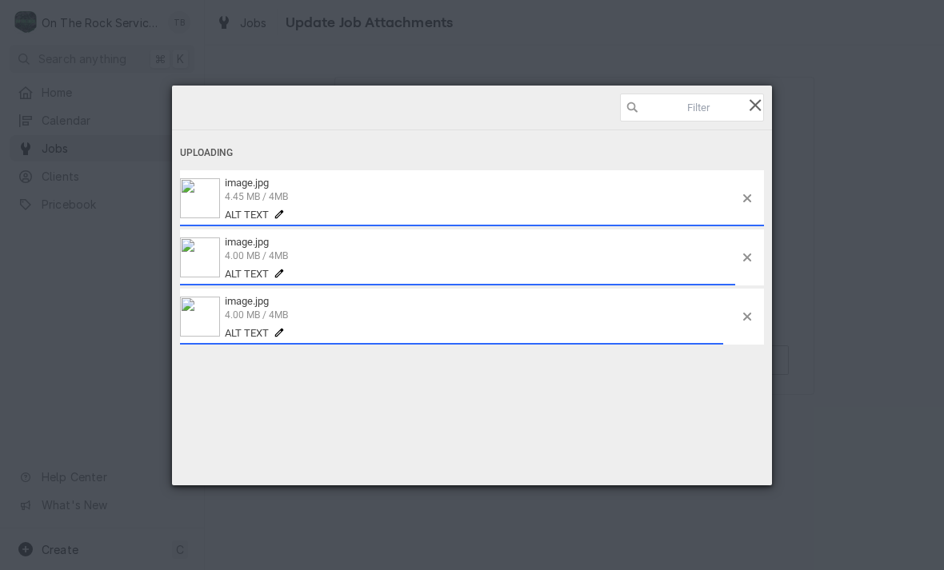
click at [753, 110] on span at bounding box center [755, 105] width 18 height 18
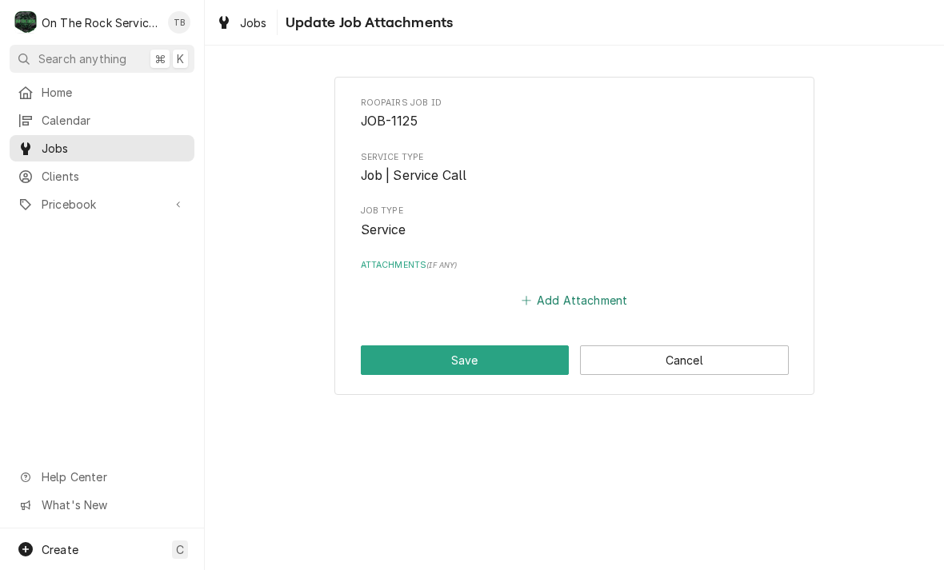
click at [586, 293] on button "Add Attachment" at bounding box center [574, 300] width 112 height 22
click at [556, 305] on button "Add Attachment" at bounding box center [574, 300] width 112 height 22
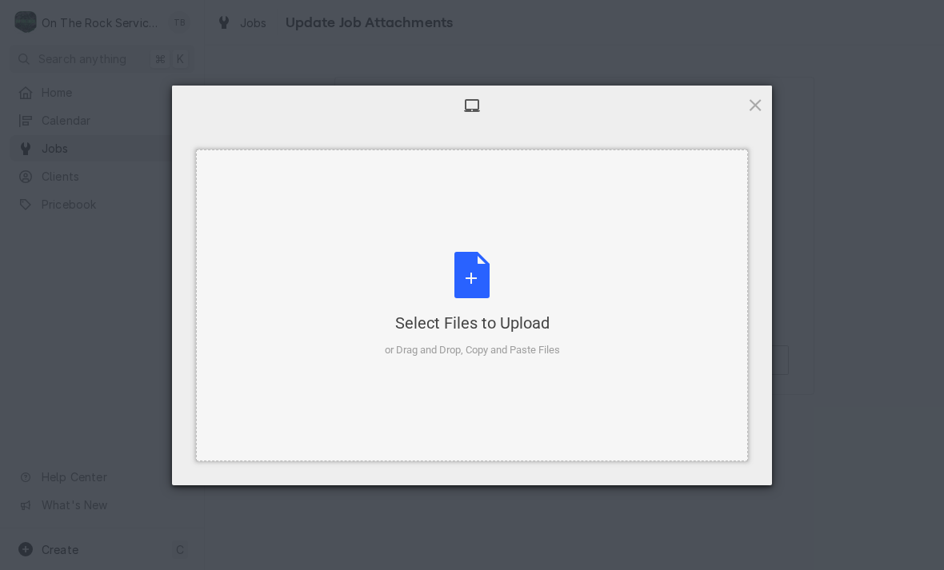
click at [476, 288] on div "Select Files to Upload or Drag and Drop, Copy and Paste Files" at bounding box center [472, 305] width 175 height 106
click at [477, 271] on div "Select Files to Upload or Drag and Drop, Copy and Paste Files" at bounding box center [472, 305] width 175 height 106
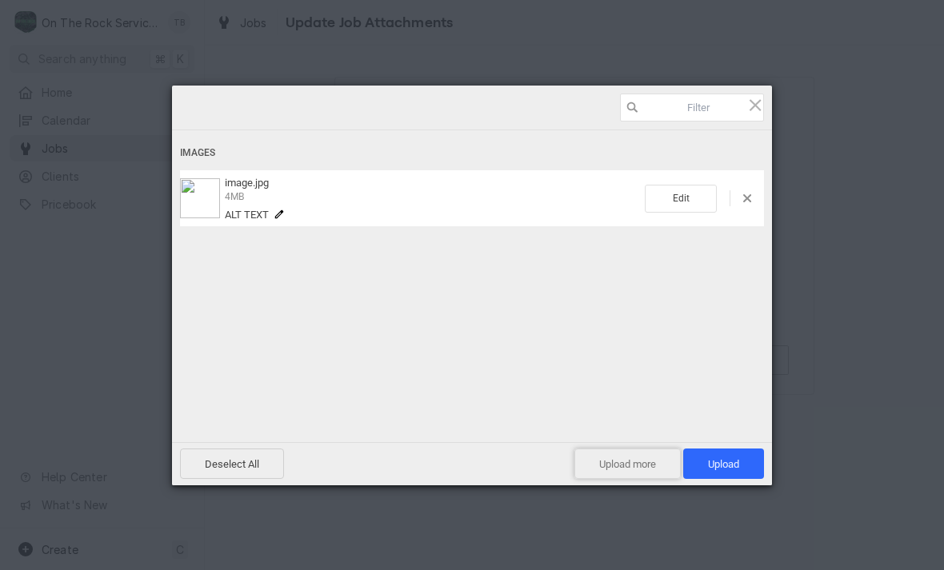
click at [638, 465] on span "Upload more" at bounding box center [627, 464] width 106 height 30
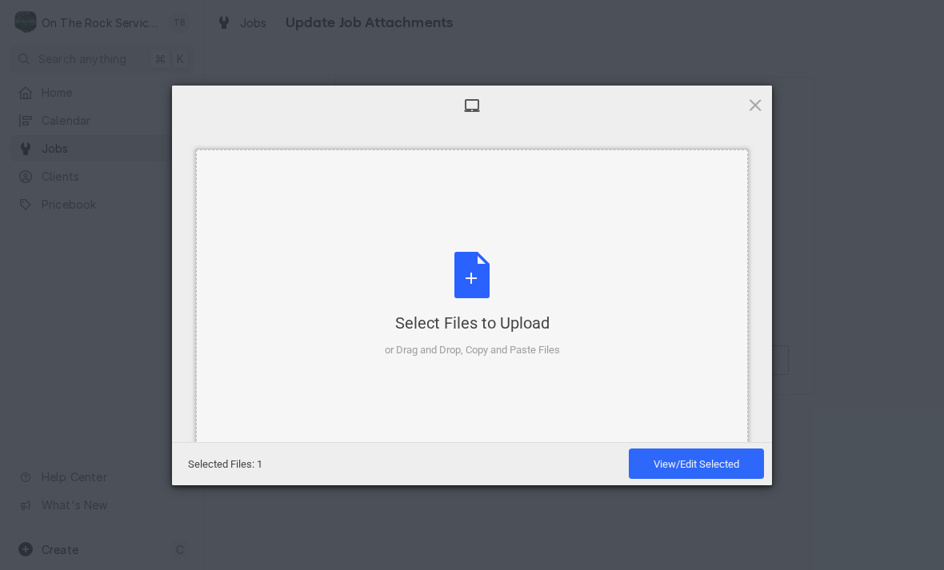
click at [520, 294] on div "Select Files to Upload or Drag and Drop, Copy and Paste Files" at bounding box center [472, 305] width 175 height 106
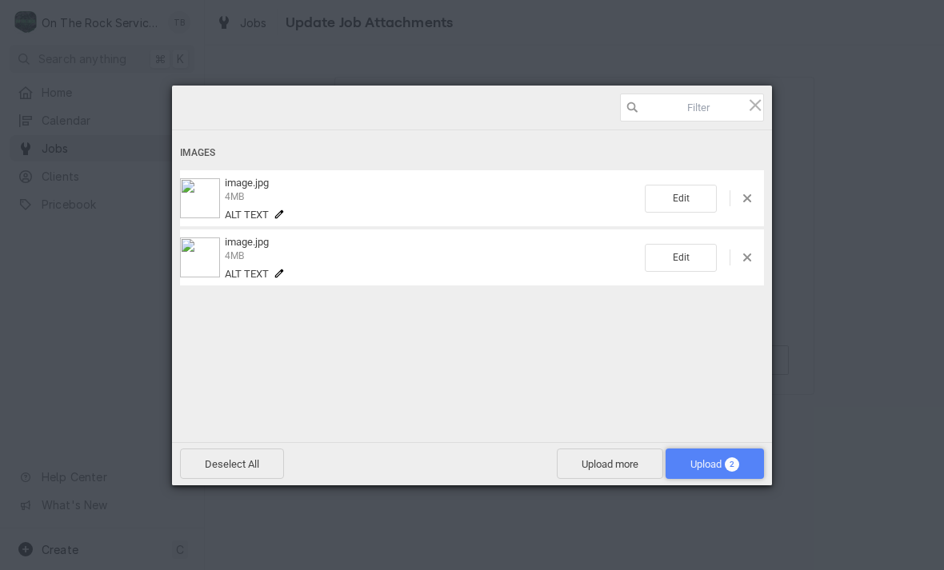
click at [702, 453] on span "Upload 2" at bounding box center [714, 464] width 98 height 30
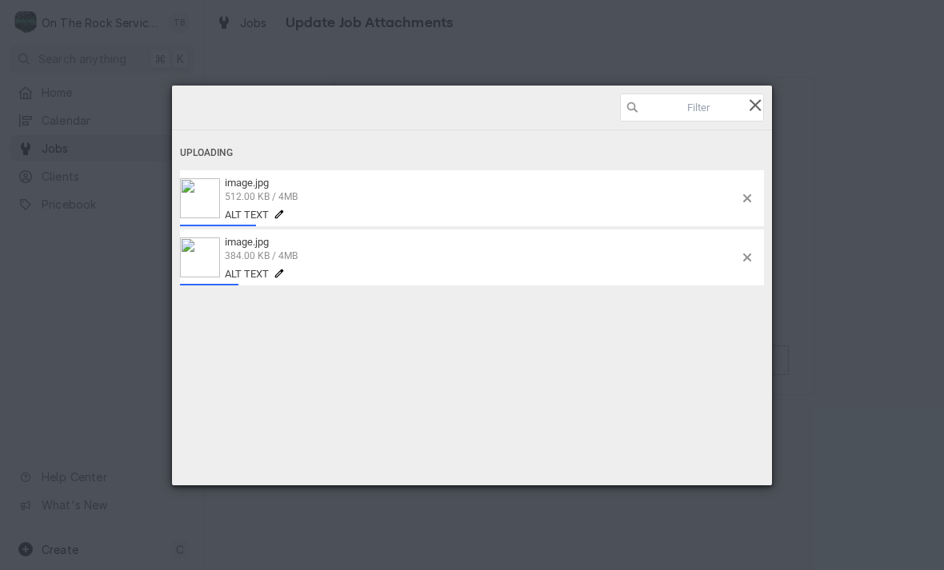
click at [756, 103] on span at bounding box center [755, 105] width 18 height 18
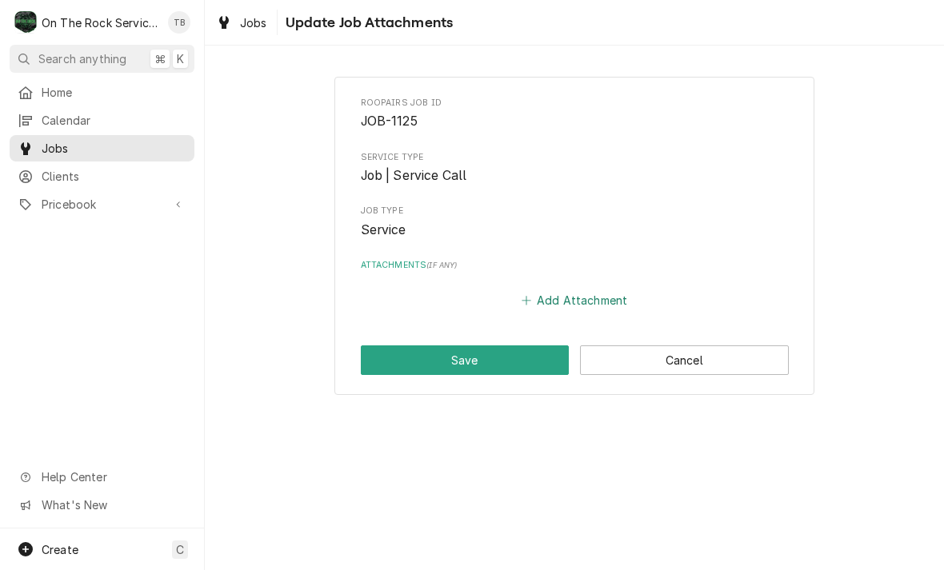
click at [561, 293] on button "Add Attachment" at bounding box center [574, 300] width 112 height 22
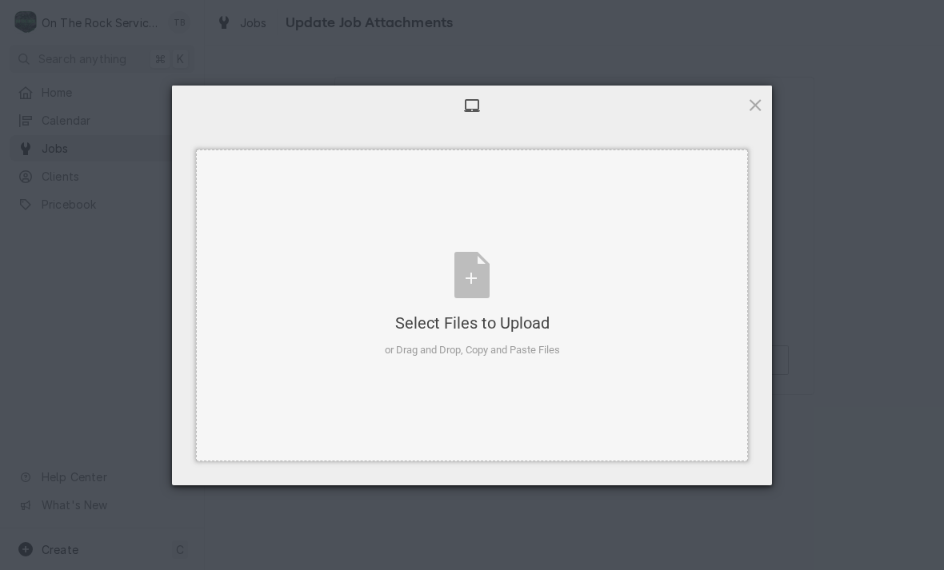
click at [451, 302] on div "Select Files to Upload or Drag and Drop, Copy and Paste Files" at bounding box center [472, 305] width 175 height 106
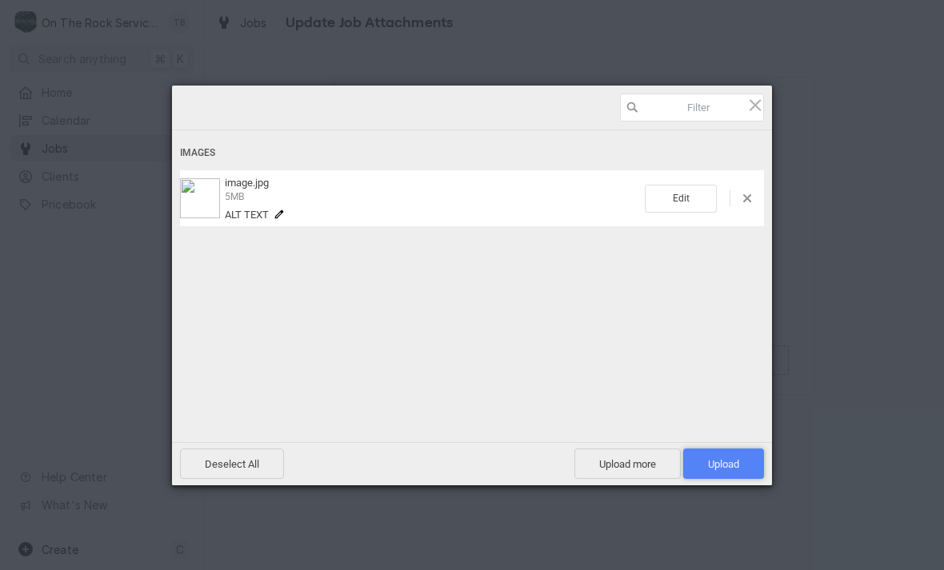
click at [728, 465] on span "Upload 1" at bounding box center [723, 464] width 31 height 12
click at [760, 103] on span at bounding box center [755, 105] width 18 height 18
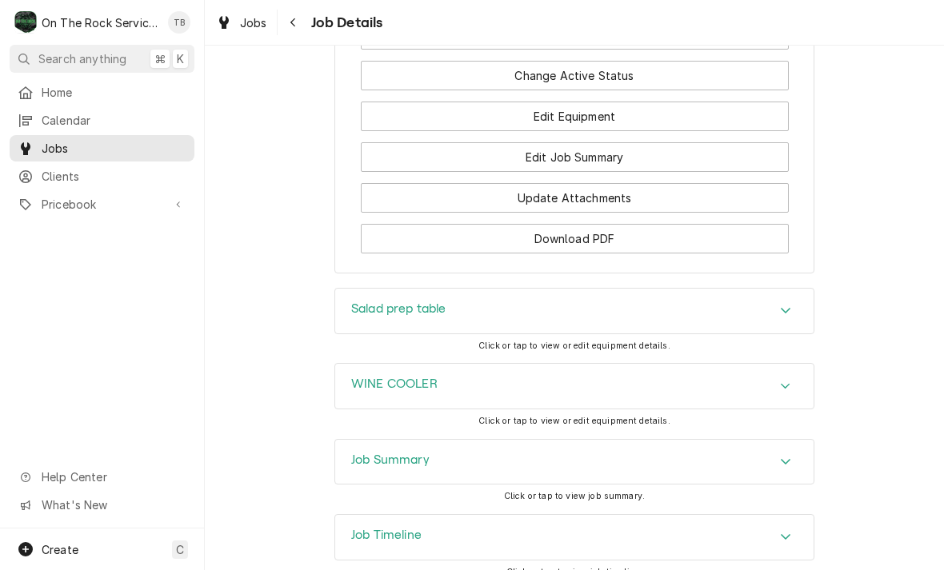
scroll to position [1941, 0]
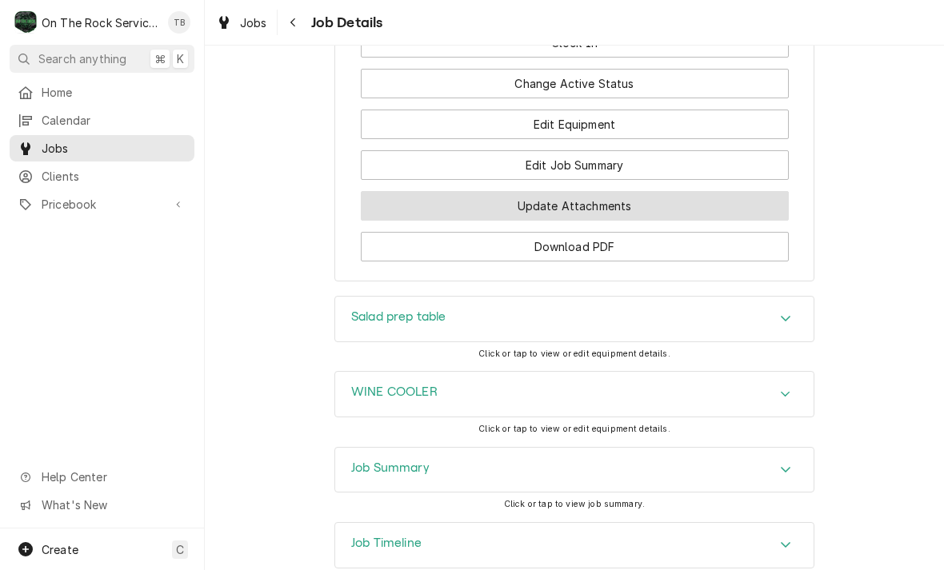
click at [633, 198] on button "Update Attachments" at bounding box center [575, 206] width 428 height 30
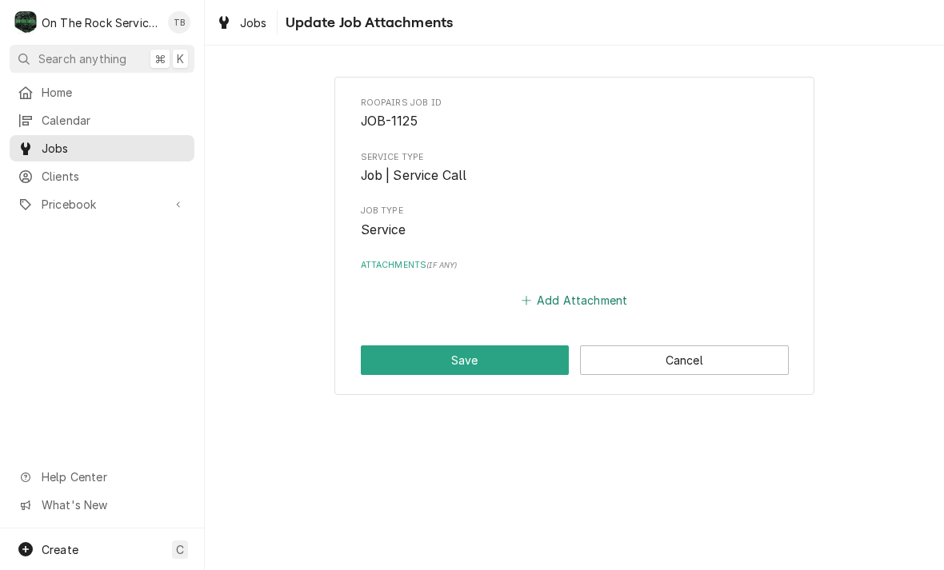
click at [593, 290] on button "Add Attachment" at bounding box center [574, 300] width 112 height 22
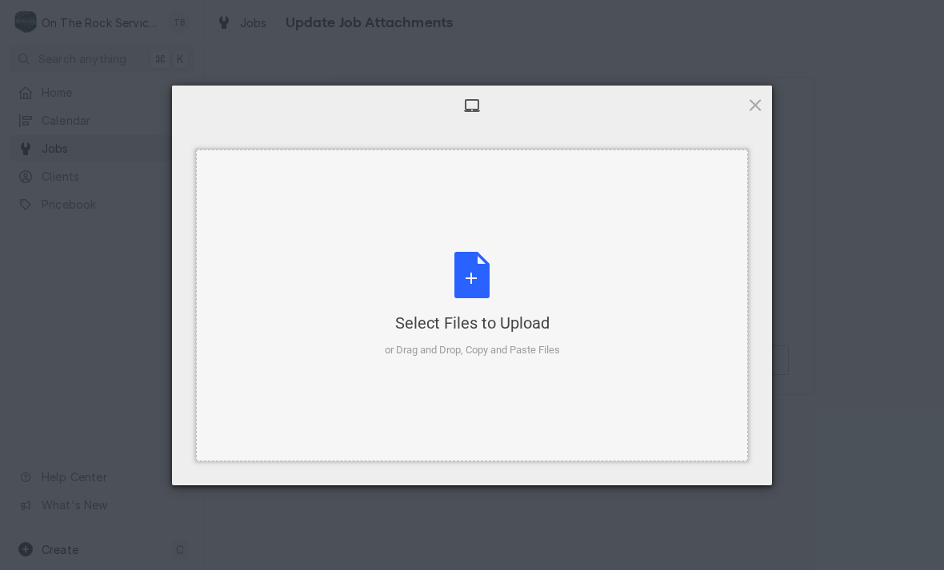
click at [490, 266] on div "Select Files to Upload or Drag and Drop, Copy and Paste Files" at bounding box center [472, 305] width 175 height 106
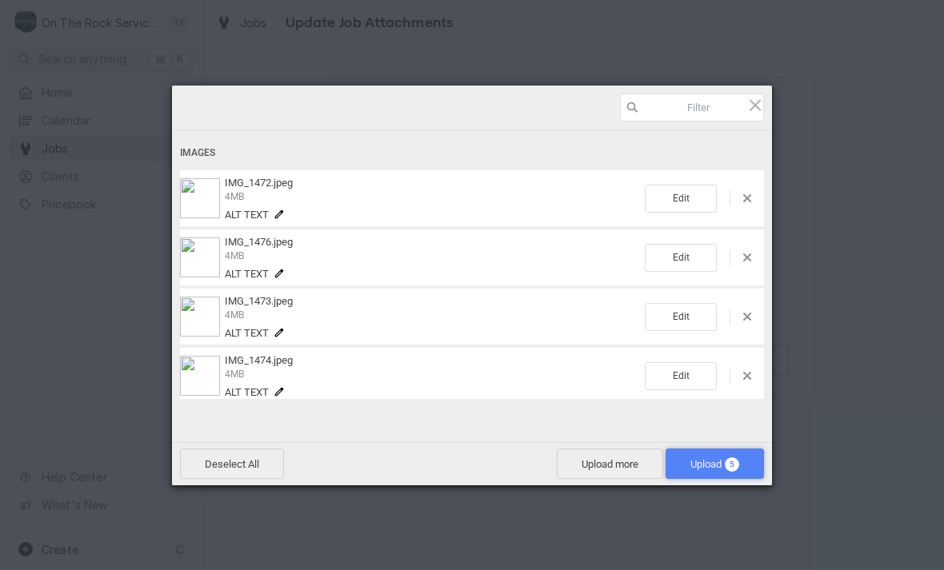
click at [704, 469] on span "Upload 5" at bounding box center [714, 464] width 49 height 12
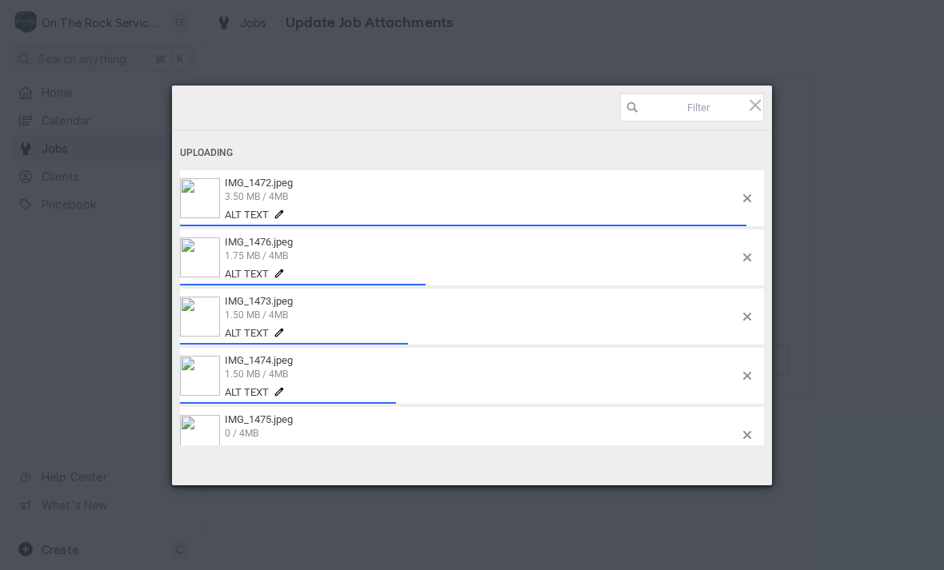
click at [529, 121] on div at bounding box center [472, 108] width 600 height 45
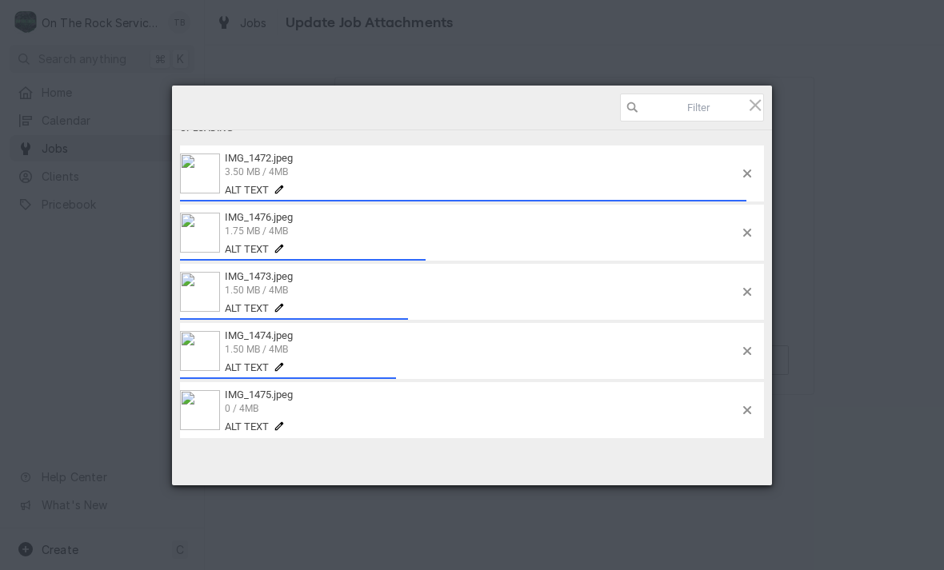
scroll to position [24, 0]
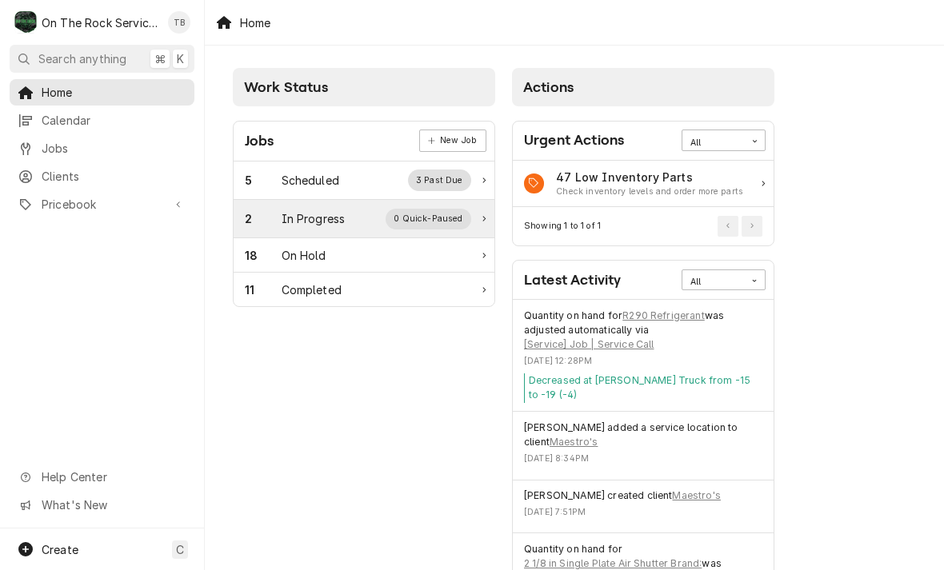
click at [339, 217] on div "In Progress" at bounding box center [313, 218] width 64 height 17
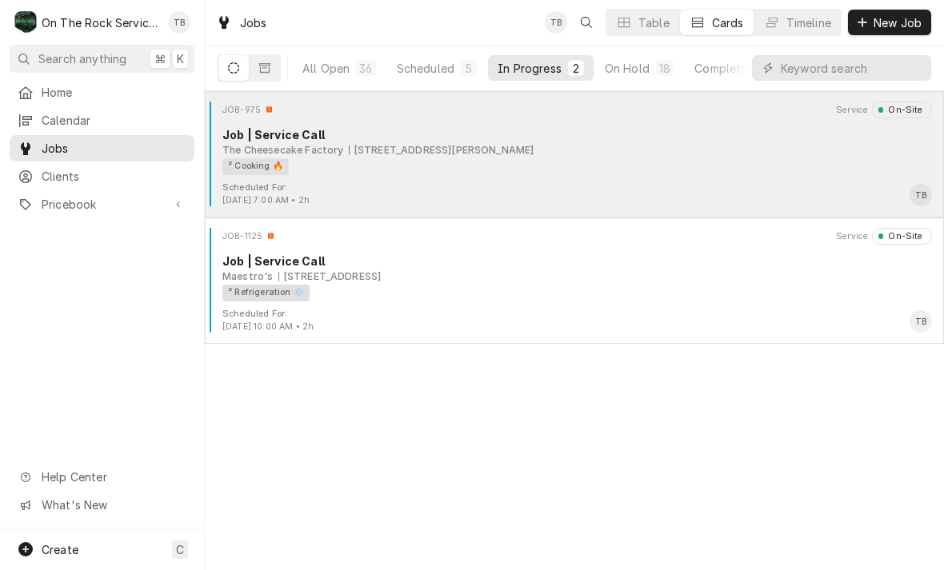
click at [537, 165] on div "² Cooking 🔥" at bounding box center [571, 166] width 698 height 17
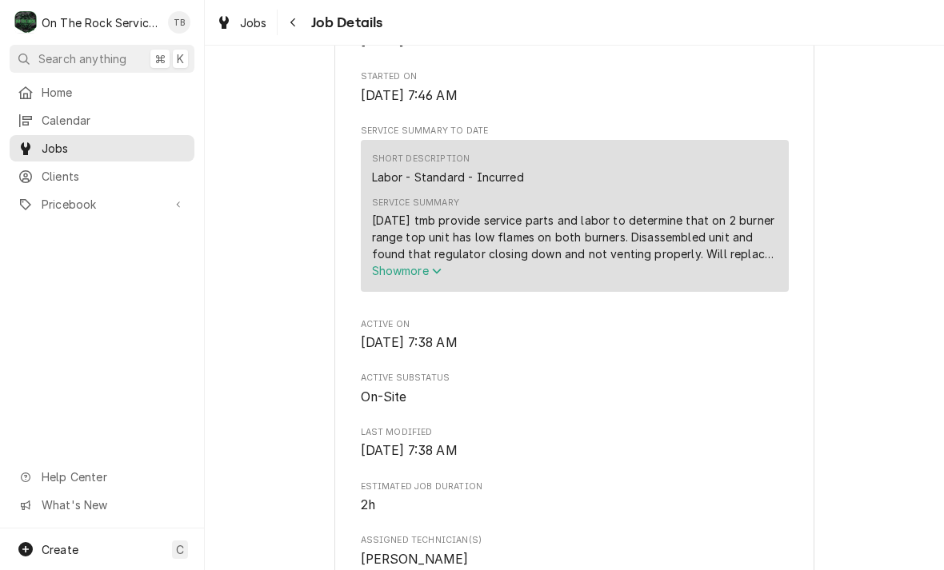
scroll to position [664, 0]
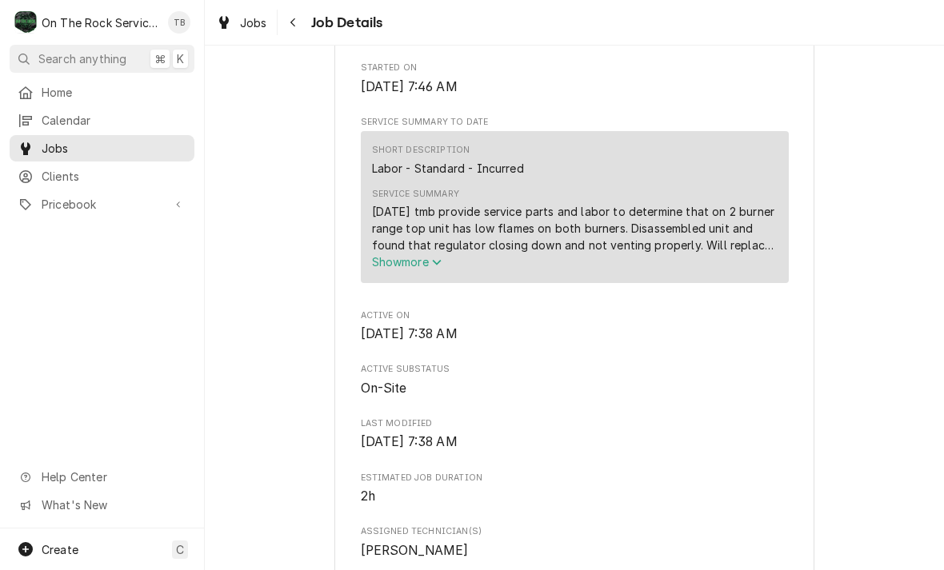
click at [440, 269] on span "Show more" at bounding box center [407, 262] width 70 height 14
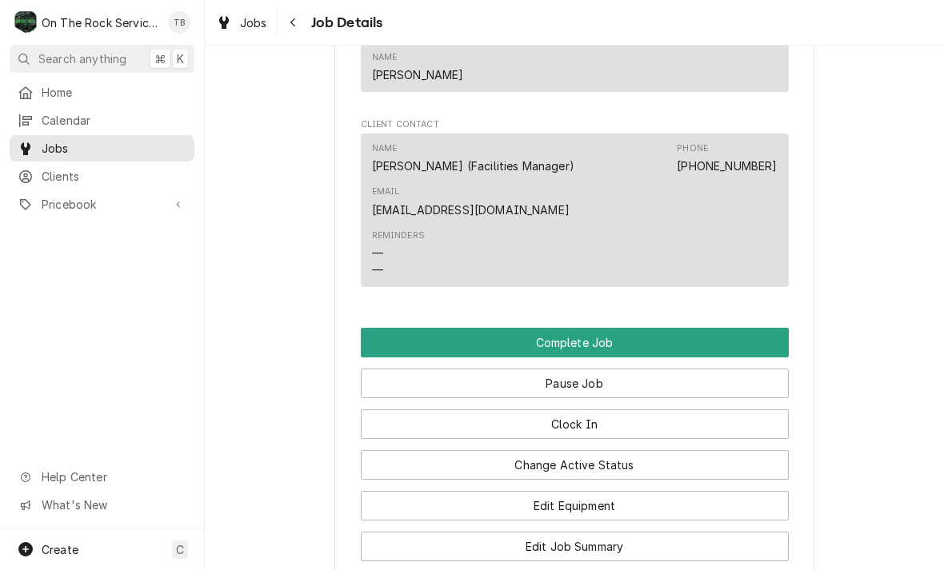
scroll to position [1657, 0]
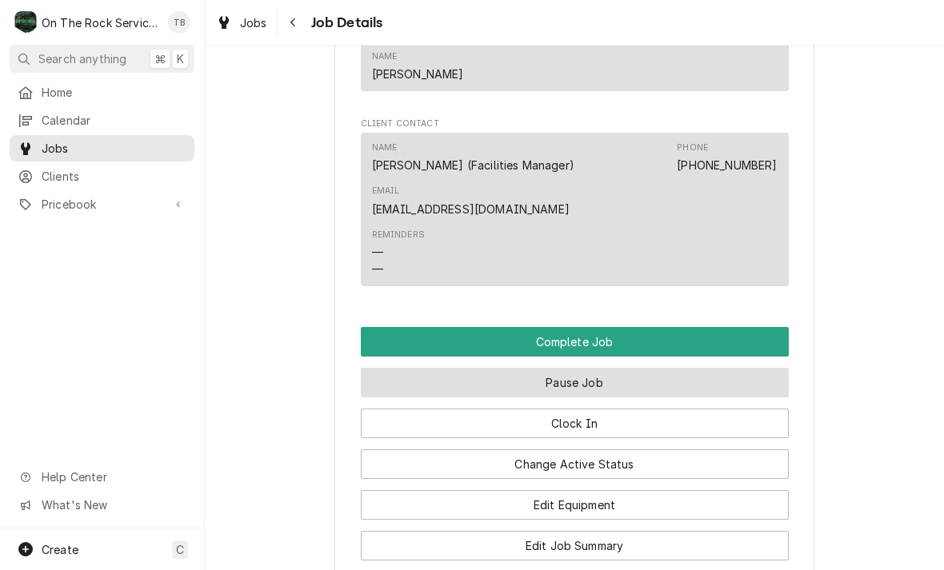
click at [617, 371] on button "Pause Job" at bounding box center [575, 383] width 428 height 30
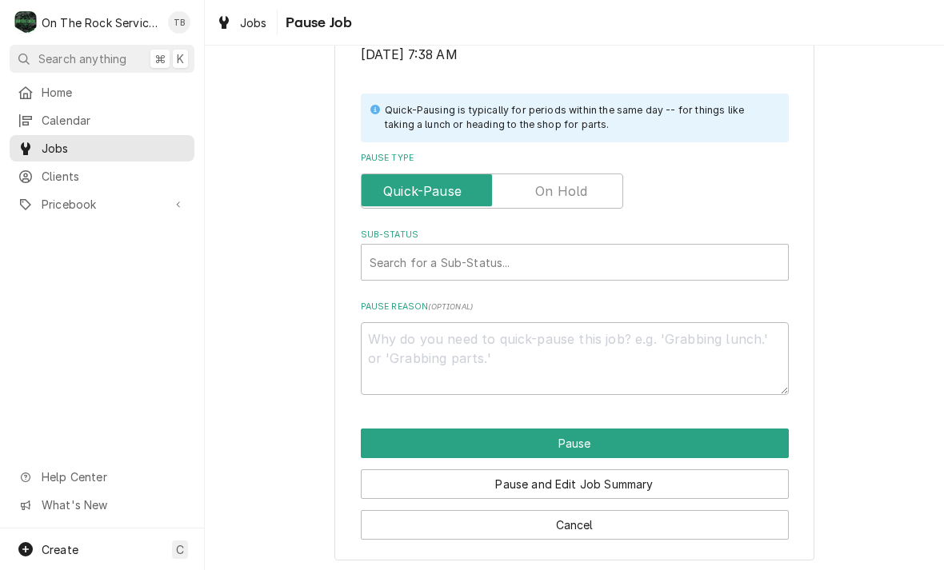
scroll to position [321, 0]
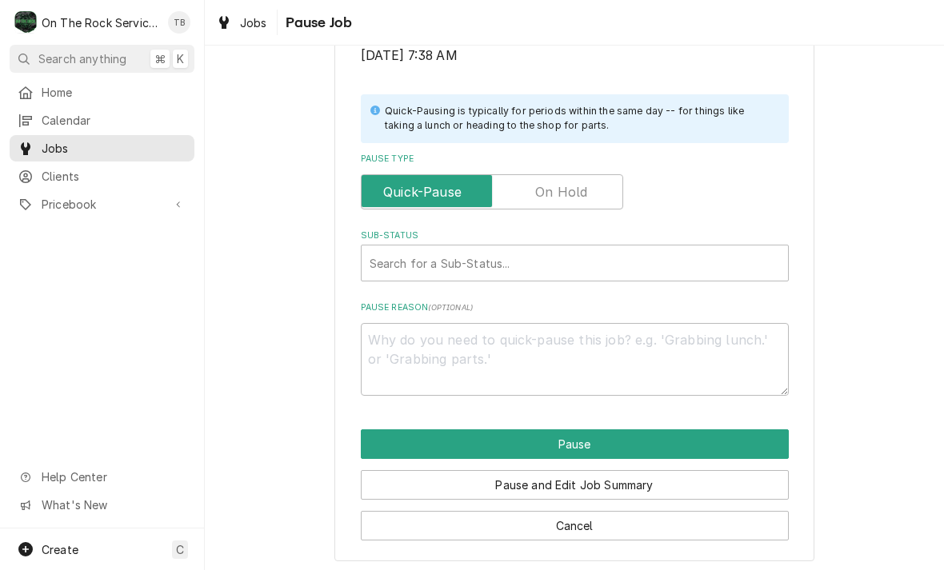
click at [593, 189] on input "Pause Type" at bounding box center [492, 191] width 248 height 35
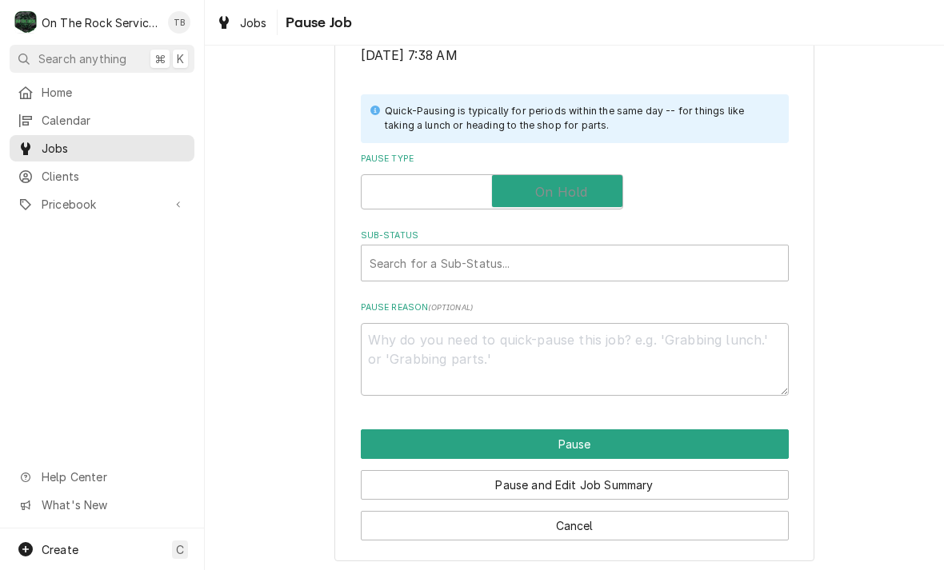
checkbox input "true"
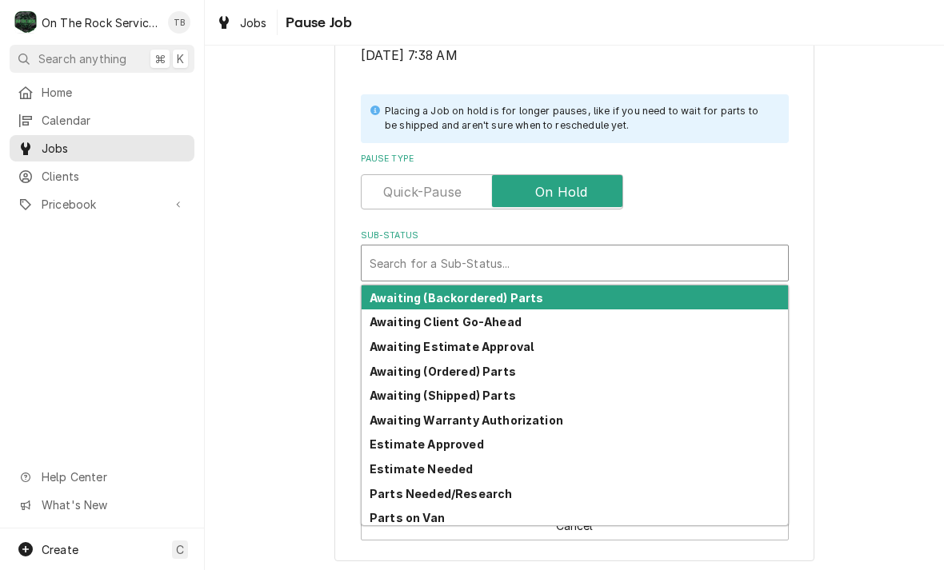
click at [457, 469] on strong "Estimate Needed" at bounding box center [420, 469] width 103 height 14
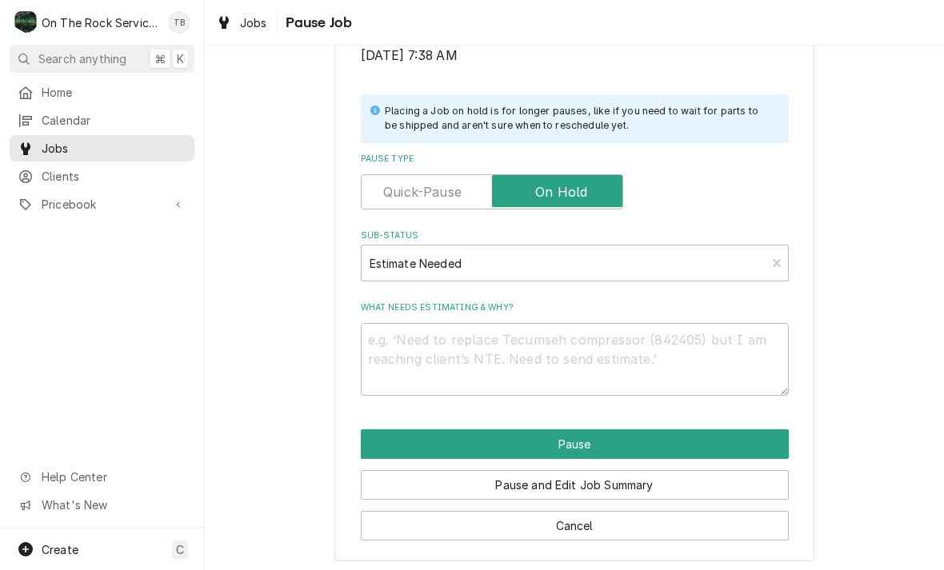
scroll to position [302, 0]
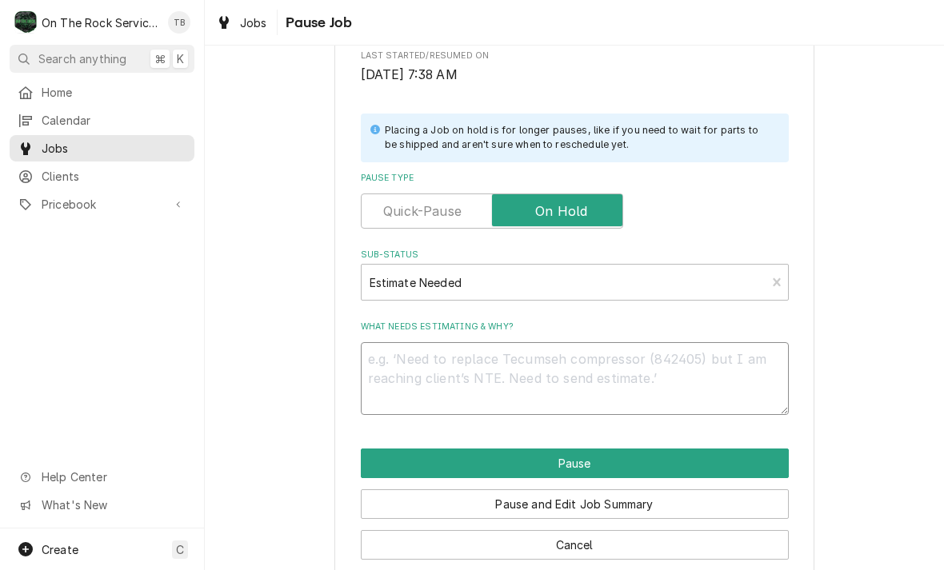
click at [435, 373] on textarea "What needs estimating & why?" at bounding box center [575, 378] width 428 height 73
type textarea "x"
type textarea "P"
type textarea "x"
type textarea "PI"
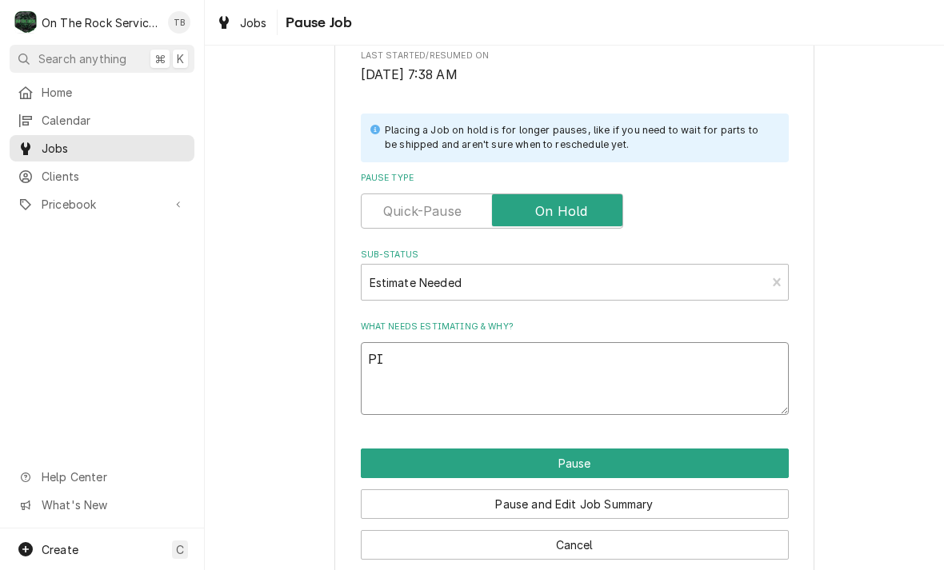
type textarea "x"
type textarea "PIL"
type textarea "x"
type textarea "PILO"
type textarea "x"
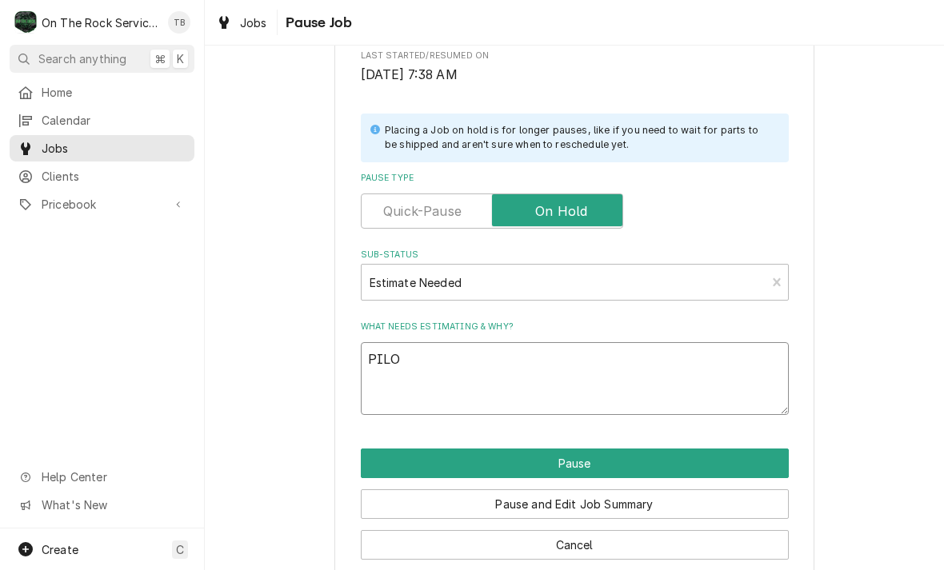
type textarea "PILOT"
type textarea "x"
type textarea "PILOT"
type textarea "x"
type textarea "PILOT T"
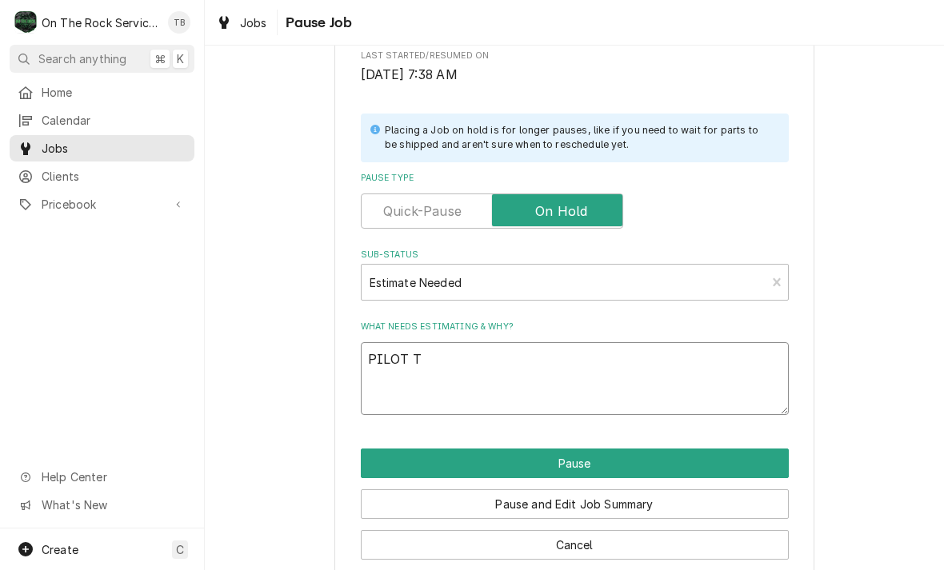
type textarea "x"
type textarea "PILOT TU"
type textarea "x"
type textarea "PILOT TUBI"
type textarea "x"
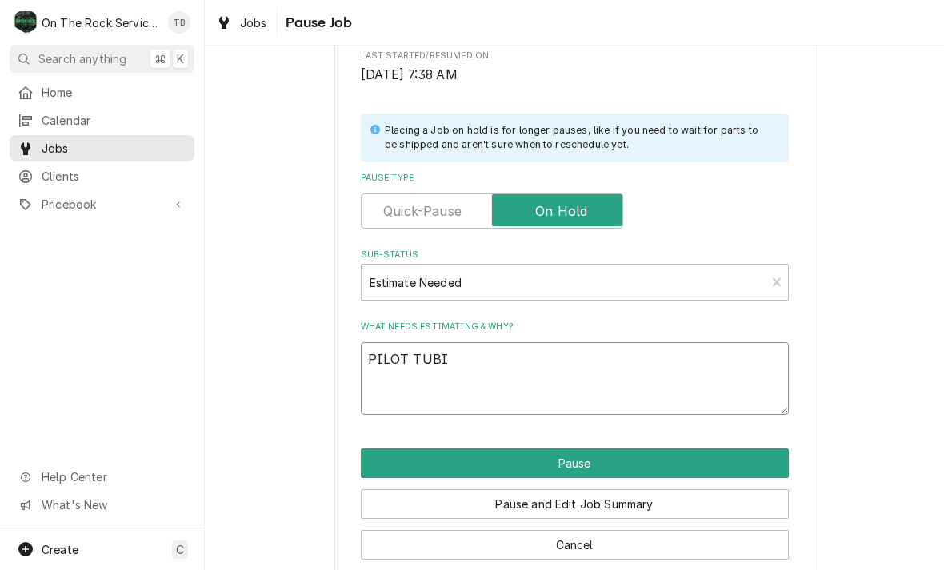
type textarea "PILOT TUBIN"
type textarea "x"
type textarea "PILOT TUBING"
type textarea "x"
type textarea "PILOT TUBING"
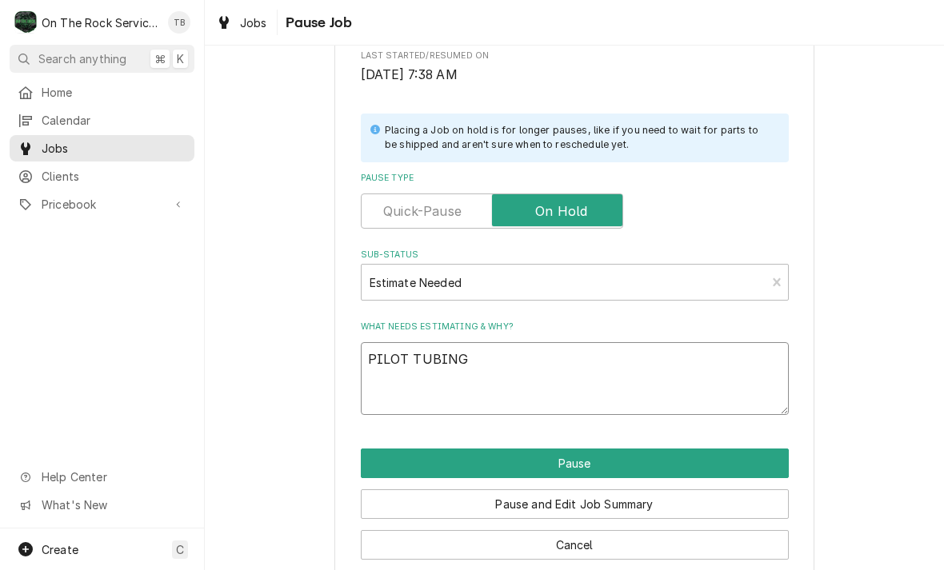
type textarea "x"
type textarea "PILOT TUBING E"
type textarea "x"
type textarea "PILOT TUBING EC"
type textarea "x"
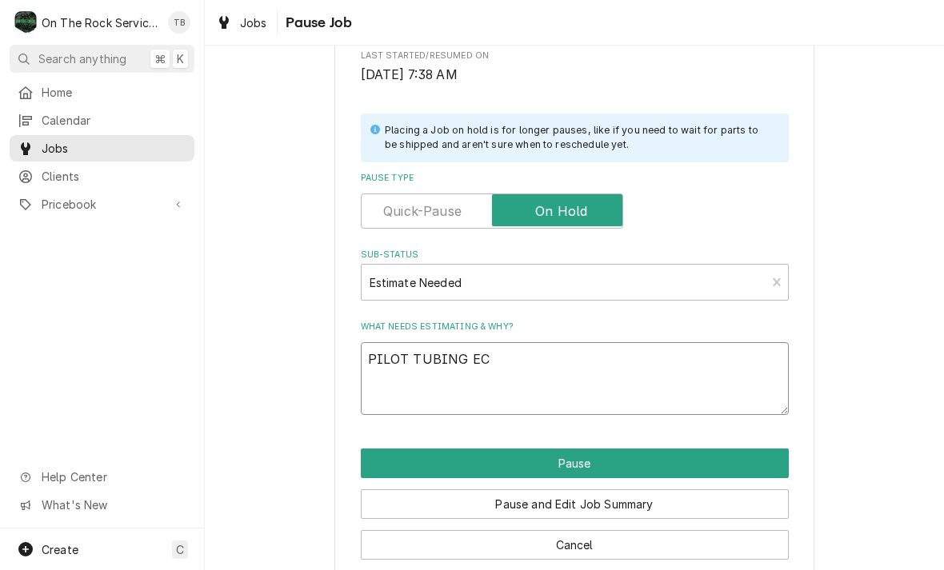
type textarea "PILOT TUBING ECT"
type textarea "x"
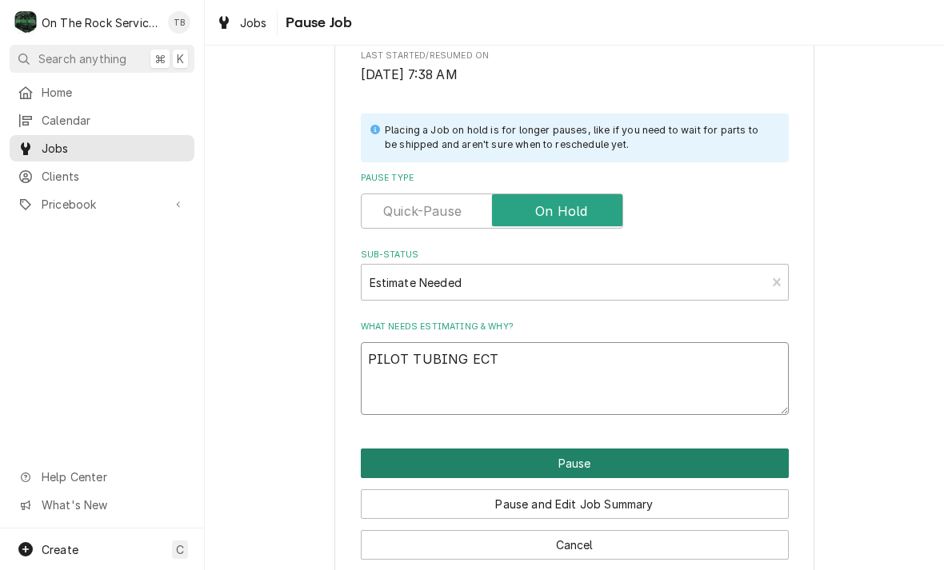
type textarea "PILOT TUBING ECT"
click at [584, 457] on button "Pause" at bounding box center [575, 464] width 428 height 30
type textarea "x"
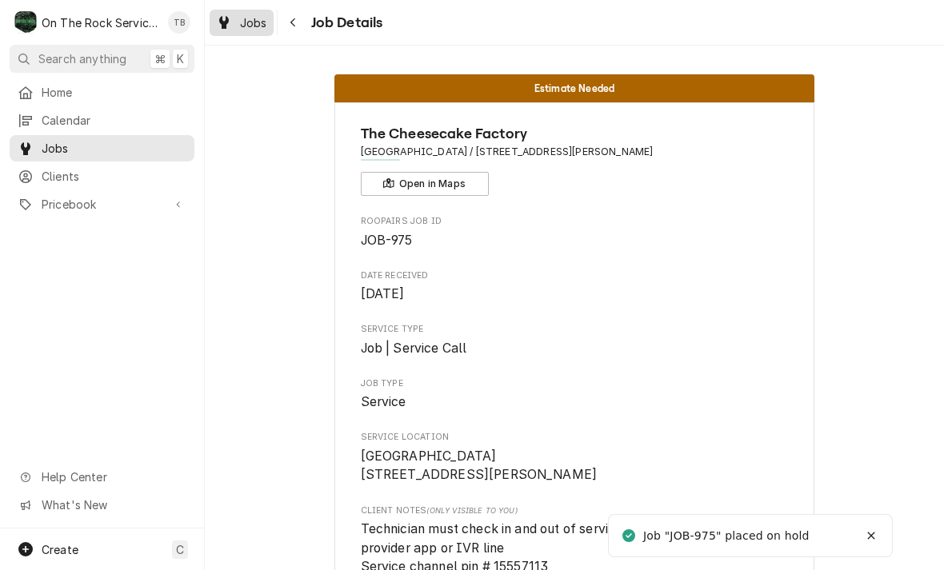
click at [252, 33] on link "Jobs" at bounding box center [241, 23] width 64 height 26
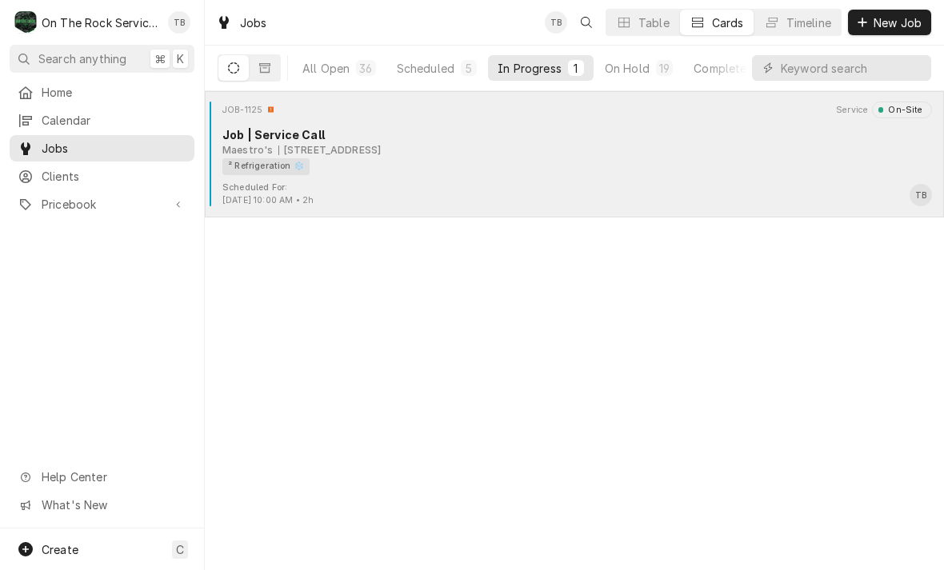
click at [396, 171] on div "² Refrigeration ❄️" at bounding box center [571, 166] width 698 height 17
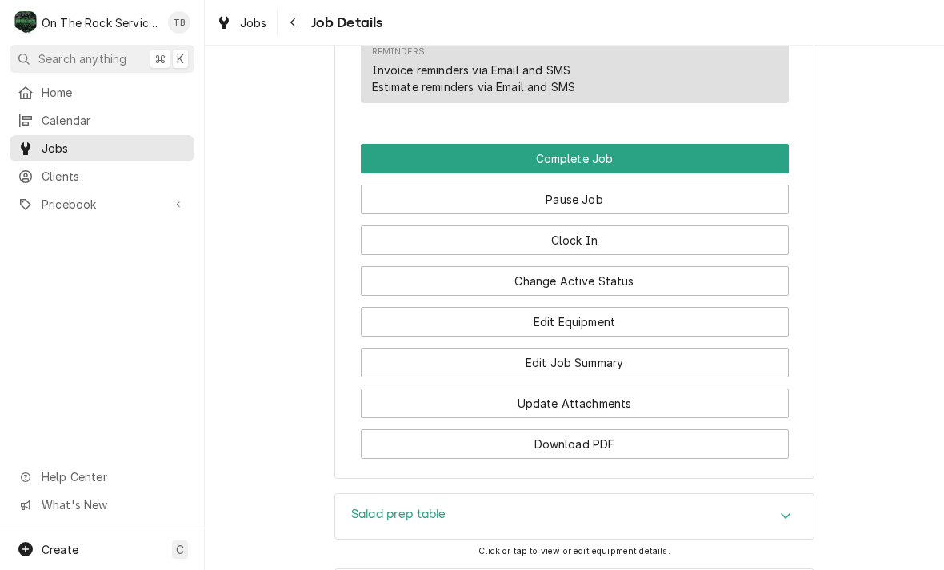
scroll to position [1745, 0]
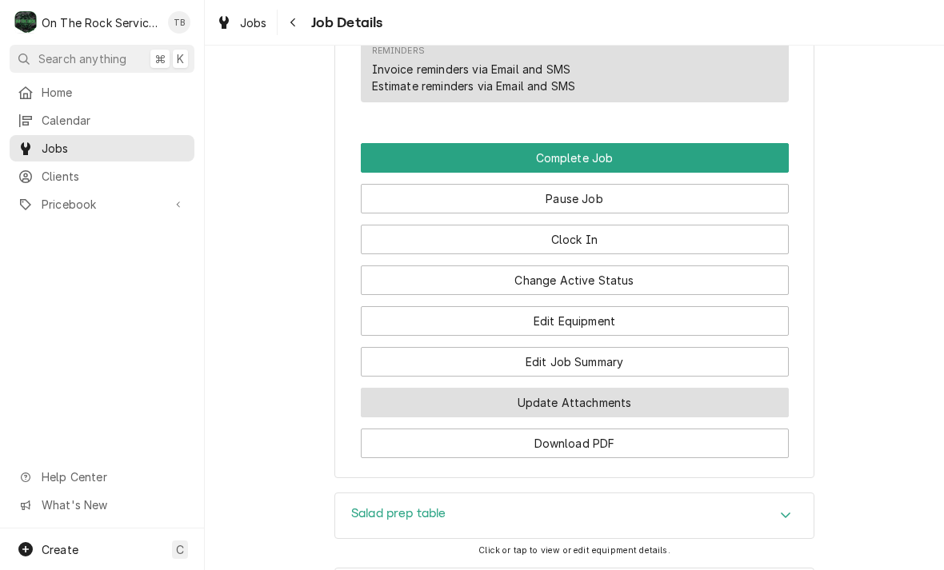
click at [597, 396] on button "Update Attachments" at bounding box center [575, 403] width 428 height 30
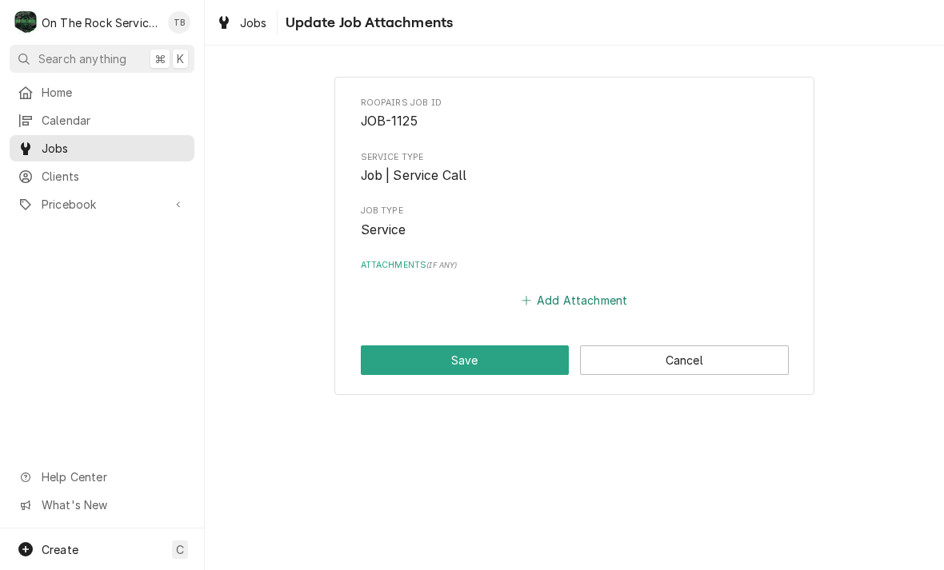
click at [579, 301] on button "Add Attachment" at bounding box center [574, 300] width 112 height 22
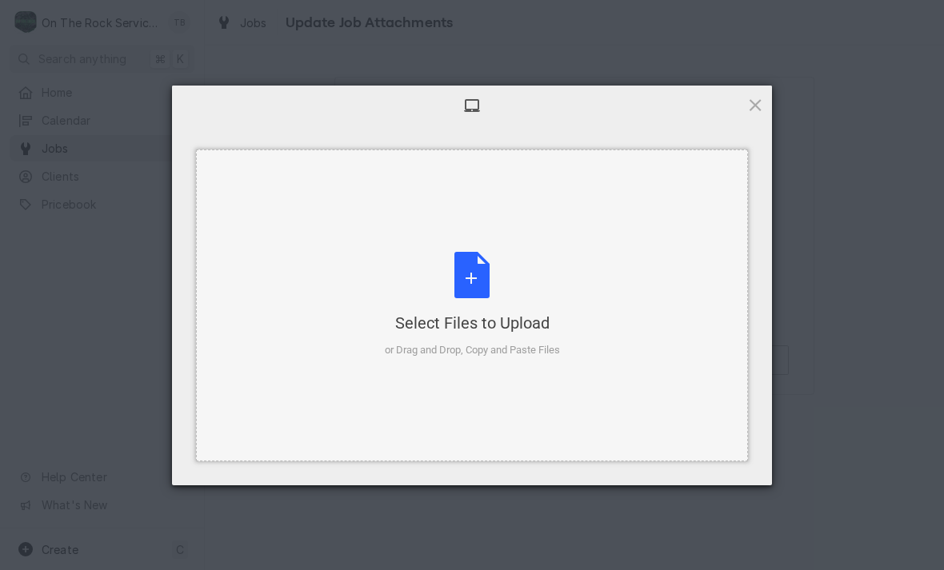
click at [481, 285] on div "Select Files to Upload or Drag and Drop, Copy and Paste Files" at bounding box center [472, 305] width 175 height 106
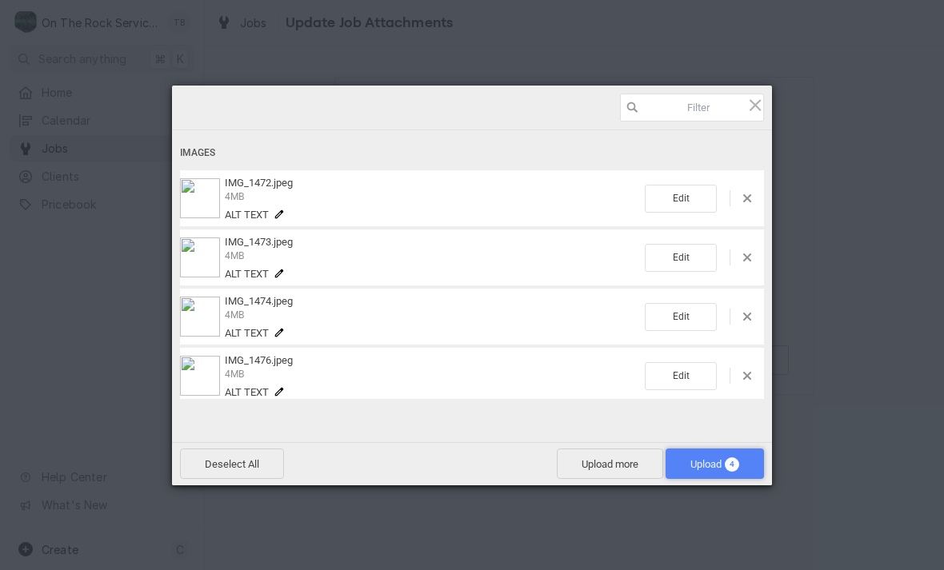
click at [714, 470] on span "Upload 4" at bounding box center [714, 464] width 49 height 12
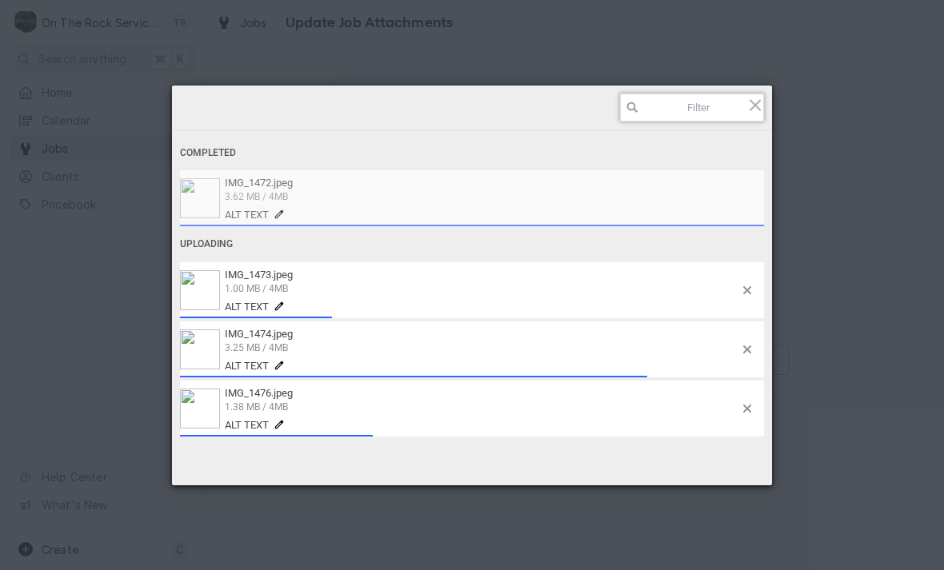
click at [754, 118] on input at bounding box center [692, 108] width 144 height 28
click at [763, 101] on span at bounding box center [755, 105] width 18 height 18
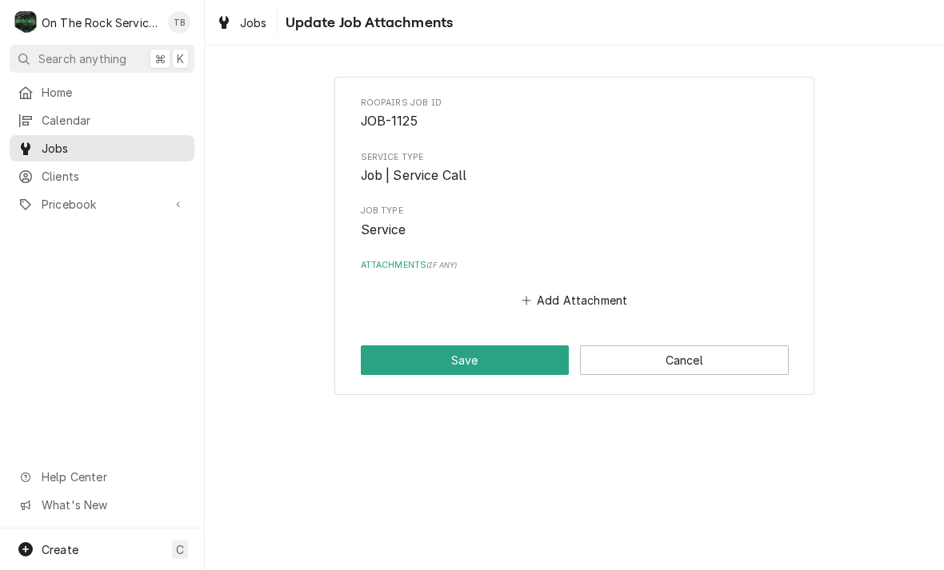
click at [504, 355] on button "Save" at bounding box center [465, 360] width 209 height 30
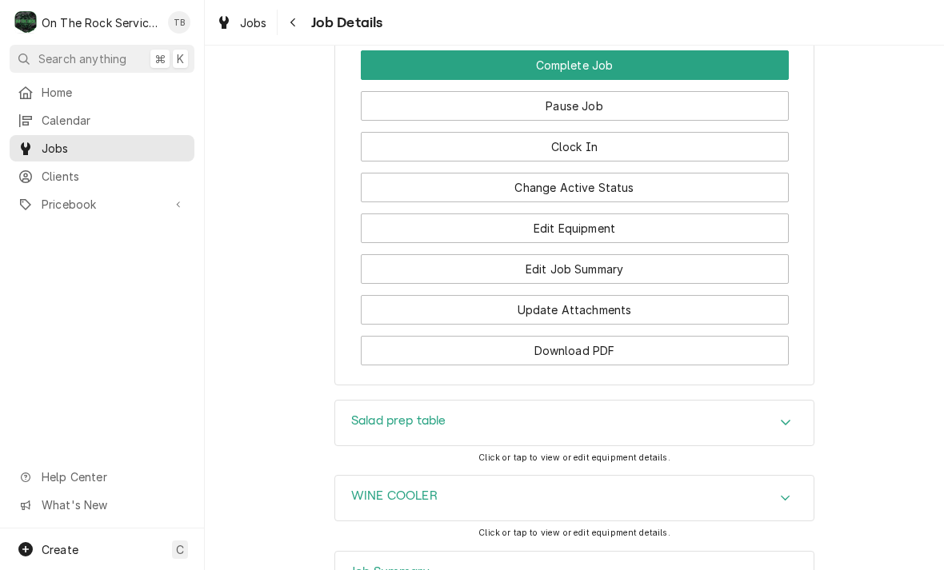
scroll to position [1835, 0]
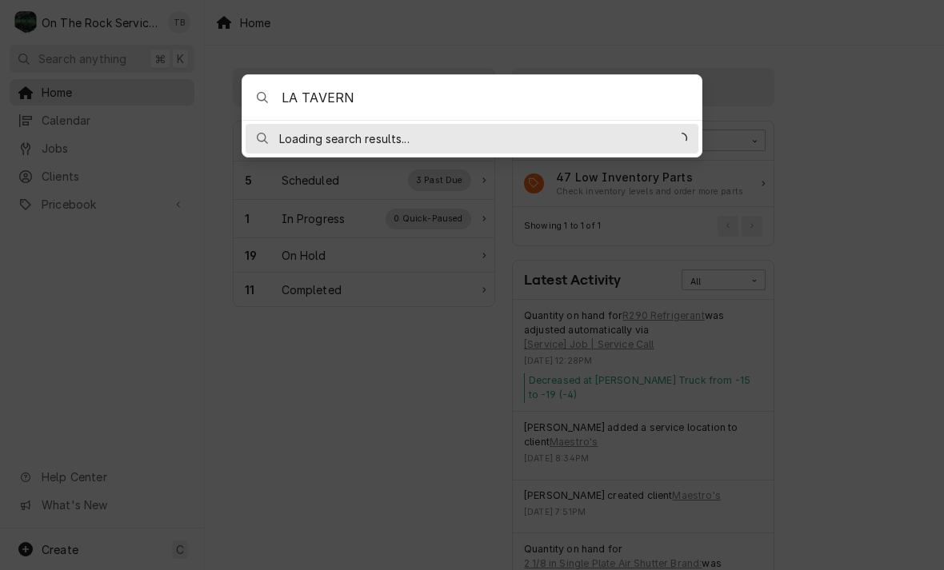
type input "LA TAVERNA"
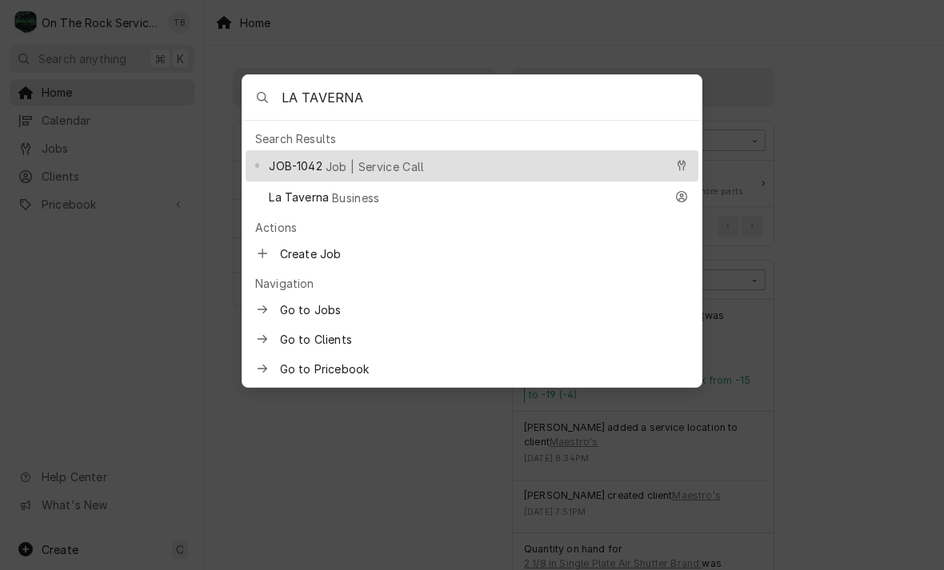
click at [334, 245] on span "Create Job" at bounding box center [484, 253] width 409 height 17
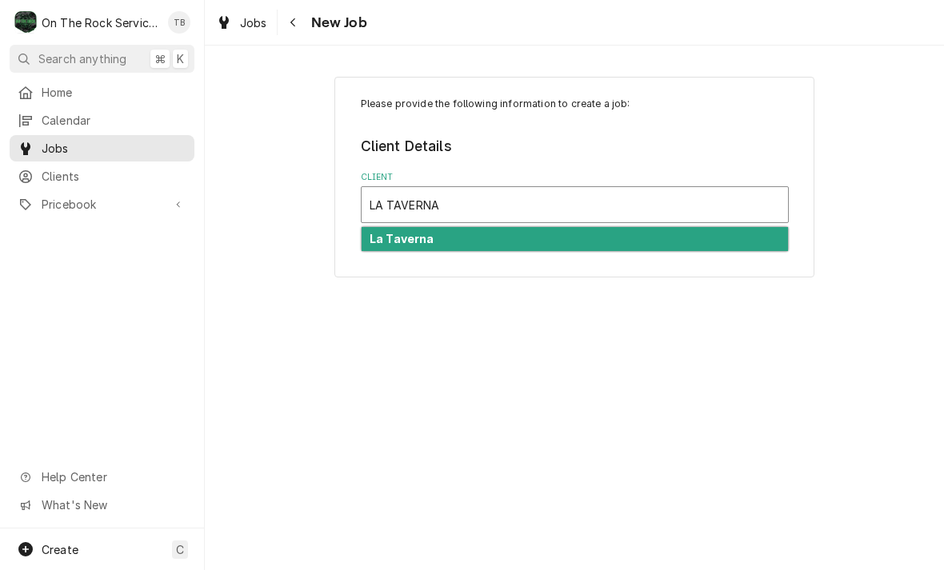
click at [501, 241] on div "La Taverna" at bounding box center [574, 239] width 426 height 25
type input "LA TAVERNA"
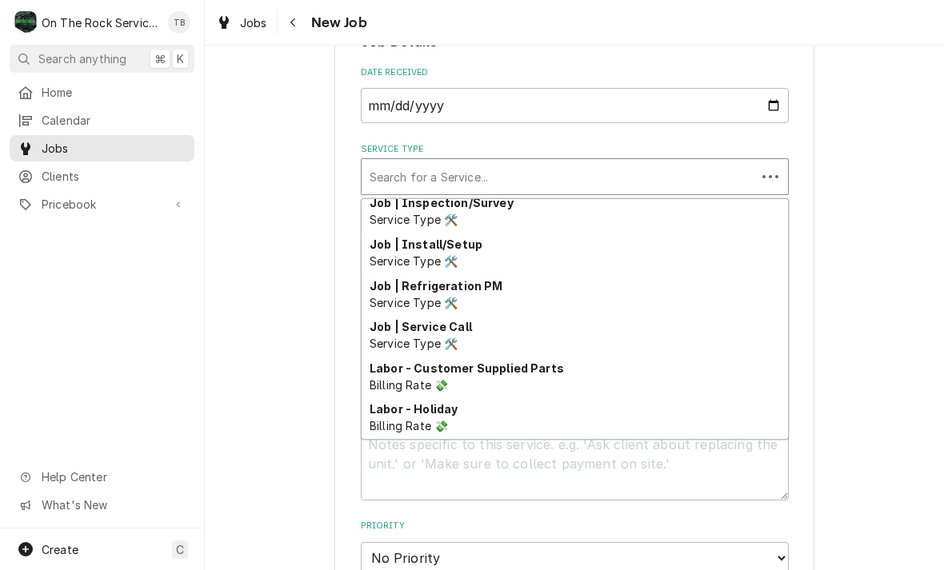
scroll to position [299, 0]
click at [461, 345] on div "Job | Service Call Service Type 🛠️" at bounding box center [574, 334] width 426 height 42
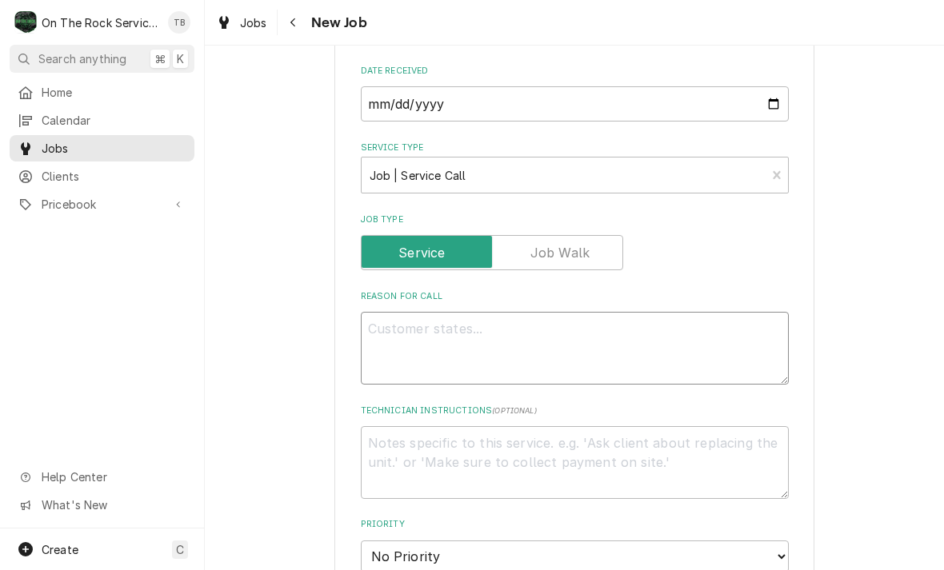
click at [402, 340] on textarea "Reason For Call" at bounding box center [575, 348] width 428 height 73
type textarea "x"
type textarea "F"
type textarea "x"
type textarea "FR"
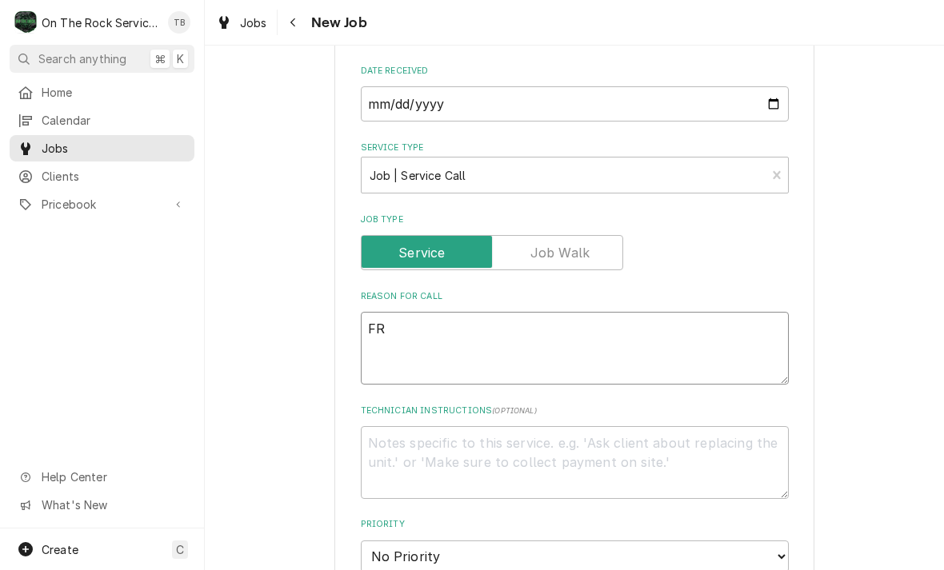
type textarea "x"
type textarea "FRY"
type textarea "x"
type textarea "FRYE"
type textarea "x"
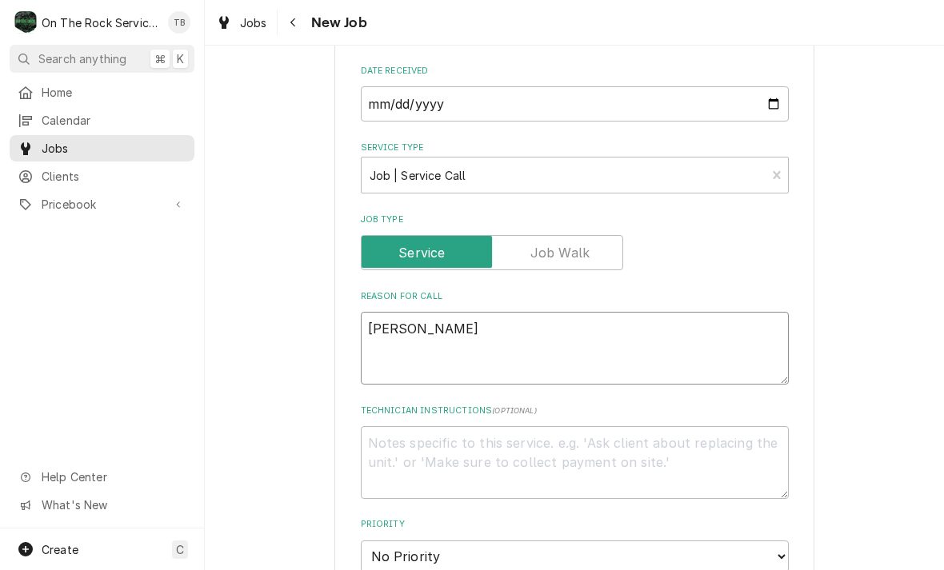
type textarea "FRYER"
type textarea "x"
type textarea "FRYER"
type textarea "x"
type textarea "FRYER C"
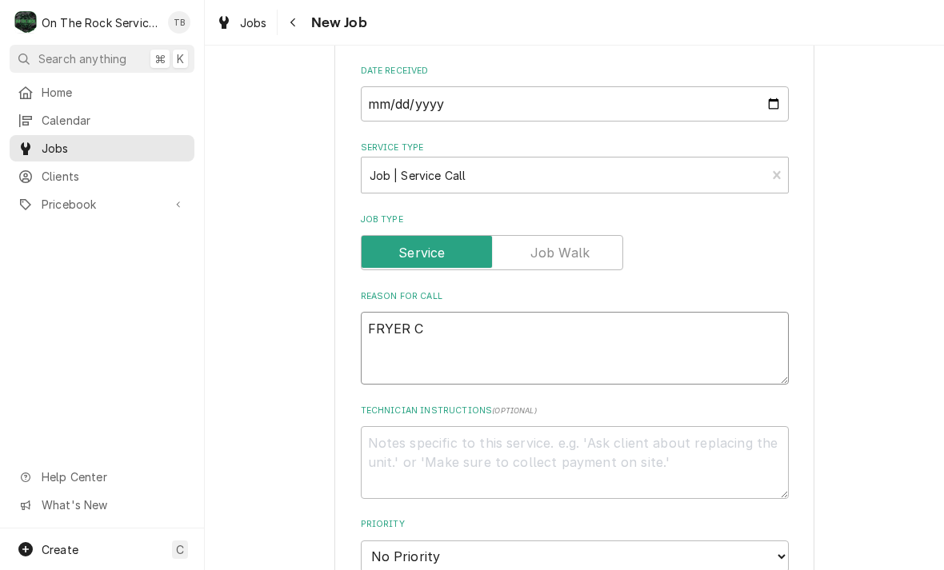
type textarea "x"
type textarea "FRYER CU"
type textarea "x"
type textarea "FRYER CUT"
type textarea "x"
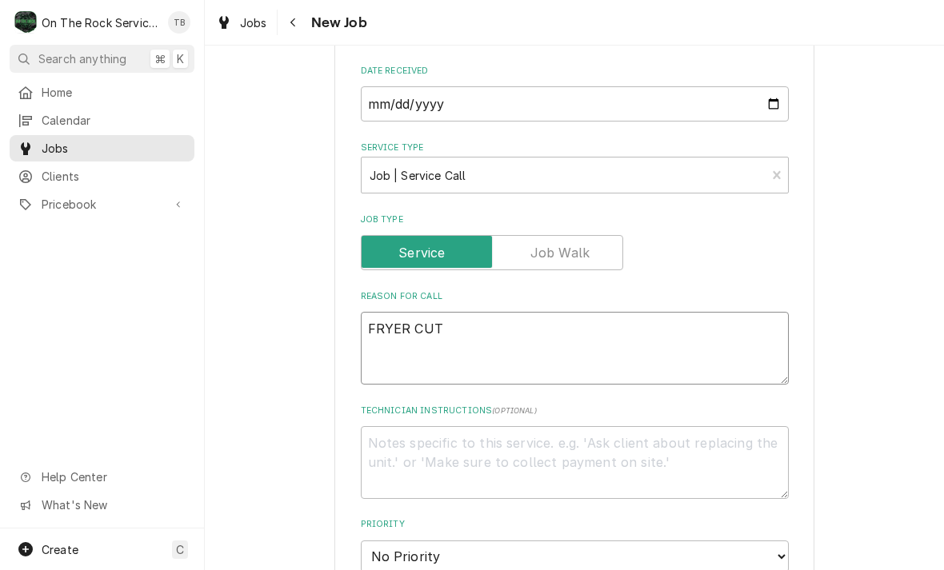
type textarea "FRYER CUTT"
type textarea "x"
type textarea "FRYER CUTTO"
type textarea "x"
type textarea "FRYER CUTTON"
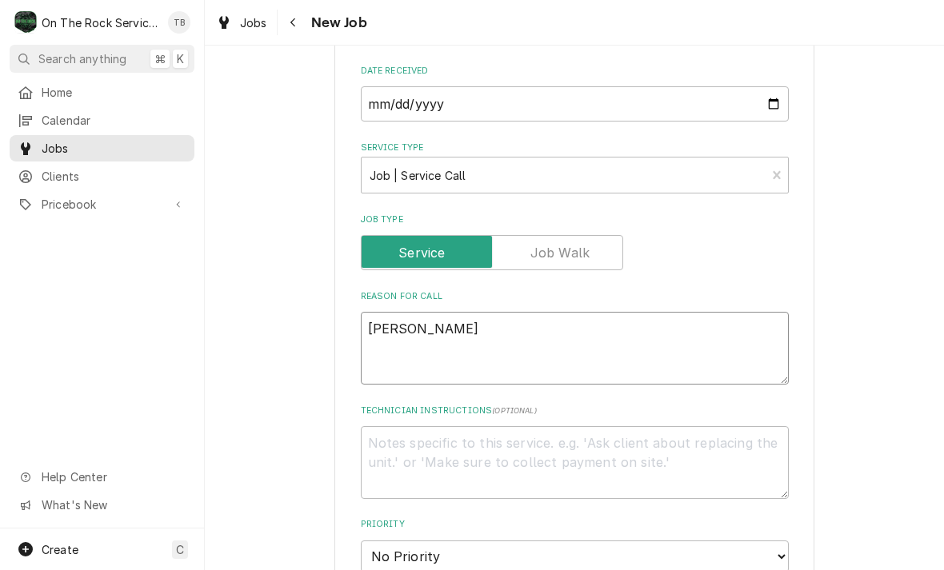
type textarea "x"
type textarea "FRYER CUTTON"
type textarea "x"
type textarea "FRYER CUTTON O"
type textarea "x"
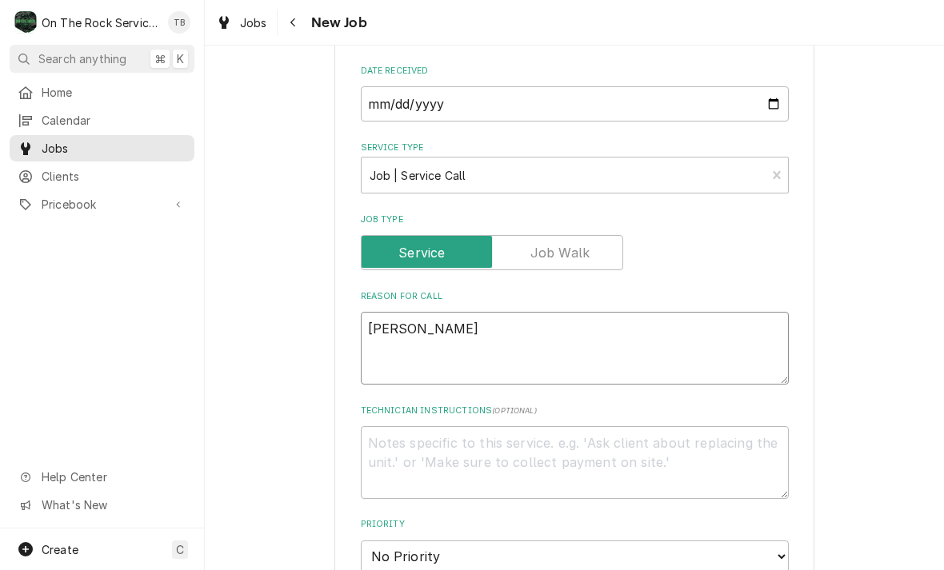
type textarea "FRYER CUTTON OF"
type textarea "x"
type textarea "FRYER CUTTON O"
type textarea "x"
type textarea "FRYER CUTTON"
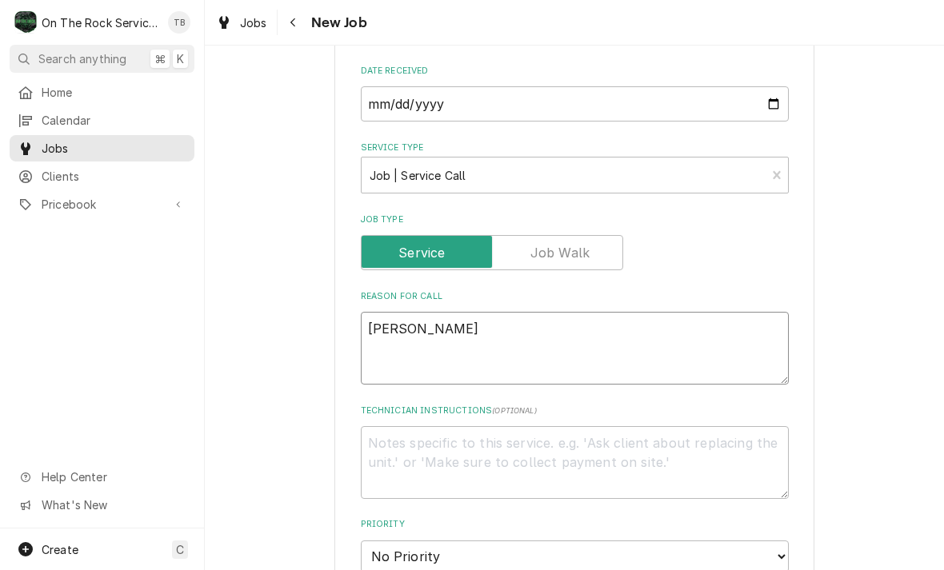
type textarea "x"
type textarea "FRYER CUTTON"
type textarea "x"
type textarea "FRYER CUTTO"
type textarea "x"
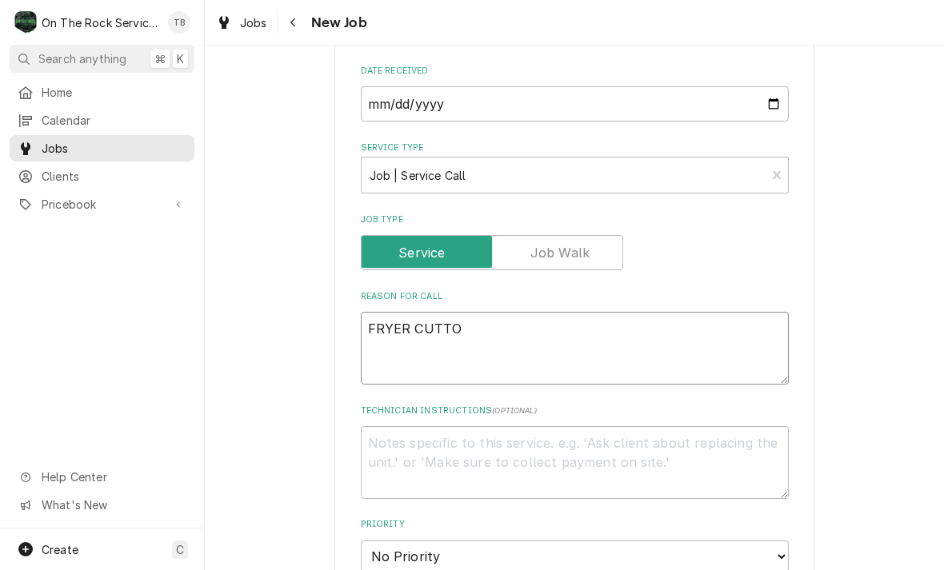
type textarea "FRYER CUTT"
type textarea "x"
type textarea "FRYER CUTTIN"
type textarea "x"
type textarea "FRYER CUTTING"
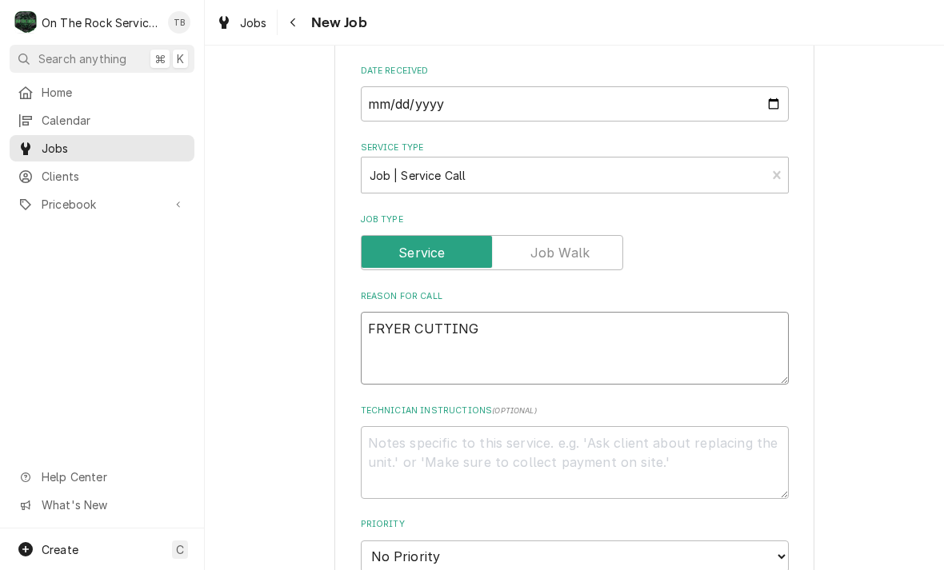
type textarea "x"
type textarea "FRYER CUTTING"
type textarea "x"
type textarea "FRYER CUTTING O"
type textarea "x"
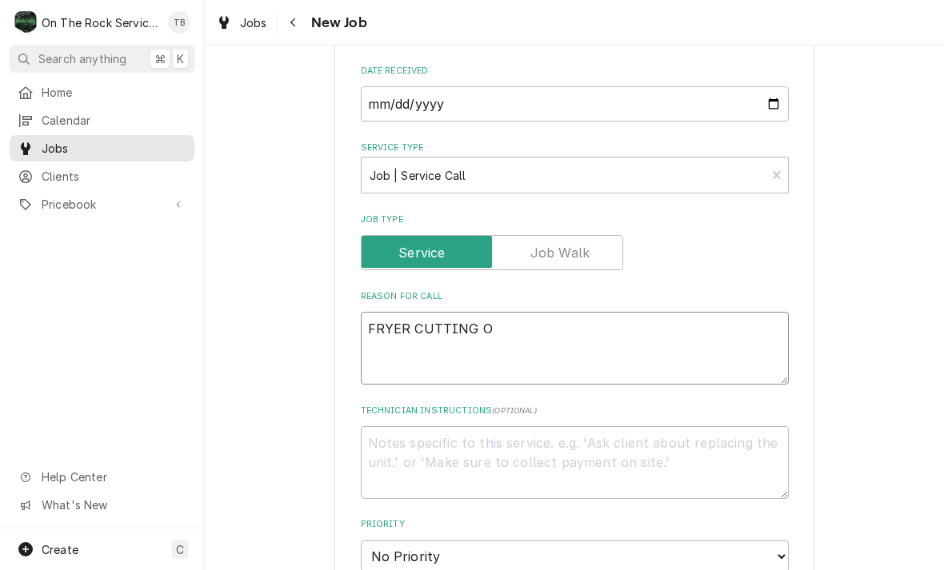
type textarea "FRYER CUTTING OF"
type textarea "x"
type textarea "FRYER CUTTING OFF"
type textarea "x"
type textarea "FRYER CUTTING OFF"
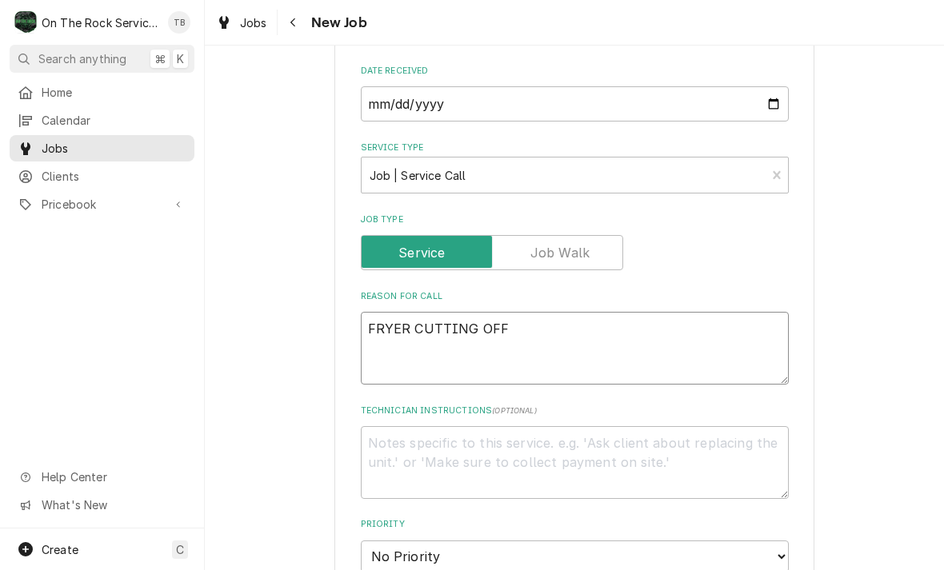
type textarea "x"
type textarea "FRYER CUTTING OFF ON"
type textarea "x"
type textarea "FRYER CUTTING OFF ON"
type textarea "x"
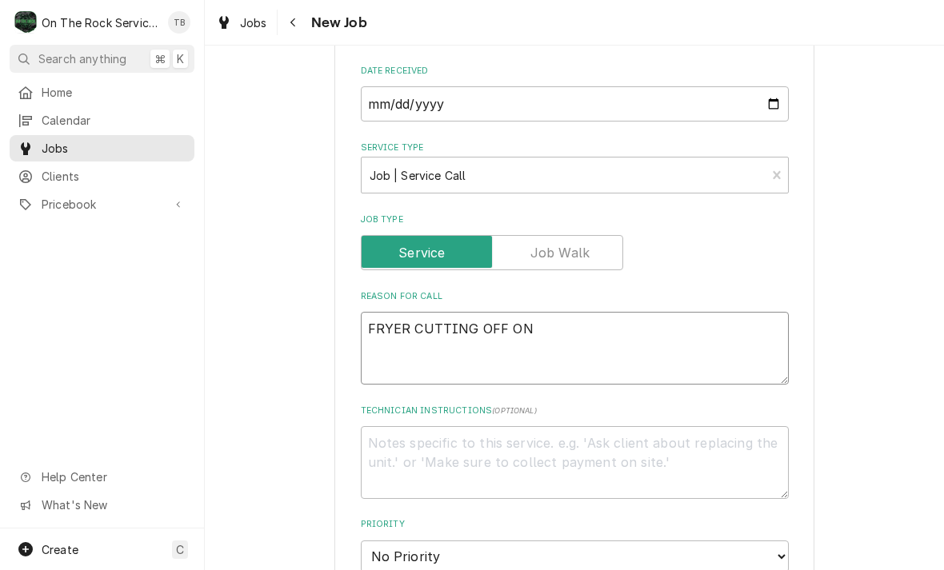
type textarea "FRYER CUTTING OFF ON C"
type textarea "x"
type textarea "FRYER CUTTING OFF ON CU"
type textarea "x"
type textarea "FRYER CUTTING OFF ON CUS"
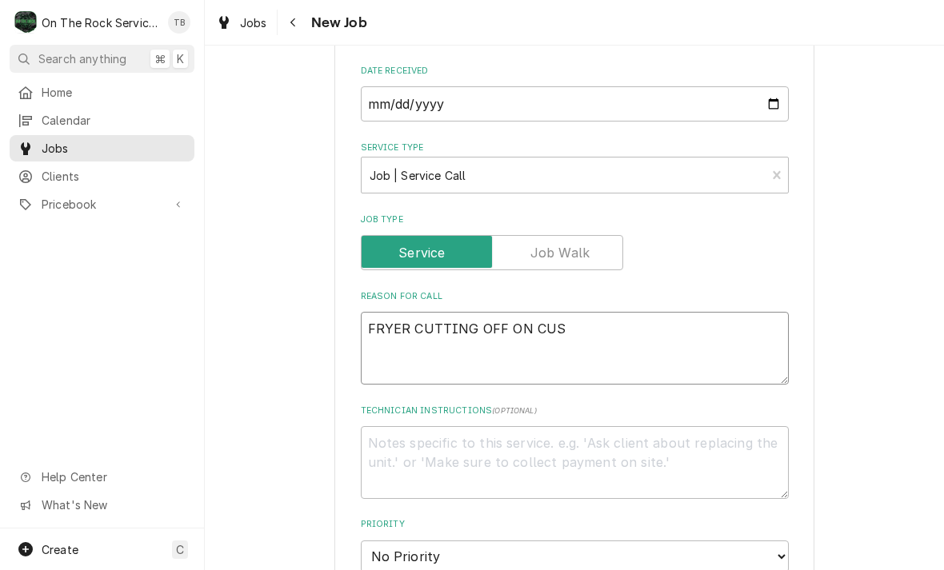
type textarea "x"
type textarea "FRYER CUTTING OFF ON CUST"
type textarea "x"
type textarea "FRYER CUTTING OFF ON CUSTOM"
type textarea "x"
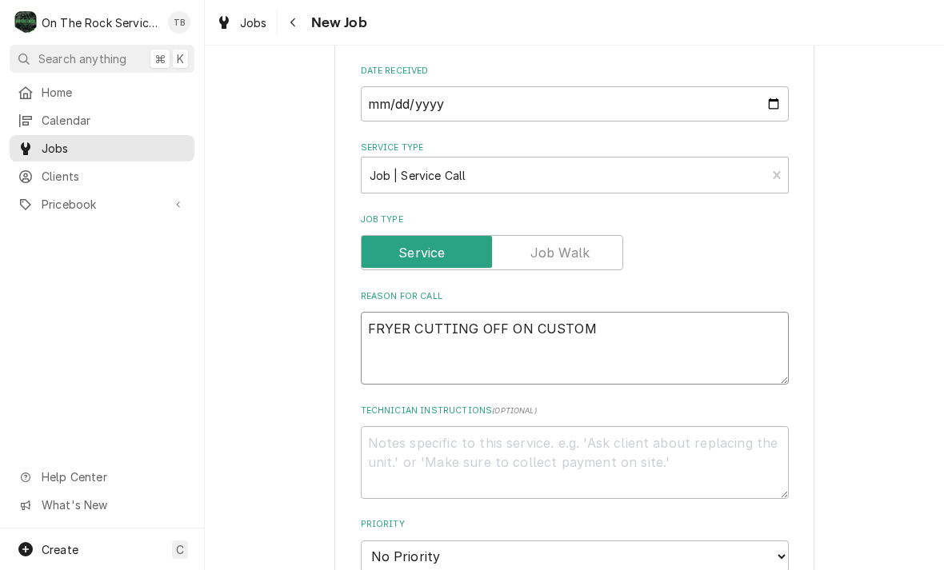
type textarea "FRYER CUTTING OFF ON CUSTOME"
type textarea "x"
type textarea "FRYER CUTTING OFF ON CUSTOMER"
type textarea "x"
type textarea "FRYER CUTTING OFF ON CUSTOMER."
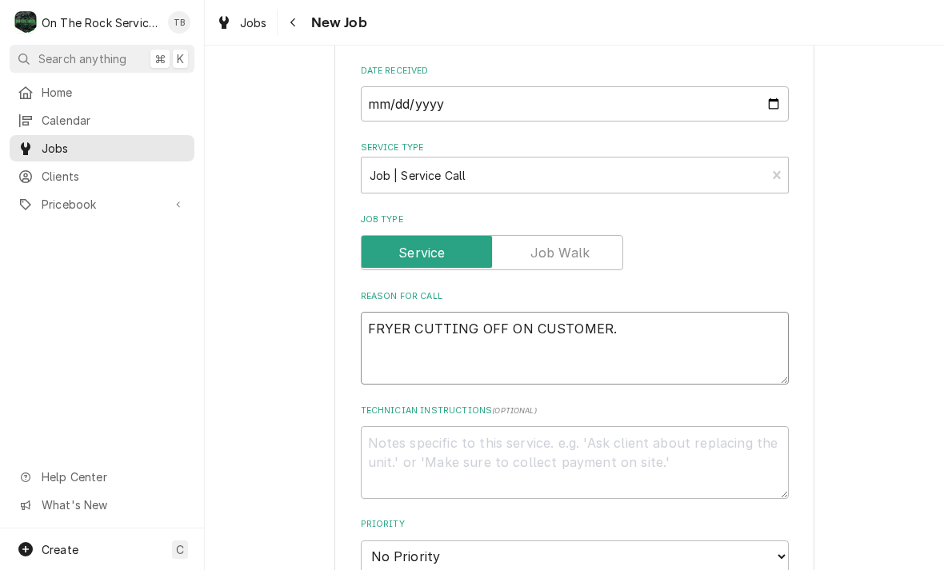
type textarea "x"
type textarea "FRYER CUTTING OFF ON CUSTOMER."
type textarea "x"
type textarea "FRYER CUTTING OFF ON CUSTOMER. C"
type textarea "x"
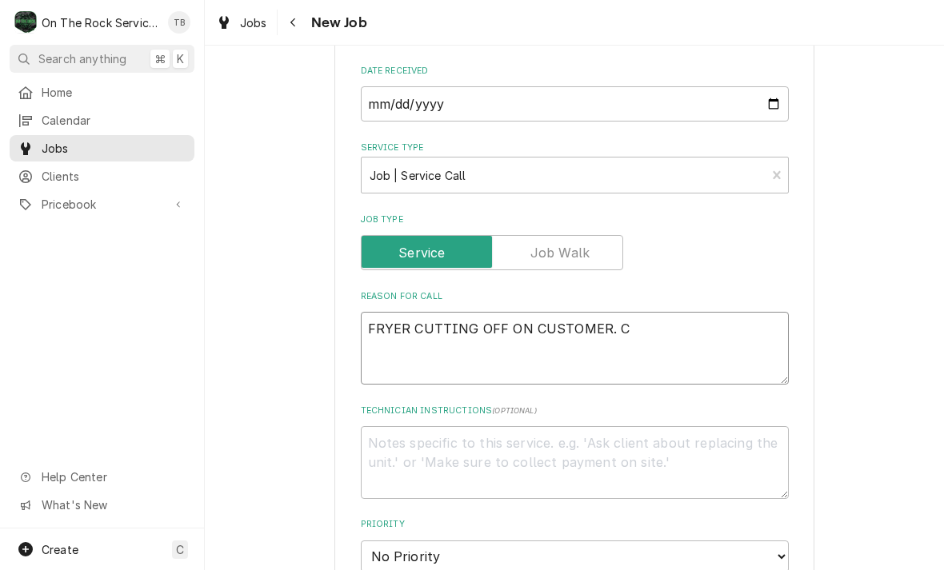
type textarea "FRYER CUTTING OFF ON CUSTOMER. CA"
type textarea "x"
type textarea "FRYER CUTTING OFF ON CUSTOMER. CAL"
type textarea "x"
type textarea "FRYER CUTTING OFF ON CUSTOMER. CALL"
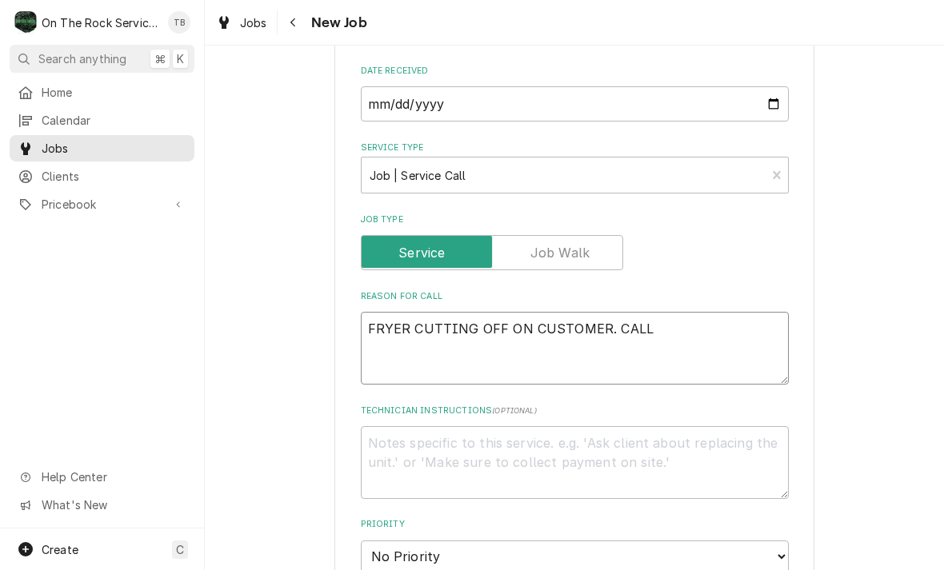
type textarea "x"
type textarea "FRYER CUTTING OFF ON CUSTOMER. CALL"
type textarea "x"
type textarea "FRYER CUTTING OFF ON CUSTOMER. CALL M"
type textarea "x"
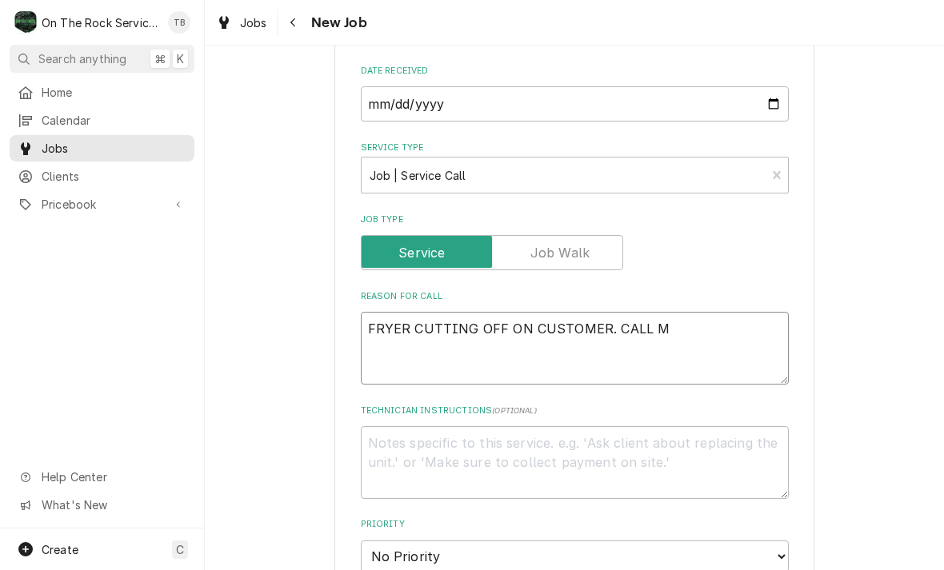
type textarea "FRYER CUTTING OFF ON CUSTOMER. CALL MA"
type textarea "x"
type textarea "FRYER CUTTING OFF ON CUSTOMER. CALL MAR"
type textarea "x"
type textarea "FRYER CUTTING OFF ON CUSTOMER. CALL MARI"
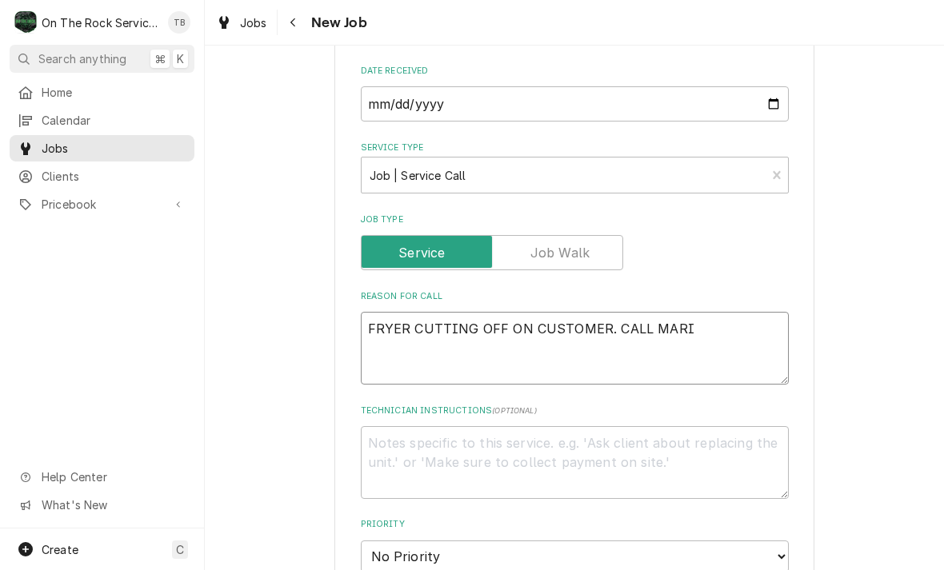
type textarea "x"
type textarea "FRYER CUTTING OFF ON CUSTOMER. CALL MARIA"
type textarea "x"
type textarea "FRYER CUTTING OFF ON CUSTOMER. CALL MARIA"
type textarea "x"
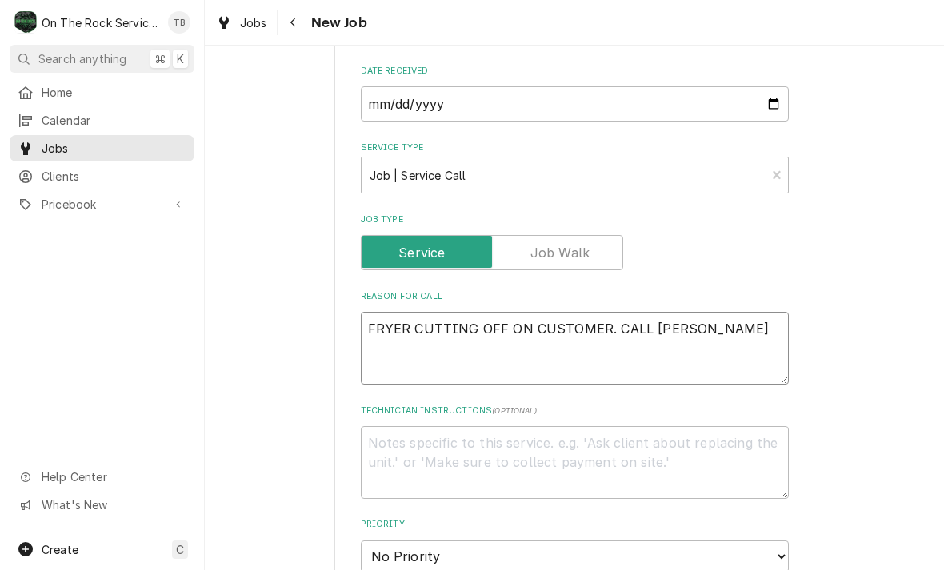
type textarea "FRYER CUTTING OFF ON CUSTOMER. CALL MARIA 8"
type textarea "x"
type textarea "FRYER CUTTING OFF ON CUSTOMER. CALL MARIA 86"
type textarea "x"
type textarea "FRYER CUTTING OFF ON CUSTOMER. CALL MARIA 864"
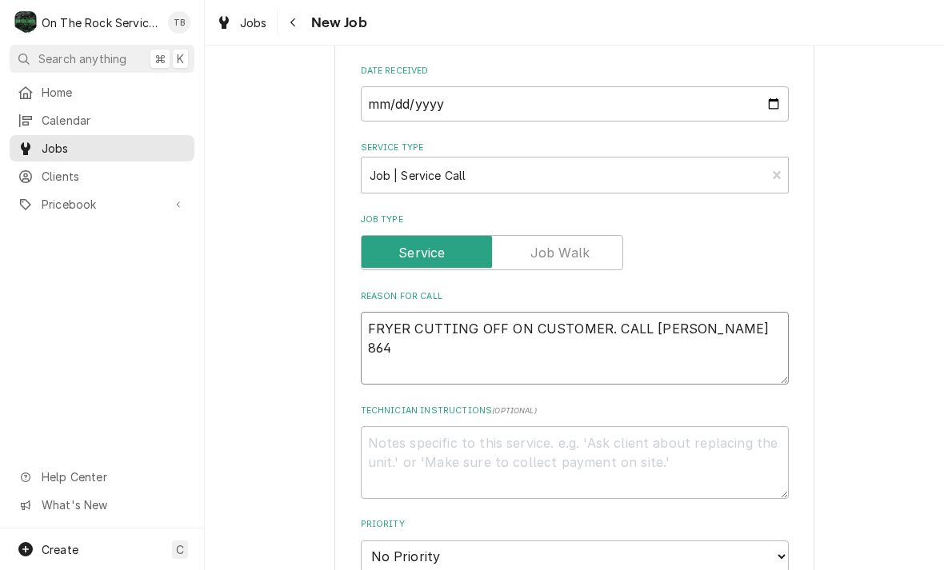
type textarea "x"
type textarea "FRYER CUTTING OFF ON CUSTOMER. CALL MARIA 864-"
type textarea "x"
type textarea "FRYER CUTTING OFF ON CUSTOMER. CALL MARIA 864-2"
type textarea "x"
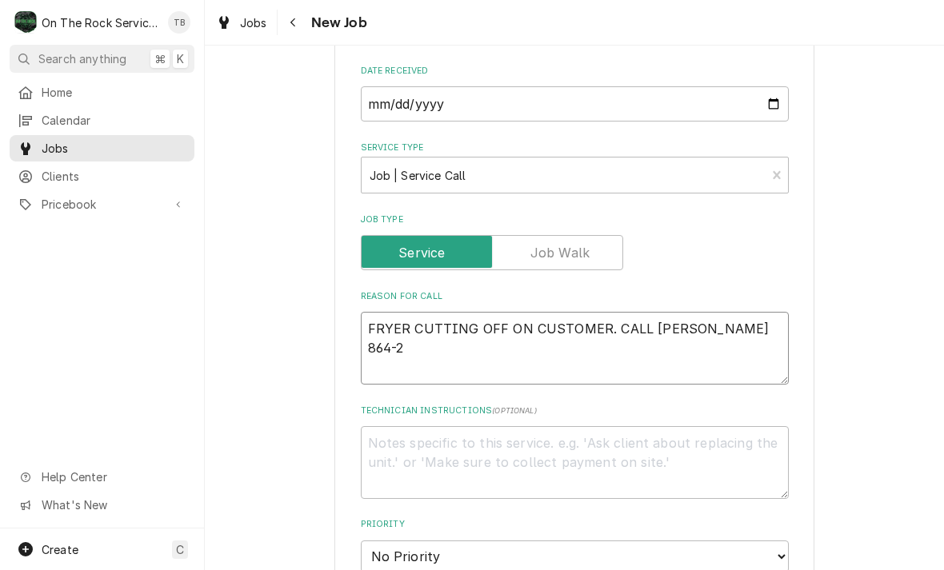
type textarea "FRYER CUTTING OFF ON CUSTOMER. CALL MARIA 864-20"
type textarea "x"
type textarea "FRYER CUTTING OFF ON CUSTOMER. CALL MARIA 864-205"
type textarea "x"
type textarea "FRYER CUTTING OFF ON CUSTOMER. CALL MARIA 864-205-"
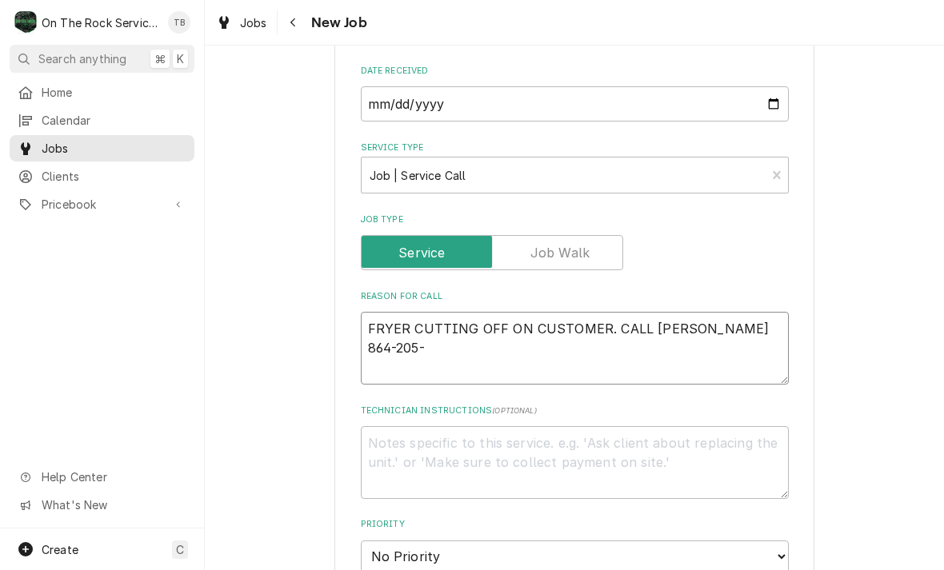
type textarea "x"
type textarea "FRYER CUTTING OFF ON CUSTOMER. CALL MARIA 864-205-9"
type textarea "x"
type textarea "FRYER CUTTING OFF ON CUSTOMER. CALL MARIA 864-205-930"
type textarea "x"
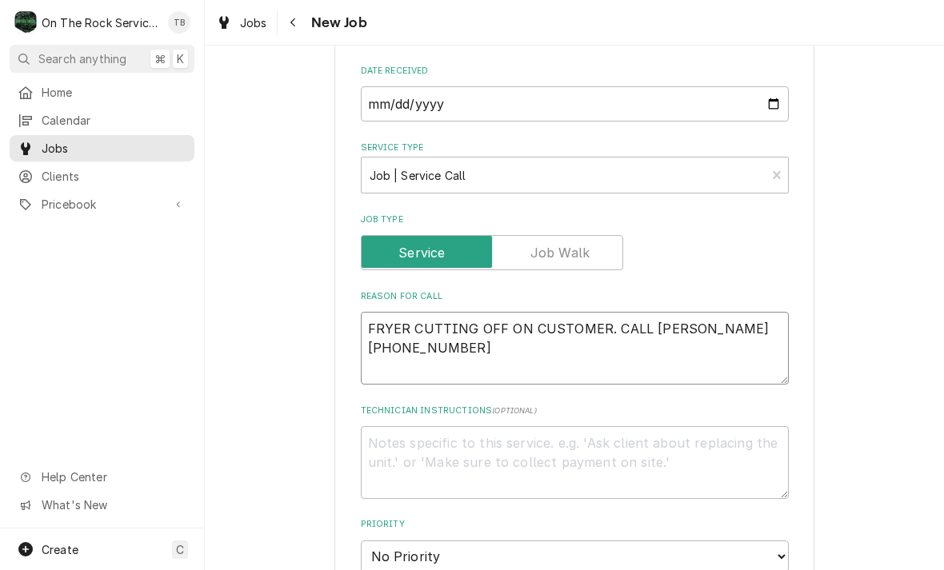
type textarea "FRYER CUTTING OFF ON CUSTOMER. CALL MARIA 864-205-9308"
type textarea "x"
type textarea "FRYER CUTTING OFF ON CUSTOMER. CALL MARIA 864-205-9308"
type textarea "x"
type textarea "FRYER CUTTING OFF ON CUSTOMER. CALL MARIA 864-205-9308 P"
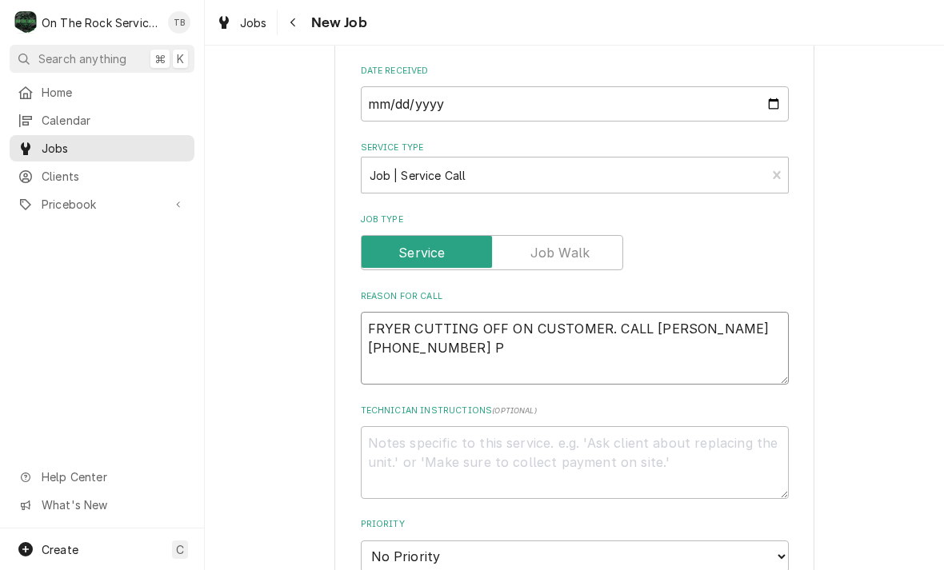
type textarea "x"
type textarea "FRYER CUTTING OFF ON CUSTOMER. CALL MARIA 864-205-9308 PR"
type textarea "x"
type textarea "FRYER CUTTING OFF ON CUSTOMER. CALL MARIA 864-205-9308 PRI"
type textarea "x"
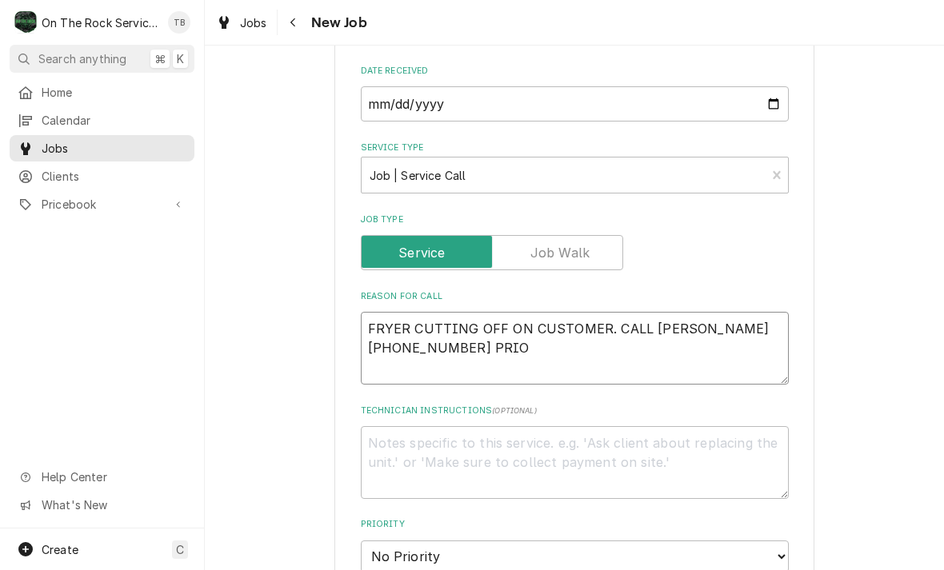
type textarea "FRYER CUTTING OFF ON CUSTOMER. CALL MARIA 864-205-9308 PRIOR"
type textarea "x"
type textarea "FRYER CUTTING OFF ON CUSTOMER. CALL MARIA 864-205-9308 PRIOR T"
type textarea "x"
type textarea "FRYER CUTTING OFF ON CUSTOMER. CALL MARIA 864-205-9308 PRIOR TO"
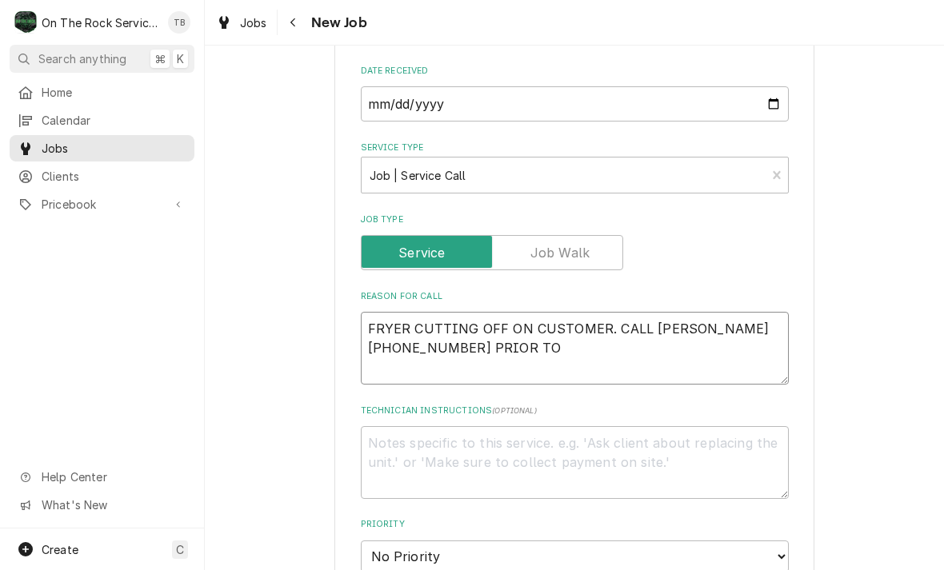
type textarea "x"
type textarea "FRYER CUTTING OFF ON CUSTOMER. CALL MARIA 864-205-9308 PRIOR TO GO"
type textarea "x"
type textarea "FRYER CUTTING OFF ON CUSTOMER. CALL MARIA 864-205-9308 PRIOR TO GOIN"
type textarea "x"
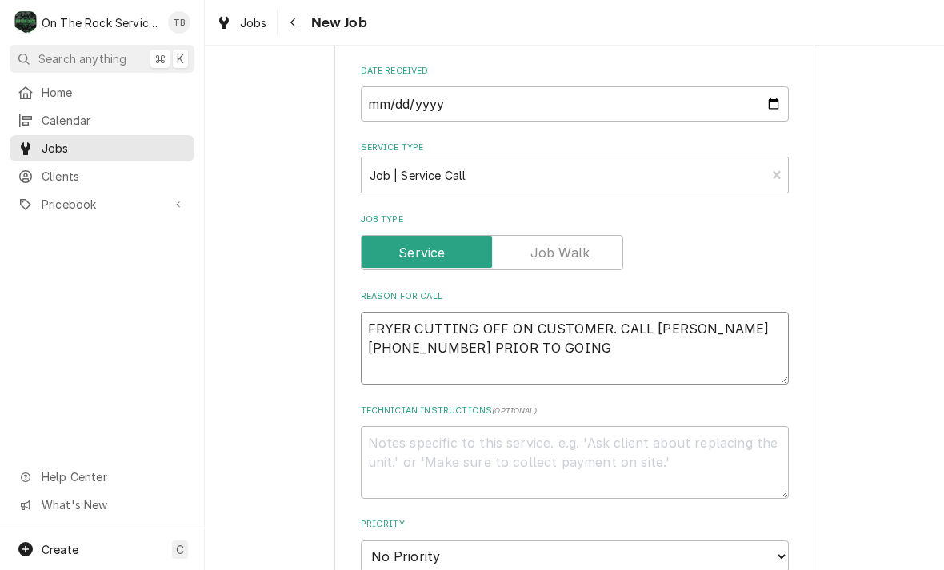
type textarea "FRYER CUTTING OFF ON CUSTOMER. CALL MARIA 864-205-9308 PRIOR TO GOING"
type textarea "x"
type textarea "FRYER CUTTING OFF ON CUSTOMER. CALL MARIA 864-205-9308 PRIOR TO GOING S"
type textarea "x"
type textarea "FRYER CUTTING OFF ON CUSTOMER. CALL MARIA 864-205-9308 PRIOR TO GOING SO"
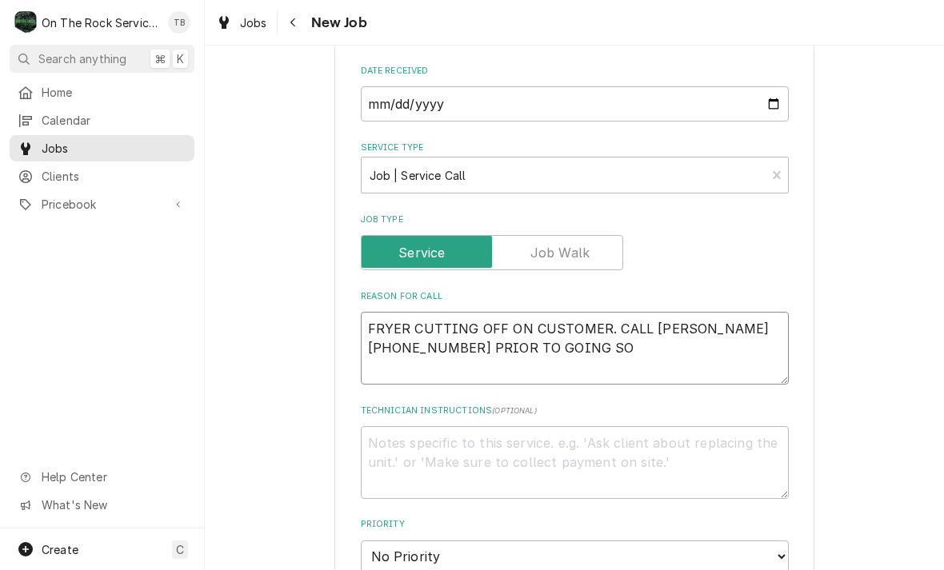
type textarea "x"
type textarea "FRYER CUTTING OFF ON CUSTOMER. CALL MARIA 864-205-9308 PRIOR TO GOING SO S"
type textarea "x"
type textarea "FRYER CUTTING OFF ON CUSTOMER. CALL MARIA 864-205-9308 PRIOR TO GOING SO SH"
type textarea "x"
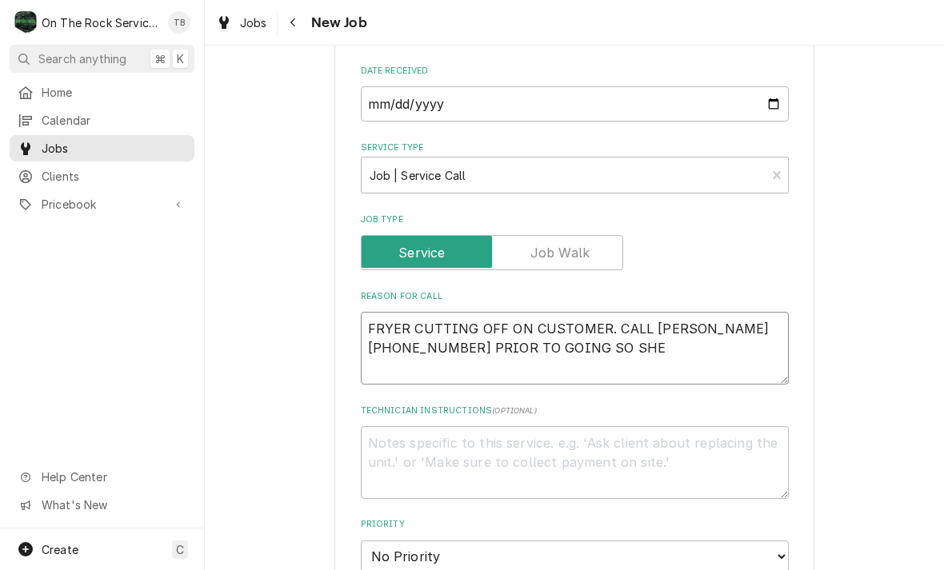
type textarea "FRYER CUTTING OFF ON CUSTOMER. CALL MARIA 864-205-9308 PRIOR TO GOING SO SHE"
type textarea "x"
type textarea "FRYER CUTTING OFF ON CUSTOMER. CALL MARIA 864-205-9308 PRIOR TO GOING SO SHE C"
type textarea "x"
type textarea "FRYER CUTTING OFF ON CUSTOMER. CALL MARIA 864-205-9308 PRIOR TO GOING SO SHE CA"
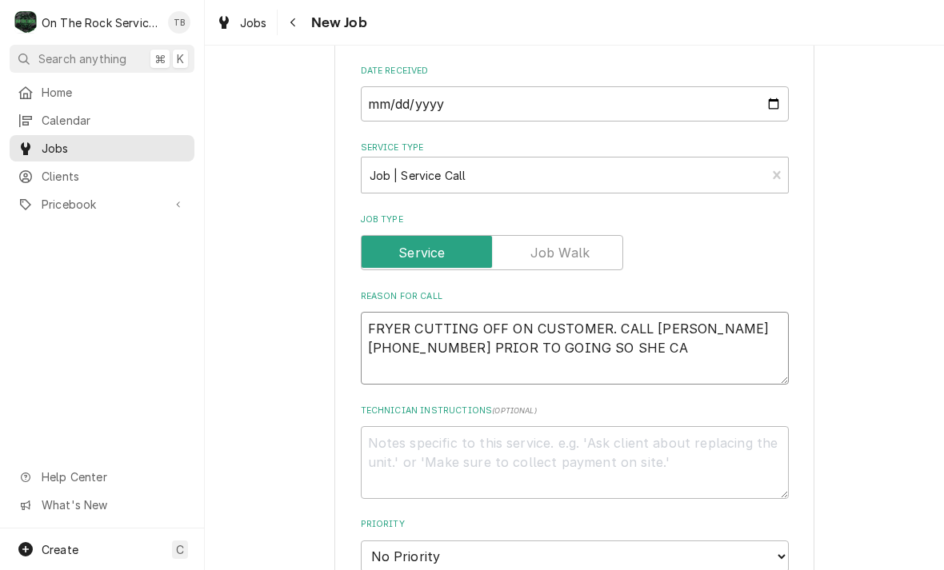
type textarea "x"
type textarea "FRYER CUTTING OFF ON CUSTOMER. CALL MARIA 864-205-9308 PRIOR TO GOING SO SHE CAN"
type textarea "x"
type textarea "FRYER CUTTING OFF ON CUSTOMER. CALL MARIA 864-205-9308 PRIOR TO GOING SO SHE CAN"
type textarea "x"
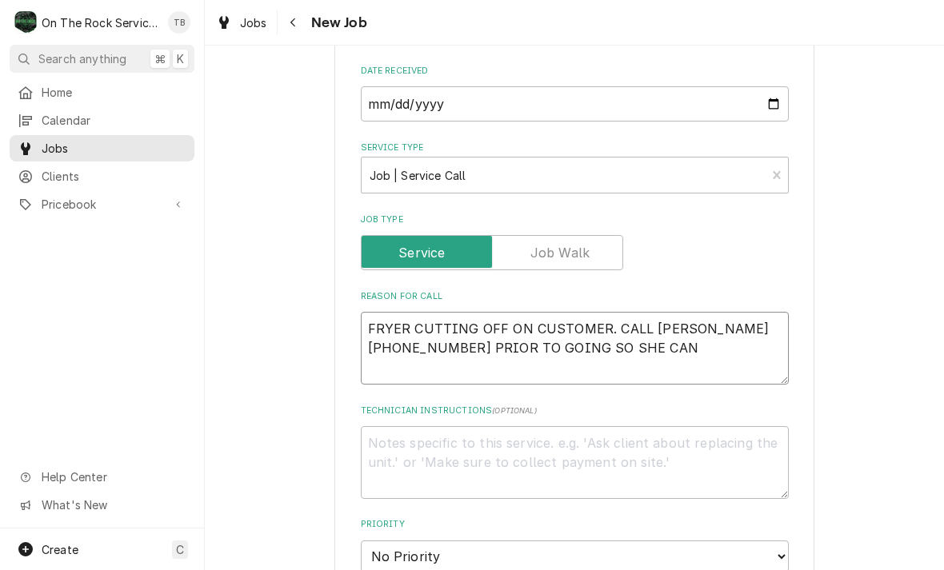
type textarea "FRYER CUTTING OFF ON CUSTOMER. CALL MARIA 864-205-9308 PRIOR TO GOING SO SHE CA…"
type textarea "x"
type textarea "FRYER CUTTING OFF ON CUSTOMER. CALL MARIA 864-205-9308 PRIOR TO GOING SO SHE CA…"
type textarea "x"
type textarea "FRYER CUTTING OFF ON CUSTOMER. CALL MARIA 864-205-9308 PRIOR TO GOING SO SHE CA…"
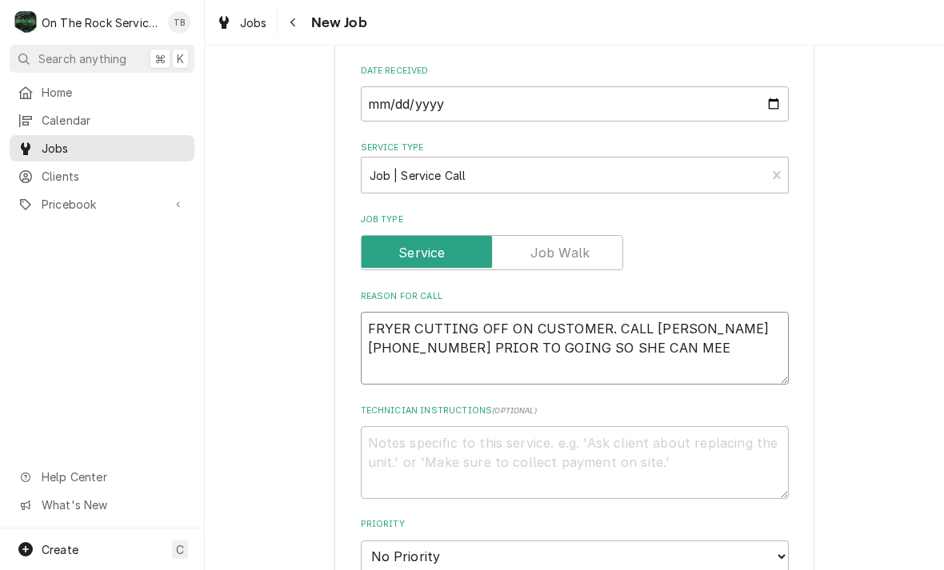
type textarea "x"
type textarea "FRYER CUTTING OFF ON CUSTOMER. CALL MARIA 864-205-9308 PRIOR TO GOING SO SHE CA…"
type textarea "x"
type textarea "FRYER CUTTING OFF ON CUSTOMER. CALL MARIA 864-205-9308 PRIOR TO GOING SO SHE CA…"
type textarea "x"
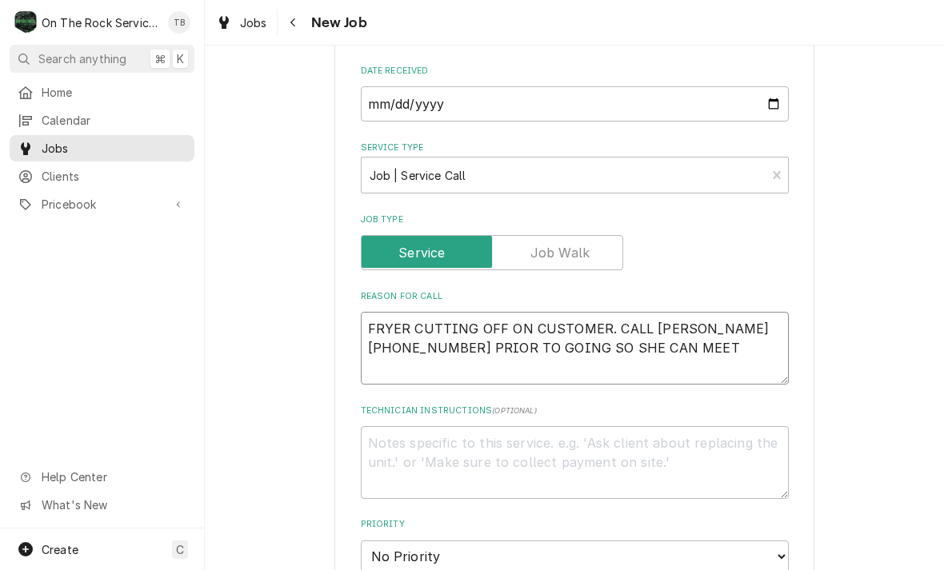
type textarea "FRYER CUTTING OFF ON CUSTOMER. CALL MARIA 864-205-9308 PRIOR TO GOING SO SHE CA…"
type textarea "x"
type textarea "FRYER CUTTING OFF ON CUSTOMER. CALL MARIA 864-205-9308 PRIOR TO GOING SO SHE CA…"
type textarea "x"
type textarea "FRYER CUTTING OFF ON CUSTOMER. CALL MARIA 864-205-9308 PRIOR TO GOING SO SHE CA…"
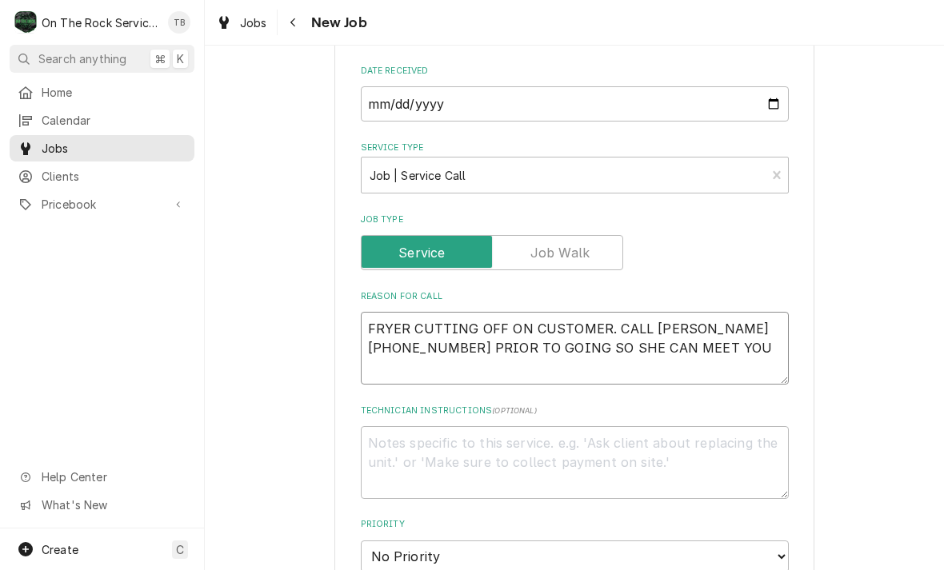
type textarea "x"
type textarea "FRYER CUTTING OFF ON CUSTOMER. CALL MARIA 864-205-9308 PRIOR TO GOING SO SHE CA…"
type textarea "x"
type textarea "FRYER CUTTING OFF ON CUSTOMER. CALL MARIA 864-205-9308 PRIOR TO GOING SO SHE CA…"
type textarea "x"
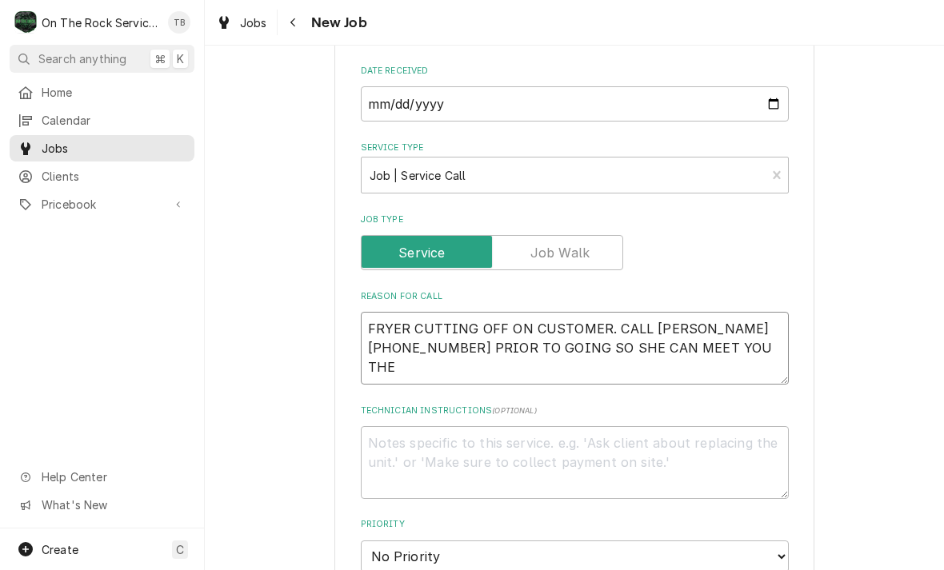
type textarea "FRYER CUTTING OFF ON CUSTOMER. CALL MARIA 864-205-9308 PRIOR TO GOING SO SHE CA…"
type textarea "x"
type textarea "FRYER CUTTING OFF ON CUSTOMER. CALL MARIA 864-205-9308 PRIOR TO GOING SO SHE CA…"
type textarea "x"
type textarea "FRYER CUTTING OFF ON CUSTOMER. CALL MARIA 864-205-9308 PRIOR TO GOING SO SHE CA…"
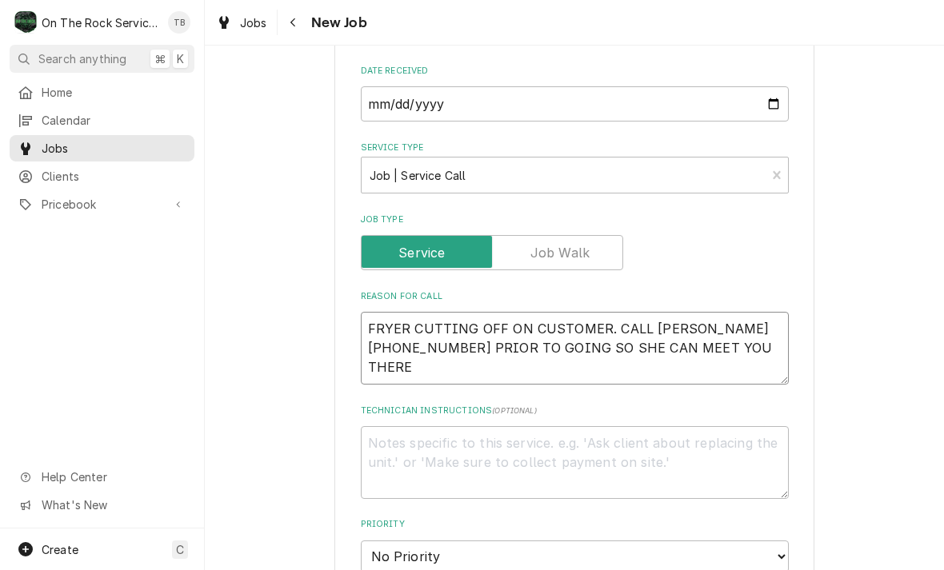
type textarea "x"
type textarea "FRYER CUTTING OFF ON CUSTOMER. CALL MARIA 864-205-9308 PRIOR TO GOING SO SHE CA…"
type textarea "x"
type textarea "FRYER CUTTING OFF ON CUSTOMER. CALL MARIA 864-205-9308 PRIOR TO GOING SO SHE CA…"
type textarea "x"
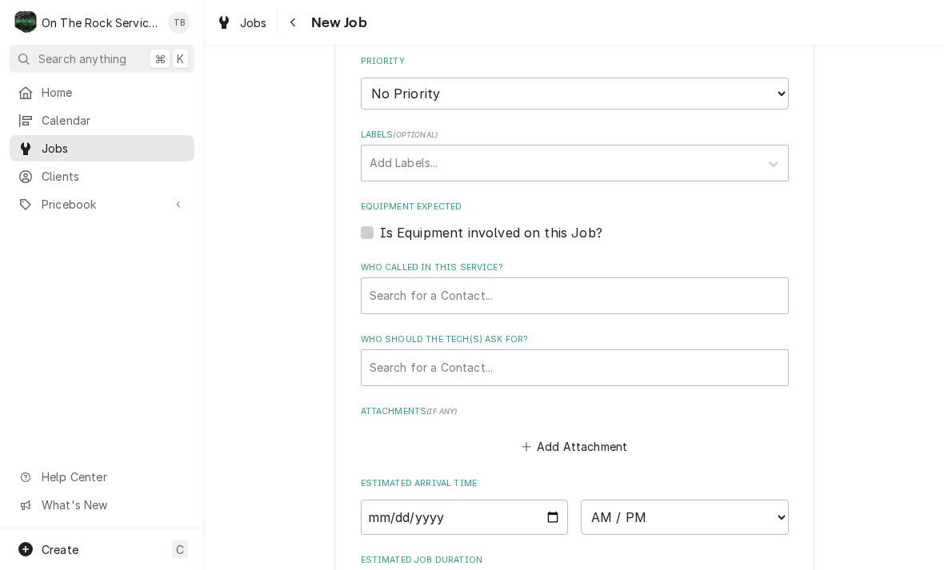
scroll to position [759, 0]
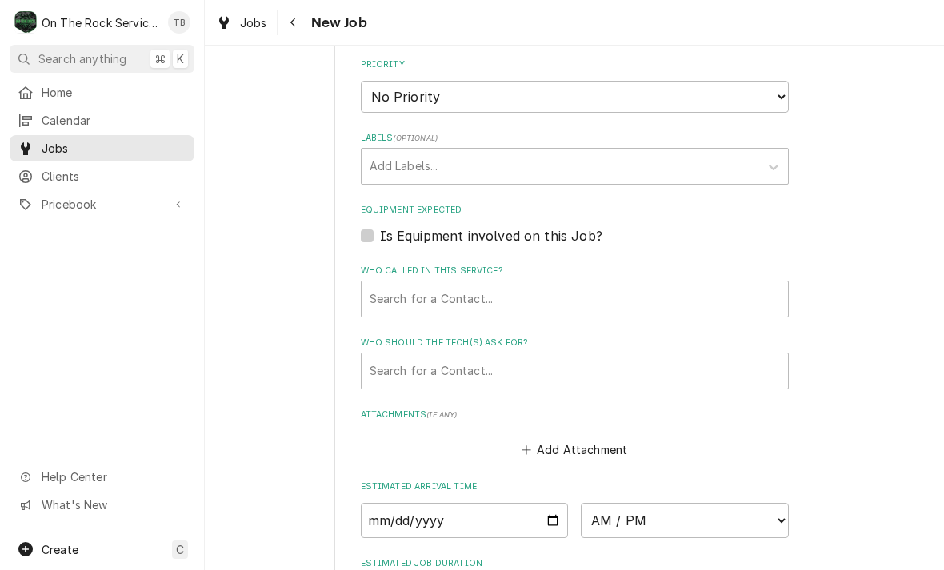
type textarea "FRYER CUTTING OFF ON CUSTOMER. CALL MARIA 864-205-9308 PRIOR TO GOING SO SHE CA…"
click at [774, 92] on select "No Priority Urgent High Medium Low" at bounding box center [575, 97] width 428 height 32
select select "3"
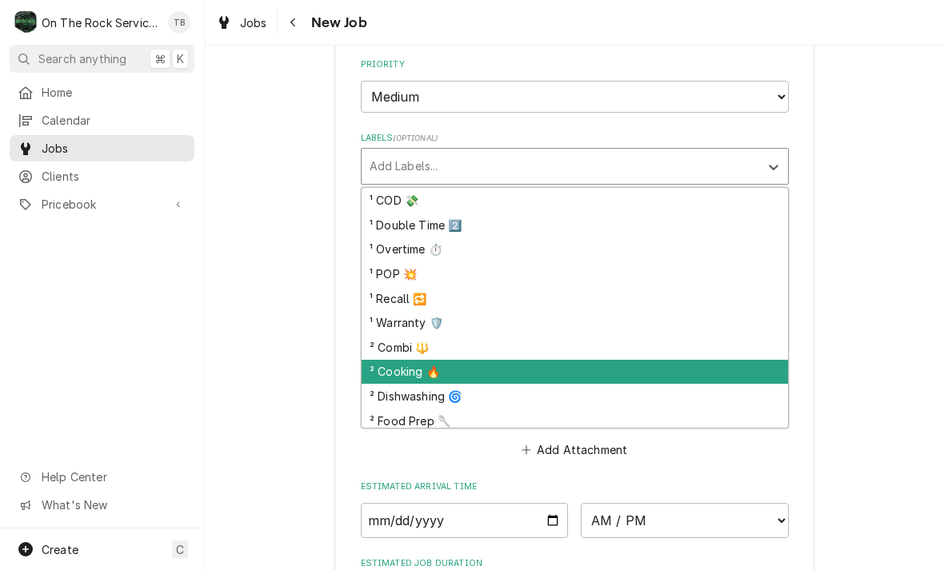
click at [429, 365] on div "² Cooking 🔥" at bounding box center [574, 372] width 426 height 25
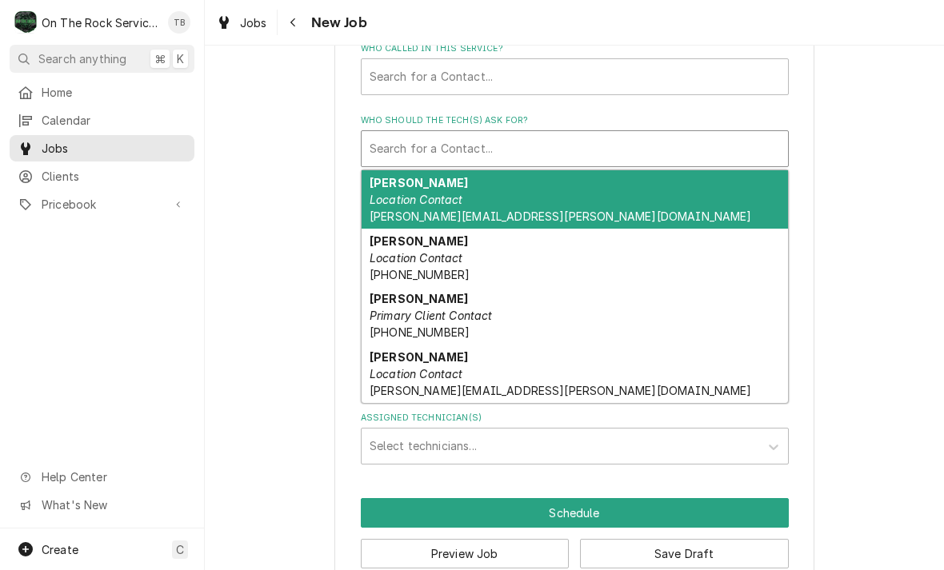
scroll to position [983, 0]
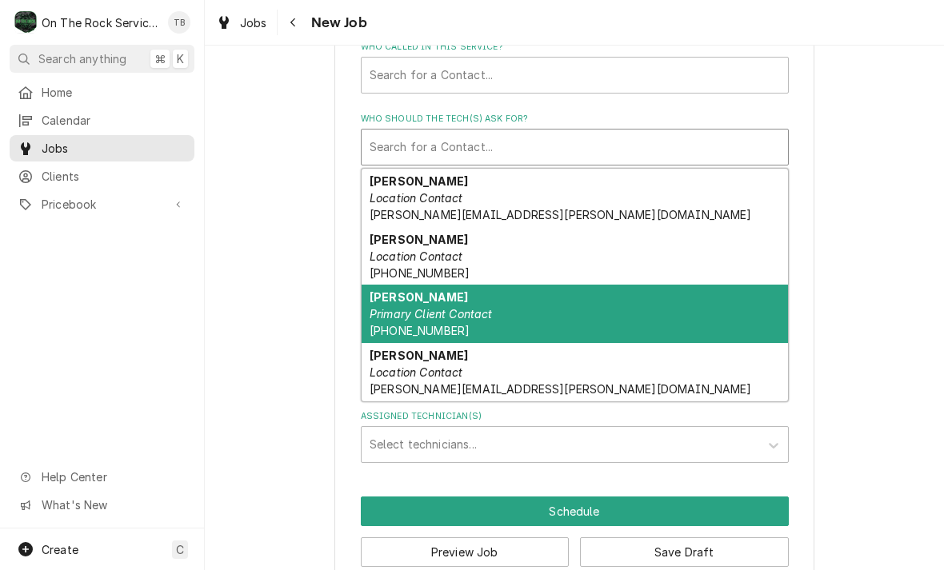
click at [472, 317] on div "Maria Tsoulos Primary Client Contact (864) 205-9308" at bounding box center [574, 314] width 426 height 58
type textarea "x"
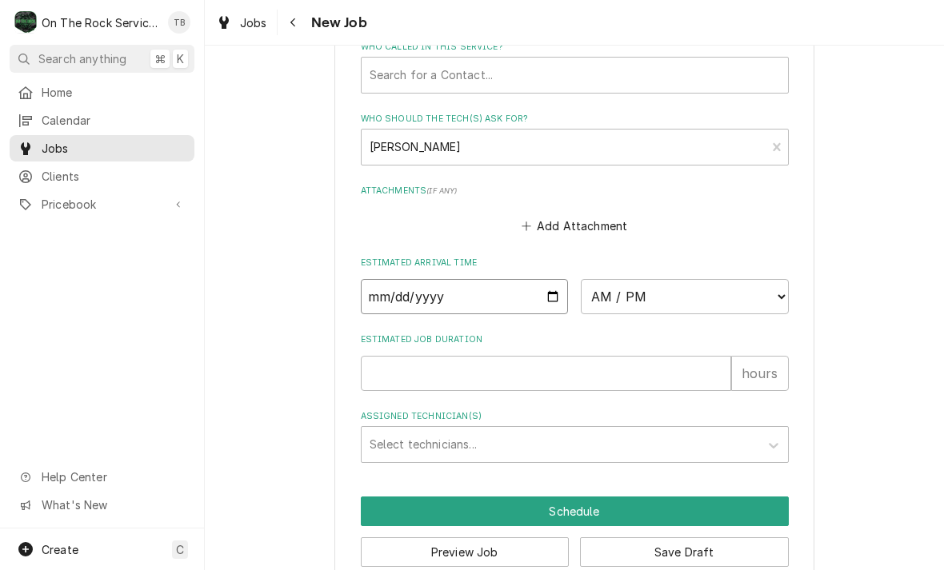
click at [450, 297] on input "Date" at bounding box center [465, 296] width 208 height 35
type input "2025-10-02"
type textarea "x"
type input "2025-10-03"
click at [438, 371] on input "Estimated Job Duration" at bounding box center [546, 373] width 370 height 35
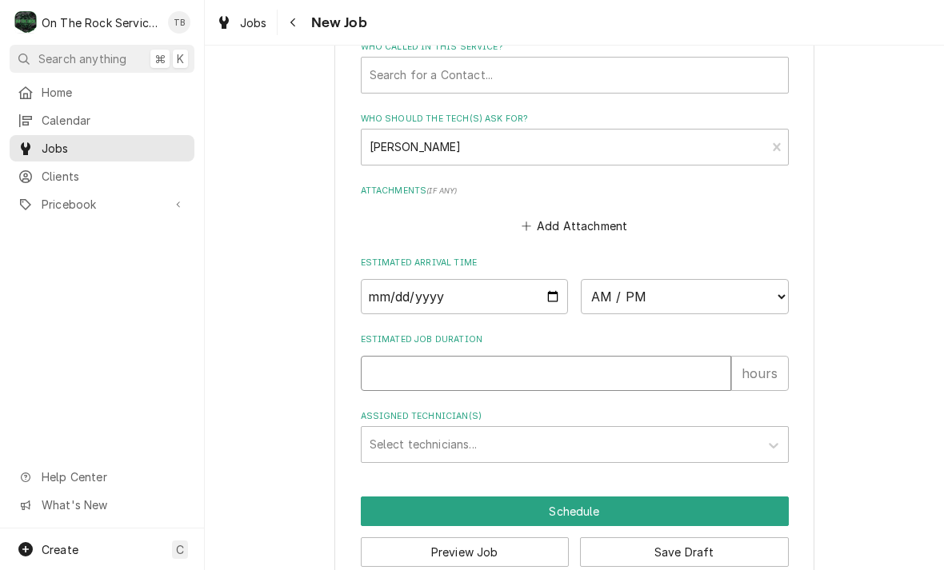
type textarea "x"
type input "2"
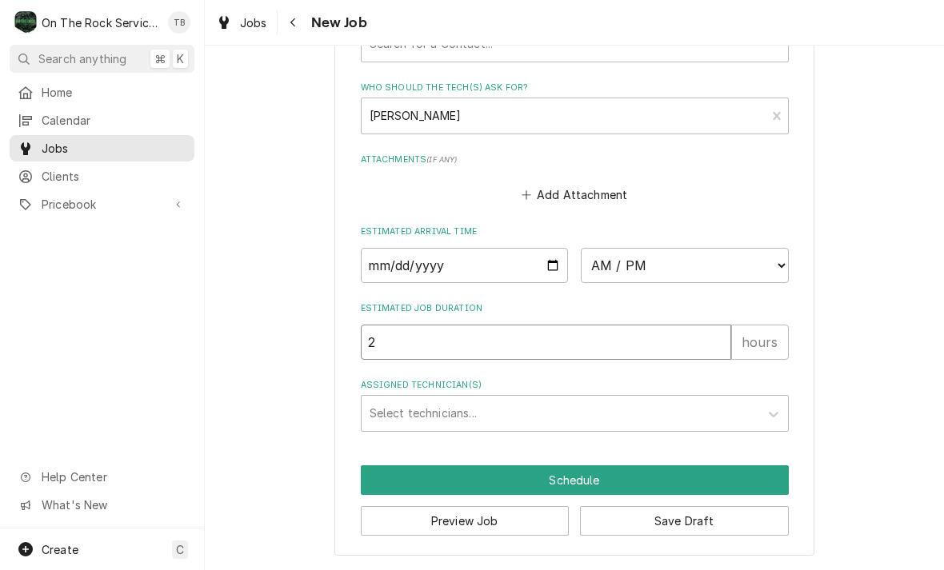
type textarea "x"
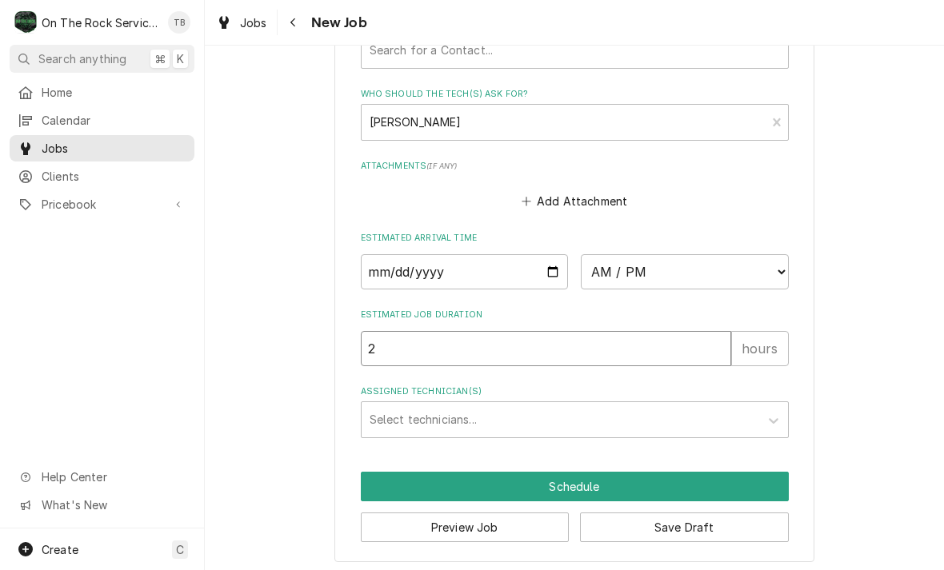
scroll to position [1007, 0]
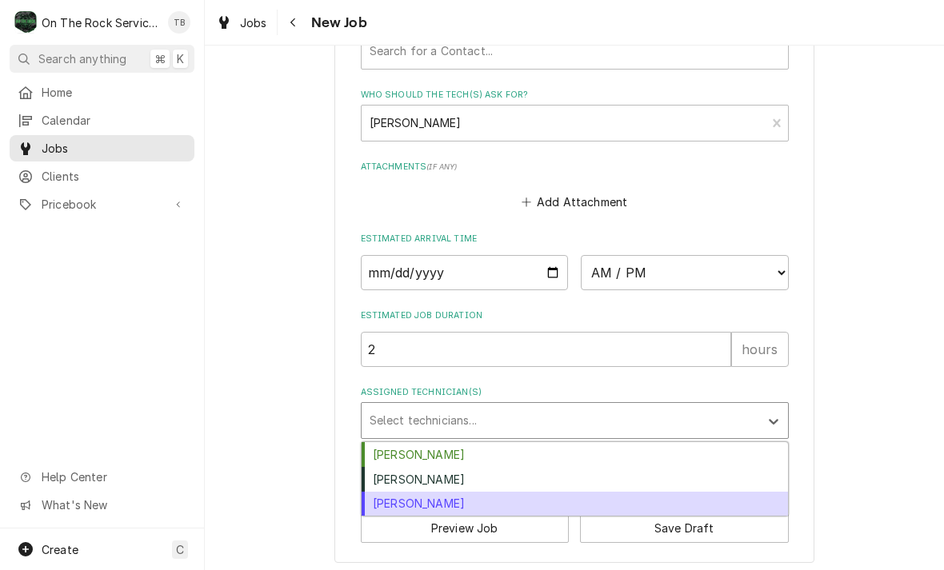
click at [435, 501] on div "Todd Brady" at bounding box center [574, 504] width 426 height 25
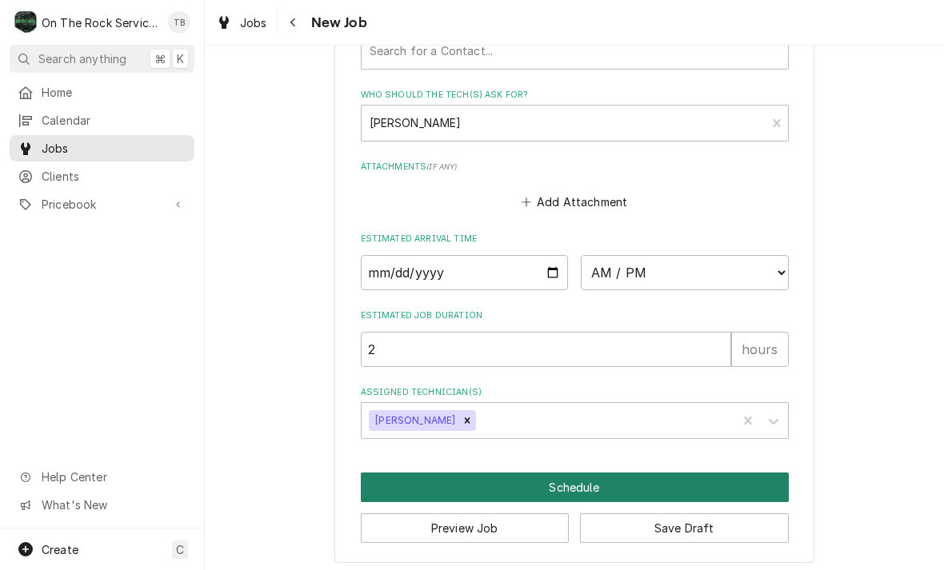
click at [569, 479] on button "Schedule" at bounding box center [575, 488] width 428 height 30
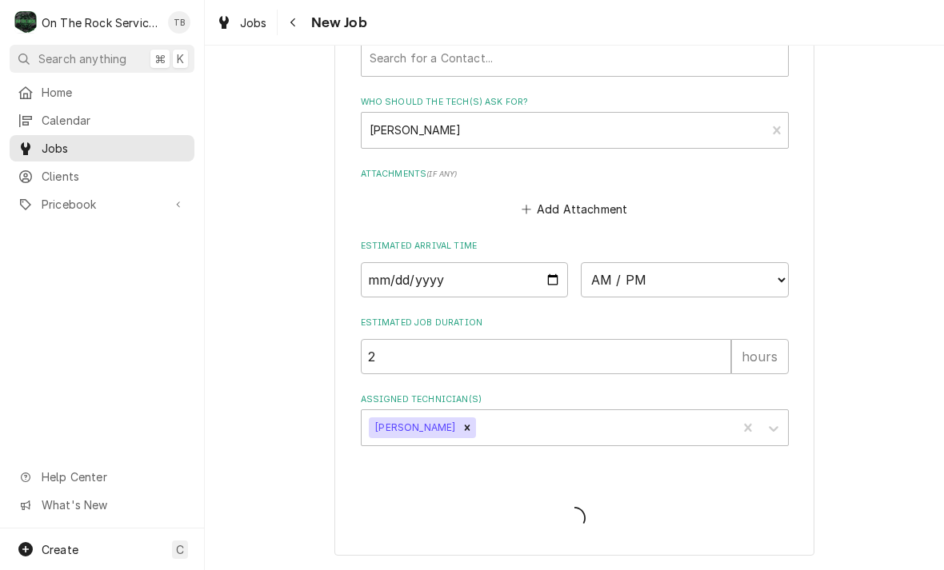
scroll to position [991, 0]
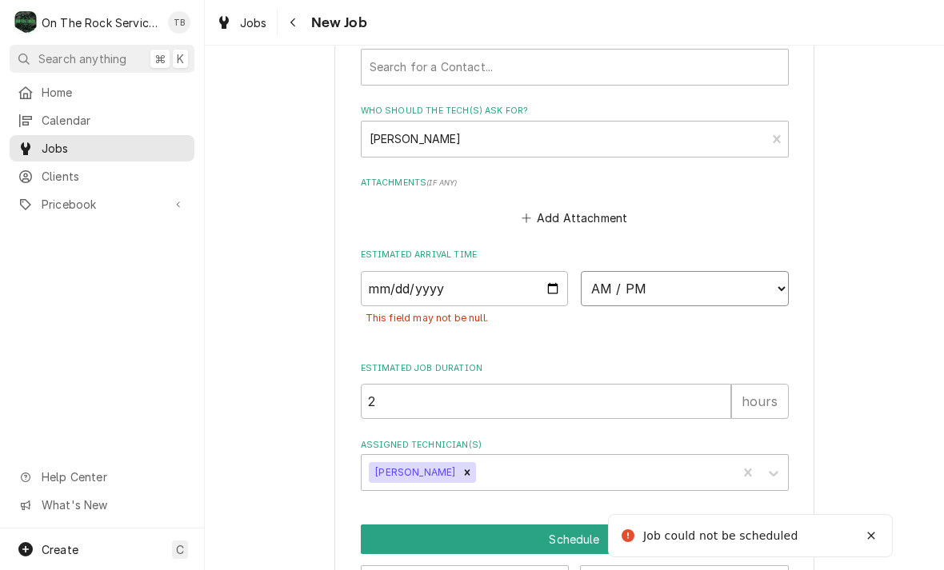
click at [698, 282] on select "AM / PM 6:00 AM 6:15 AM 6:30 AM 6:45 AM 7:00 AM 7:15 AM 7:30 AM 7:45 AM 8:00 AM…" at bounding box center [685, 288] width 208 height 35
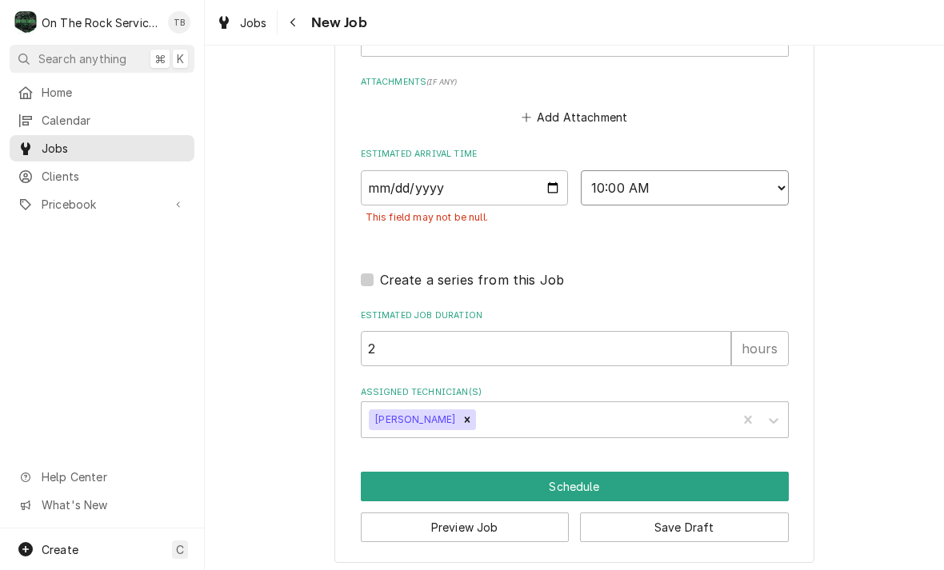
scroll to position [1091, 0]
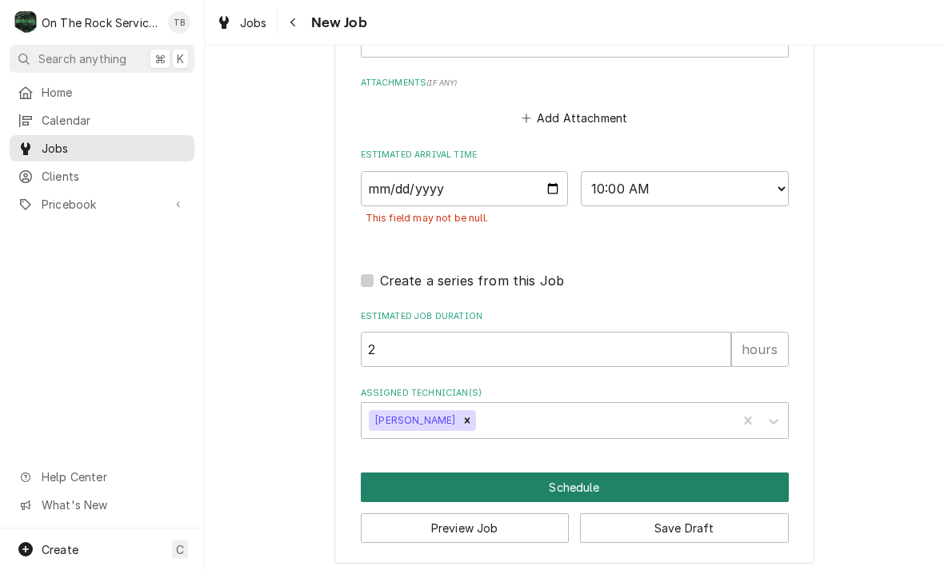
click at [584, 478] on button "Schedule" at bounding box center [575, 488] width 428 height 30
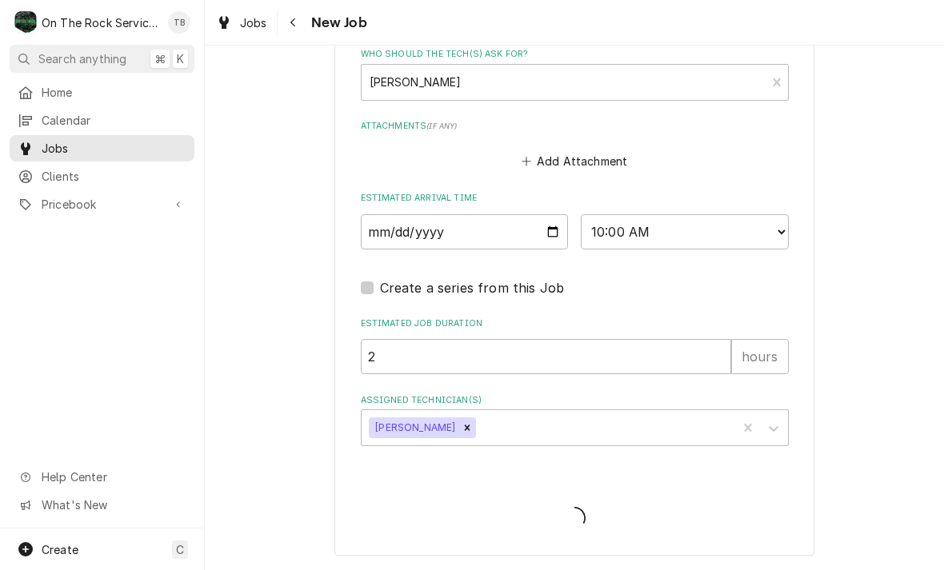
scroll to position [1039, 0]
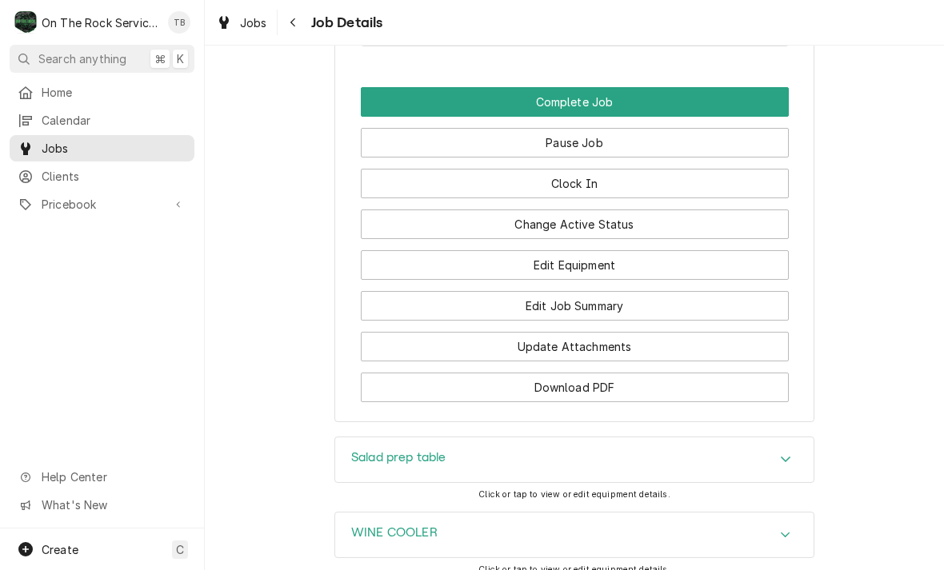
scroll to position [1805, 0]
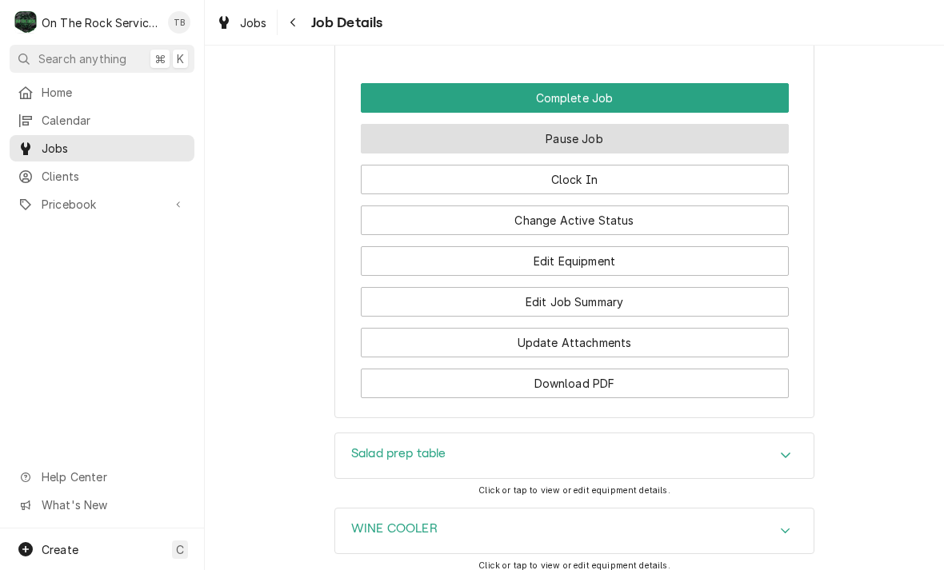
click at [582, 138] on button "Pause Job" at bounding box center [575, 139] width 428 height 30
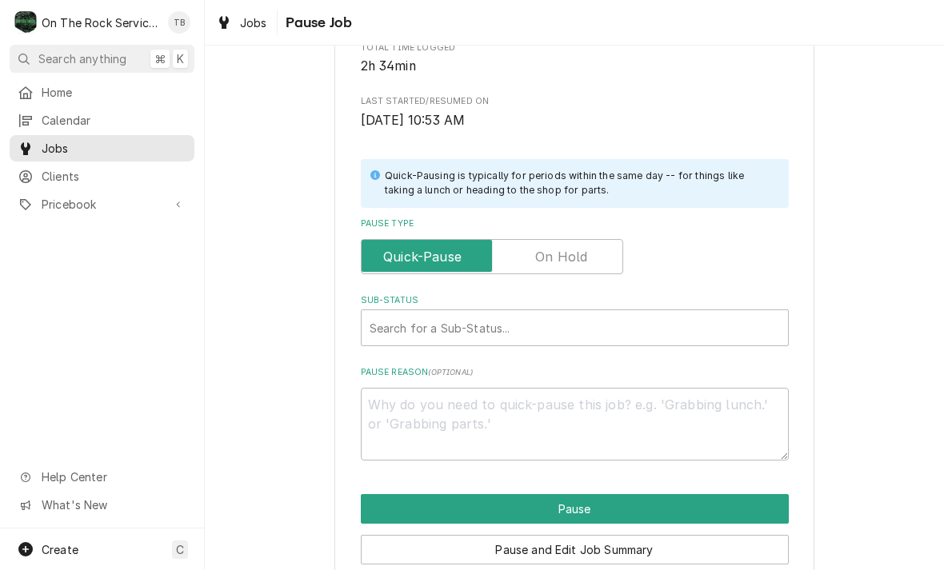
scroll to position [258, 0]
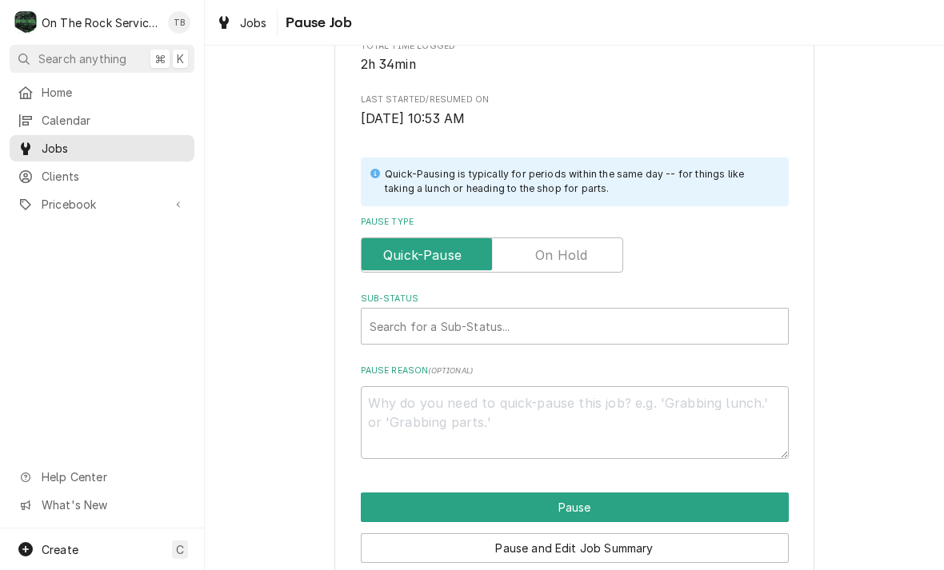
click at [567, 260] on input "Pause Type" at bounding box center [492, 254] width 248 height 35
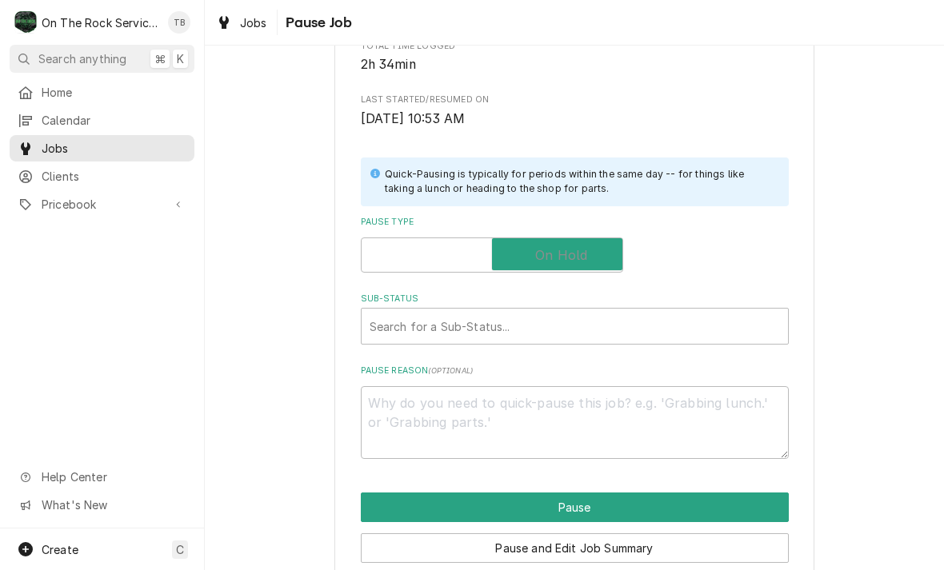
checkbox input "true"
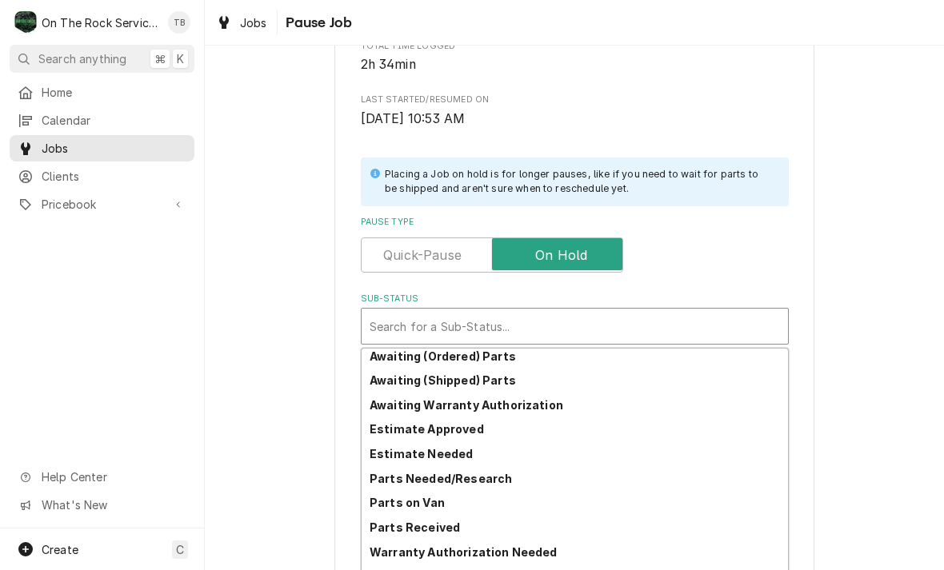
scroll to position [78, 0]
click at [460, 449] on strong "Estimate Needed" at bounding box center [420, 454] width 103 height 14
type textarea "x"
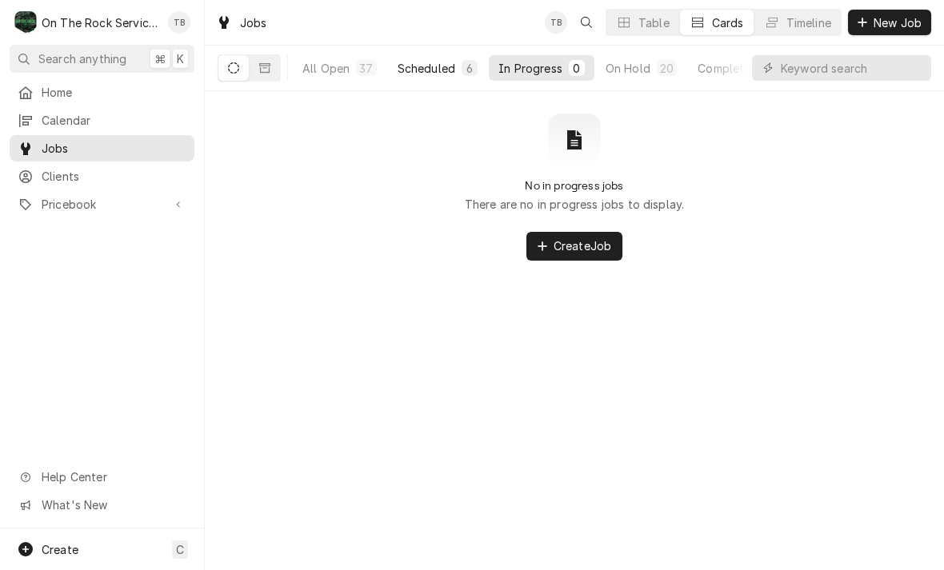
click at [436, 71] on div "Scheduled" at bounding box center [426, 68] width 58 height 17
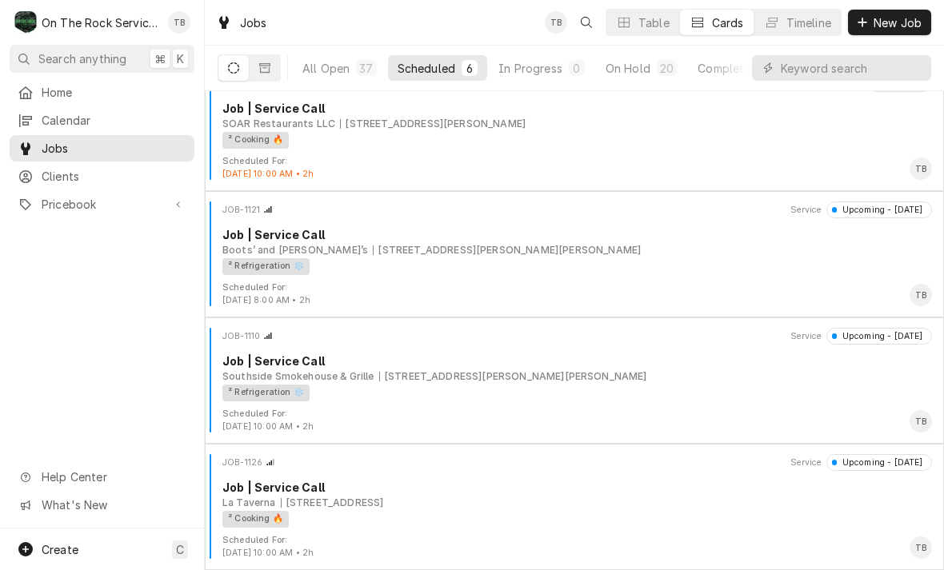
scroll to position [279, 0]
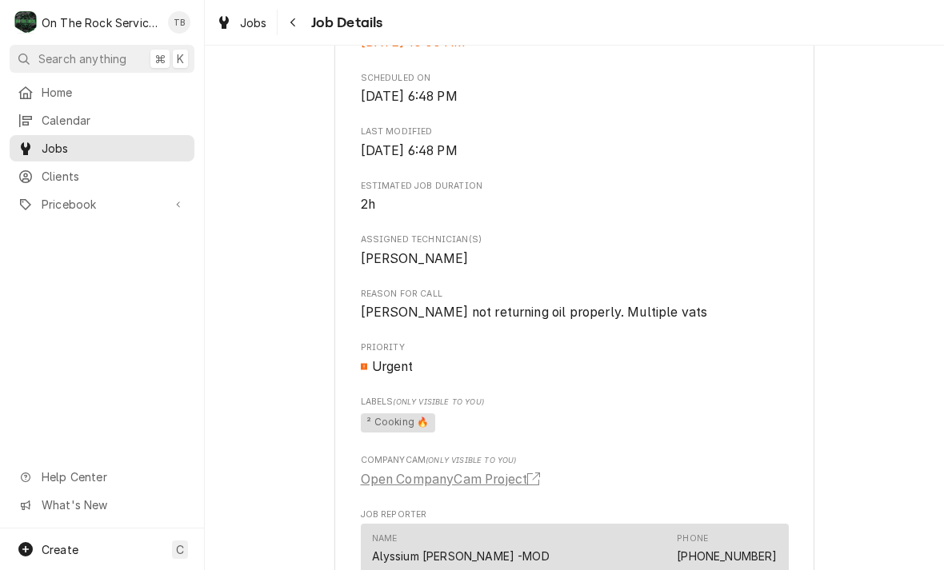
scroll to position [542, 0]
